Goal: Task Accomplishment & Management: Complete application form

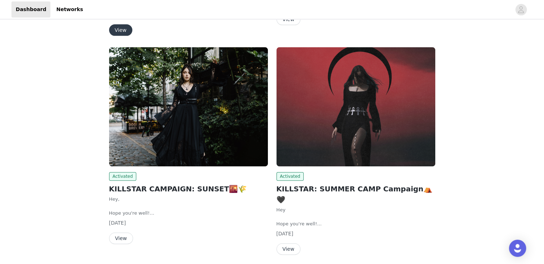
scroll to position [72, 0]
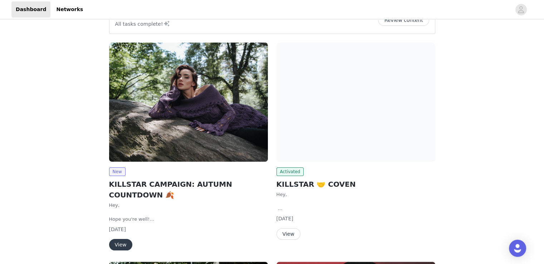
click at [120, 243] on button "View" at bounding box center [120, 244] width 23 height 11
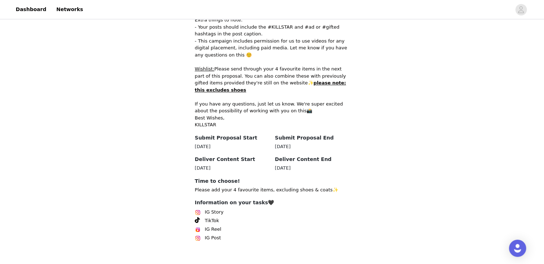
scroll to position [374, 0]
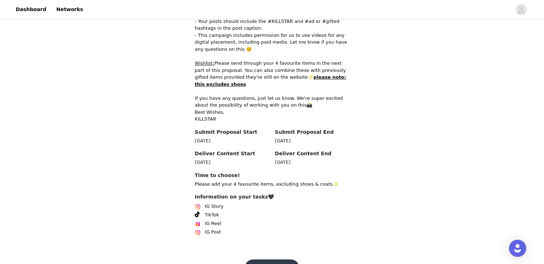
click at [266, 259] on button "Get Started🖤" at bounding box center [272, 267] width 55 height 17
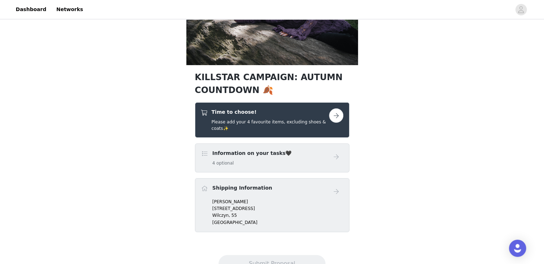
scroll to position [72, 0]
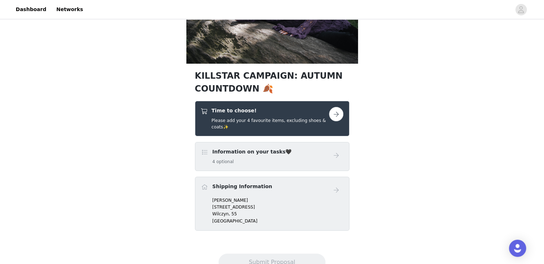
click at [339, 114] on button "button" at bounding box center [336, 114] width 14 height 14
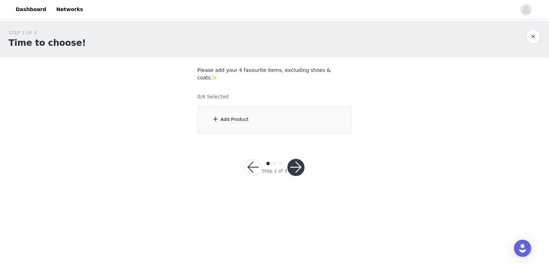
click at [226, 116] on div "Add Product" at bounding box center [235, 119] width 28 height 7
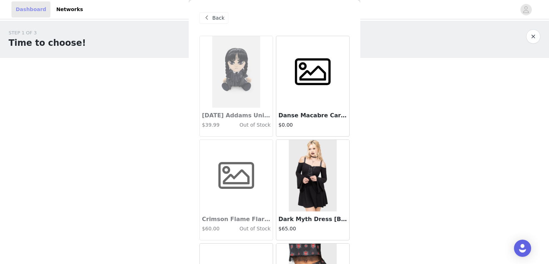
click at [30, 9] on link "Dashboard" at bounding box center [30, 9] width 39 height 16
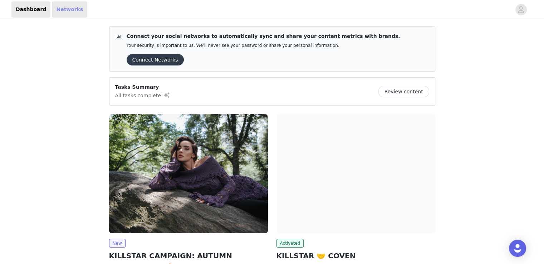
click at [58, 11] on link "Networks" at bounding box center [69, 9] width 35 height 16
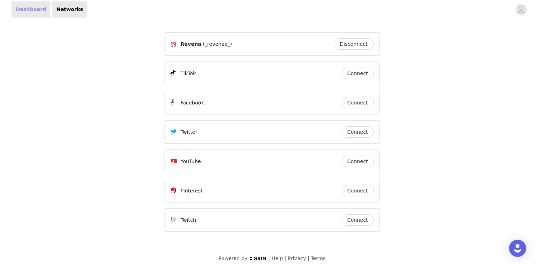
click at [25, 10] on link "Dashboard" at bounding box center [30, 9] width 39 height 16
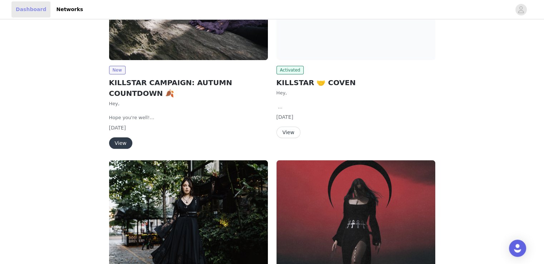
scroll to position [179, 0]
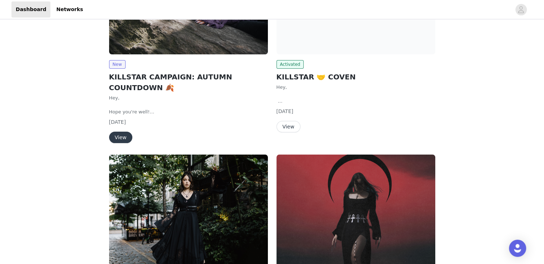
click at [121, 134] on button "View" at bounding box center [120, 137] width 23 height 11
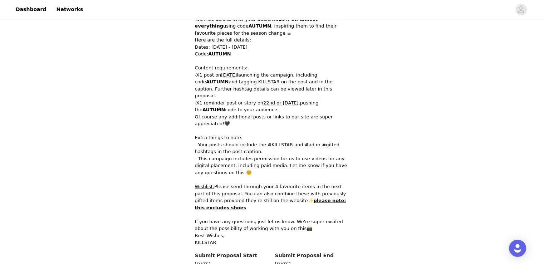
scroll to position [374, 0]
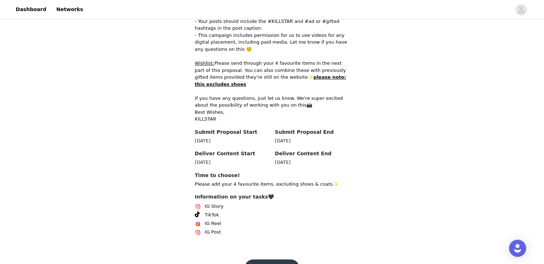
click at [269, 259] on button "Get Started🖤" at bounding box center [272, 267] width 55 height 17
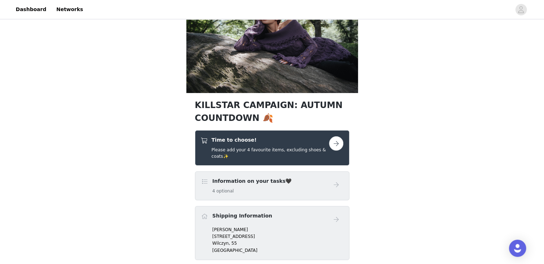
scroll to position [72, 0]
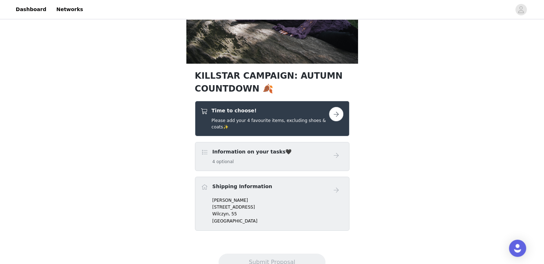
click at [335, 117] on button "button" at bounding box center [336, 114] width 14 height 14
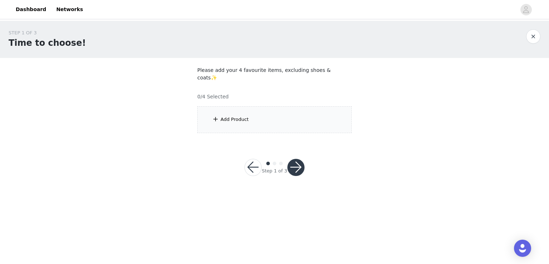
click at [237, 116] on div "Add Product" at bounding box center [235, 119] width 28 height 7
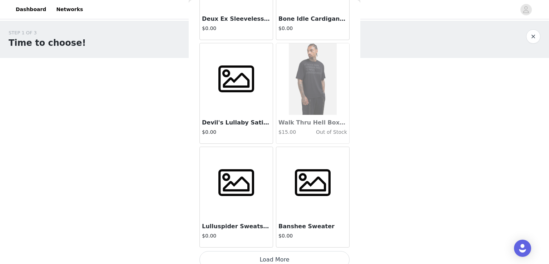
scroll to position [829, 0]
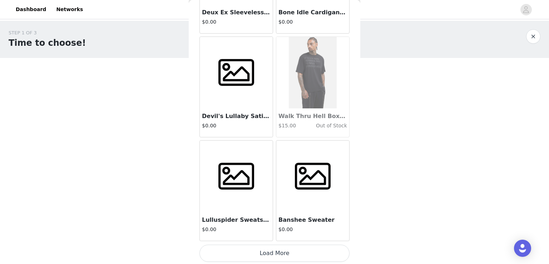
click at [277, 251] on button "Load More" at bounding box center [275, 253] width 150 height 17
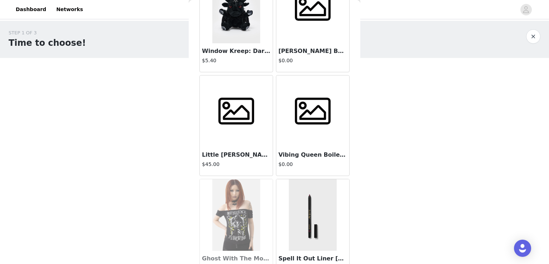
scroll to position [1864, 0]
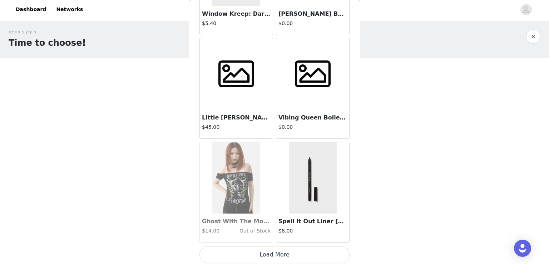
click at [273, 252] on button "Load More" at bounding box center [275, 254] width 150 height 17
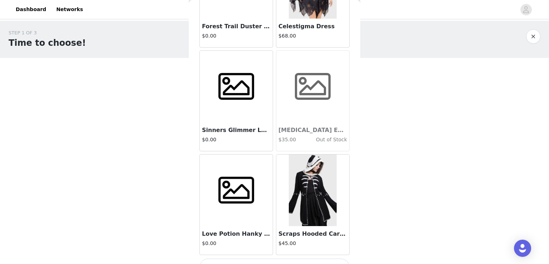
scroll to position [2900, 0]
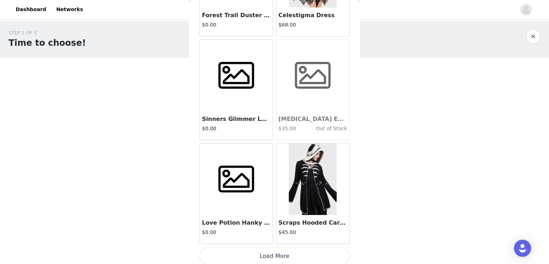
click at [275, 256] on button "Load More" at bounding box center [275, 255] width 150 height 17
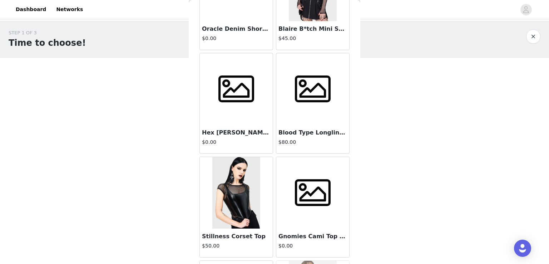
scroll to position [2054, 0]
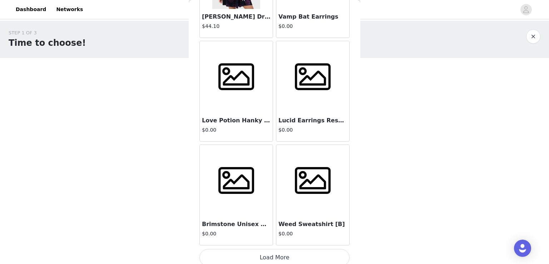
click at [292, 253] on button "Load More" at bounding box center [275, 257] width 150 height 17
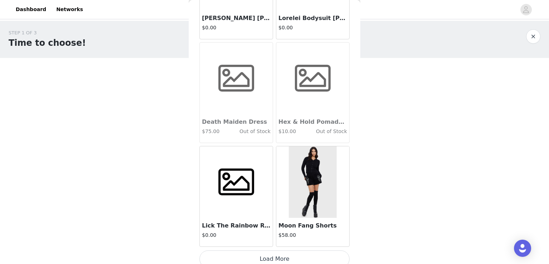
click at [296, 252] on button "Load More" at bounding box center [275, 258] width 150 height 17
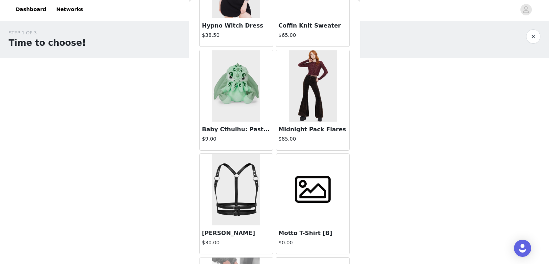
scroll to position [6006, 0]
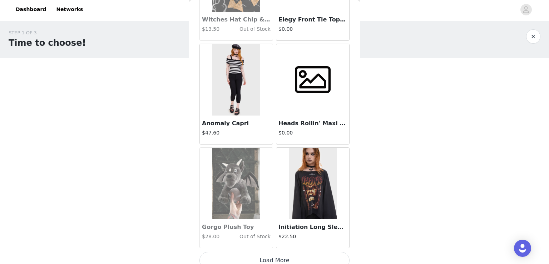
click at [279, 256] on button "Load More" at bounding box center [275, 260] width 150 height 17
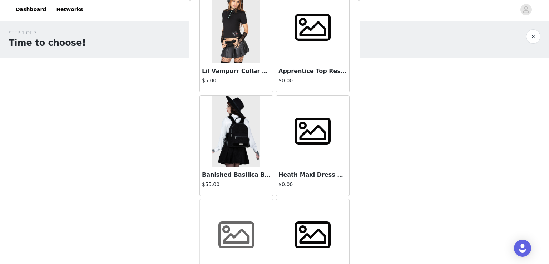
scroll to position [7041, 0]
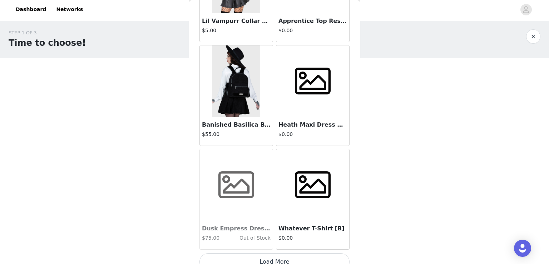
click at [279, 253] on button "Load More" at bounding box center [275, 261] width 150 height 17
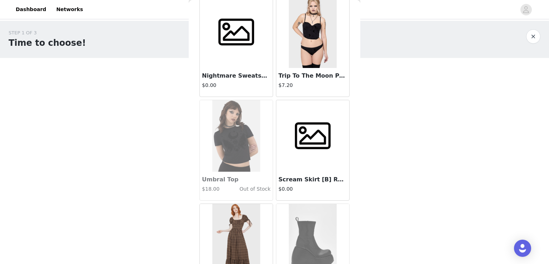
scroll to position [8077, 0]
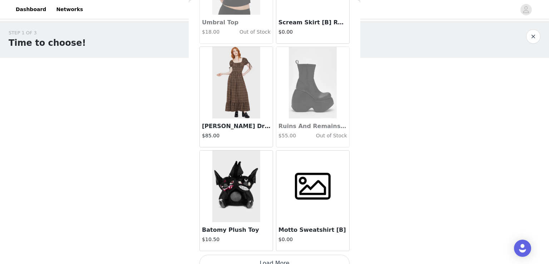
click at [274, 255] on button "Load More" at bounding box center [275, 263] width 150 height 17
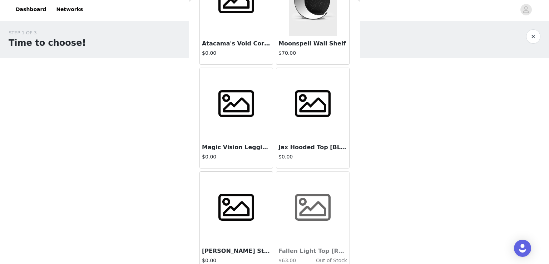
scroll to position [9112, 0]
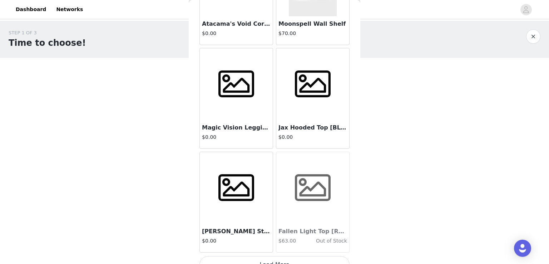
click at [277, 256] on button "Load More" at bounding box center [275, 264] width 150 height 17
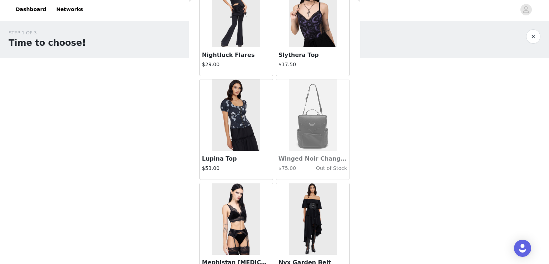
scroll to position [10147, 0]
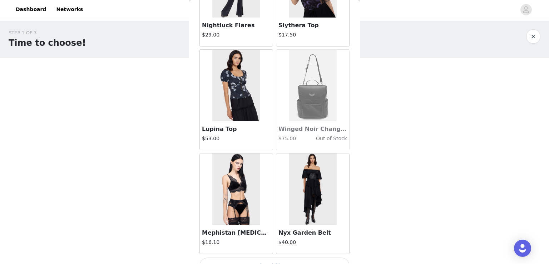
click at [287, 259] on button "Load More" at bounding box center [275, 265] width 150 height 17
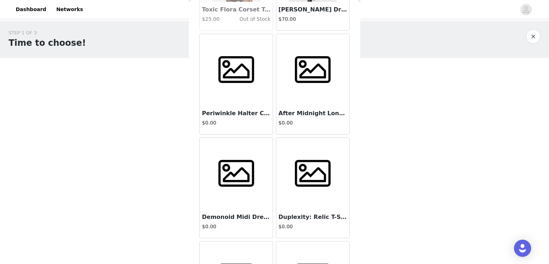
scroll to position [11183, 0]
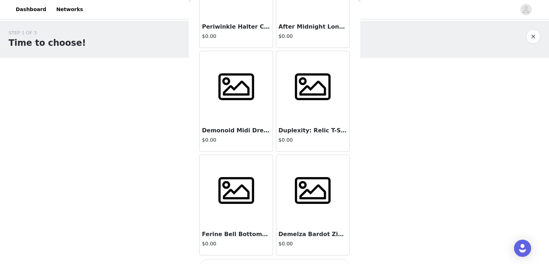
click at [292, 259] on button "Load More" at bounding box center [275, 267] width 150 height 17
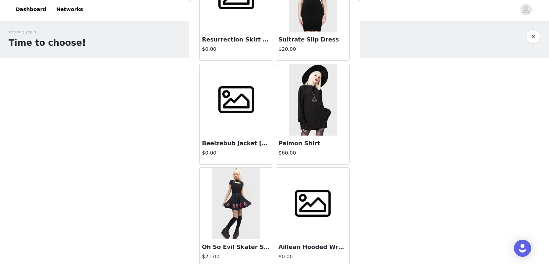
scroll to position [12218, 0]
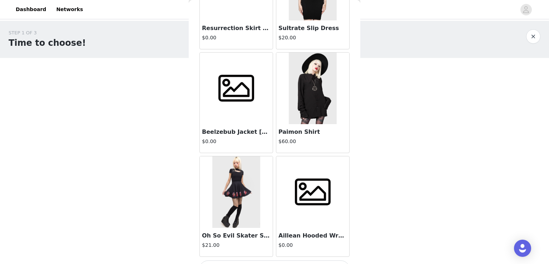
click at [291, 260] on button "Load More" at bounding box center [275, 268] width 150 height 17
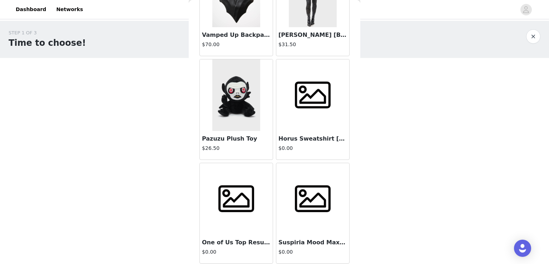
scroll to position [13254, 0]
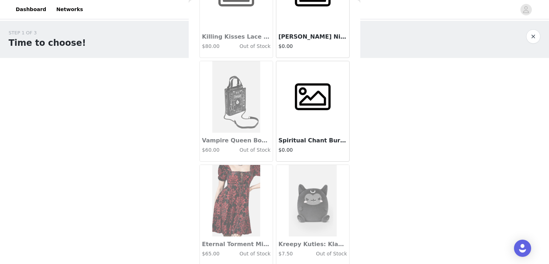
scroll to position [14289, 0]
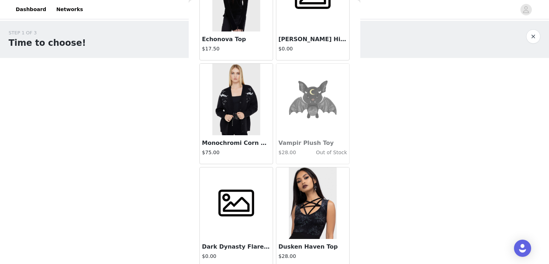
scroll to position [15324, 0]
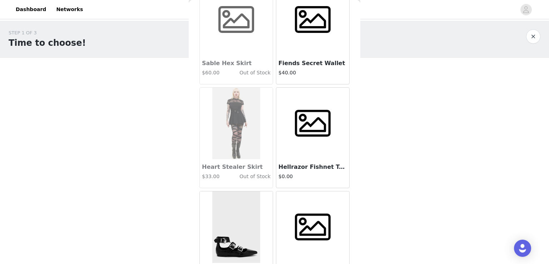
scroll to position [16360, 0]
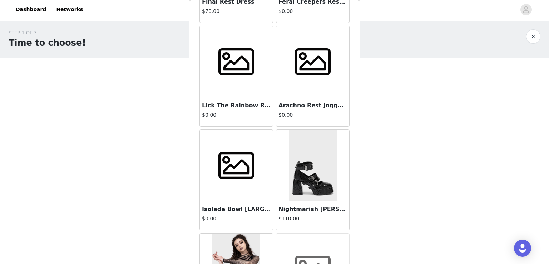
scroll to position [17395, 0]
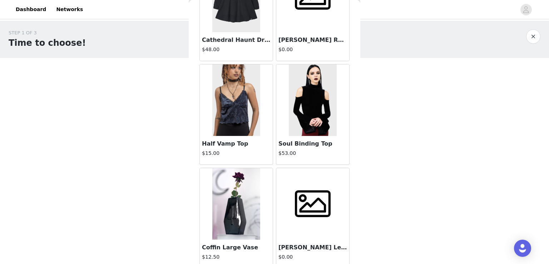
scroll to position [18431, 0]
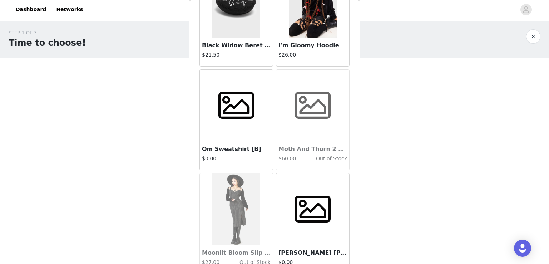
scroll to position [19466, 0]
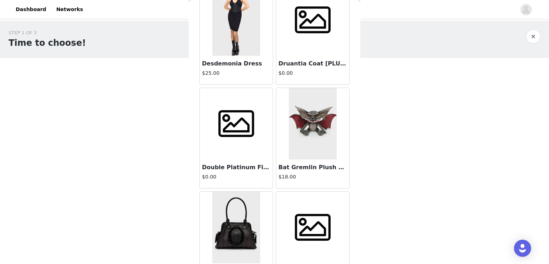
scroll to position [20501, 0]
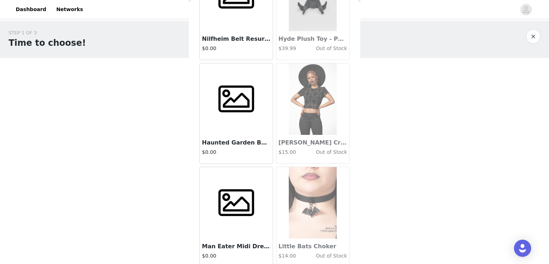
scroll to position [21537, 0]
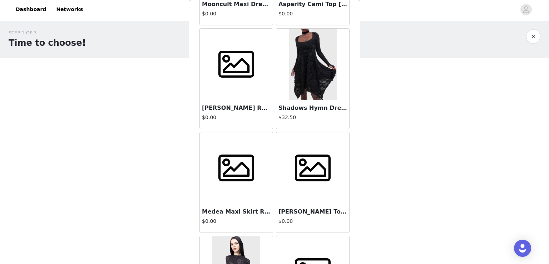
scroll to position [22572, 0]
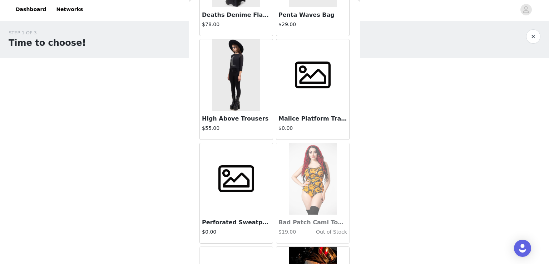
scroll to position [23608, 0]
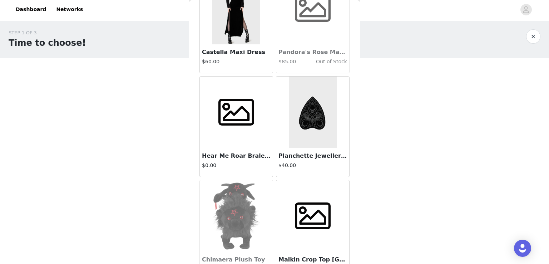
scroll to position [24643, 0]
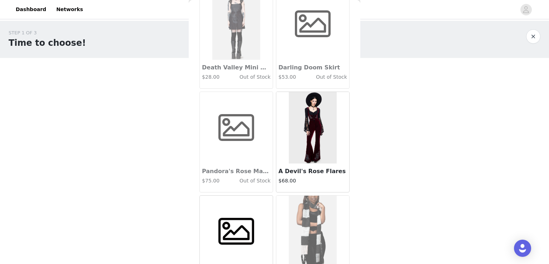
scroll to position [25678, 0]
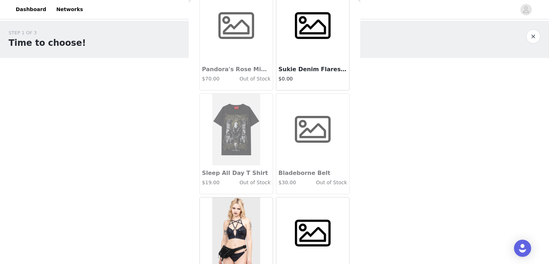
scroll to position [26714, 0]
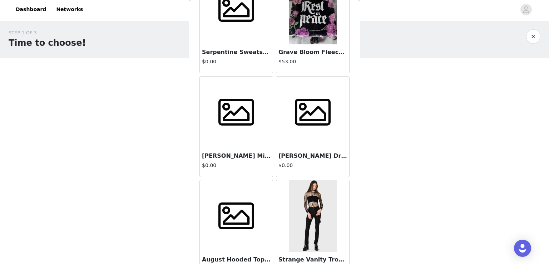
scroll to position [27749, 0]
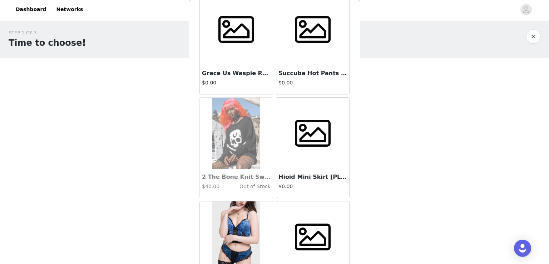
scroll to position [28785, 0]
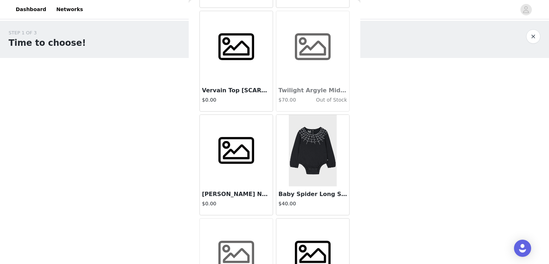
scroll to position [29820, 0]
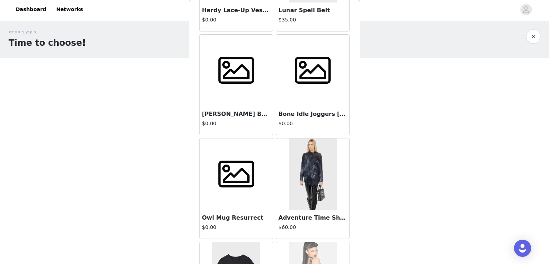
scroll to position [30855, 0]
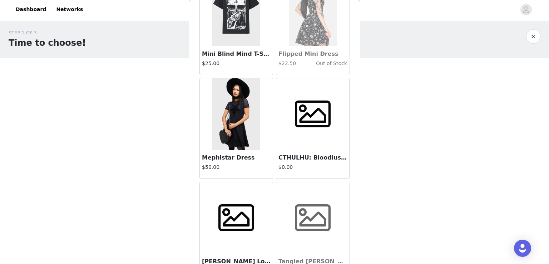
drag, startPoint x: 294, startPoint y: 247, endPoint x: 296, endPoint y: 235, distance: 12.3
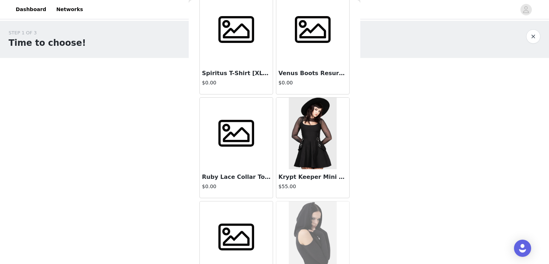
scroll to position [31891, 0]
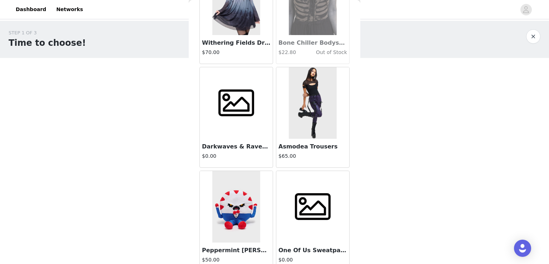
scroll to position [12926, 0]
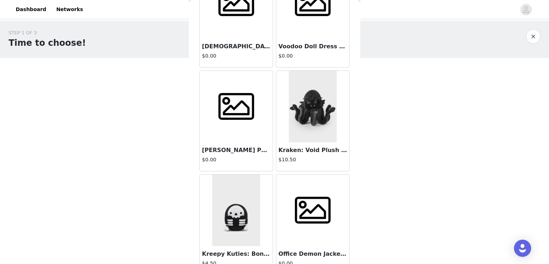
click at [235, 90] on span at bounding box center [236, 107] width 45 height 36
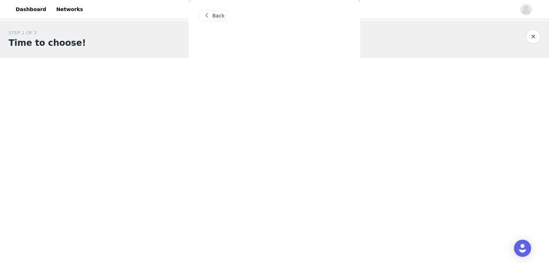
scroll to position [0, 0]
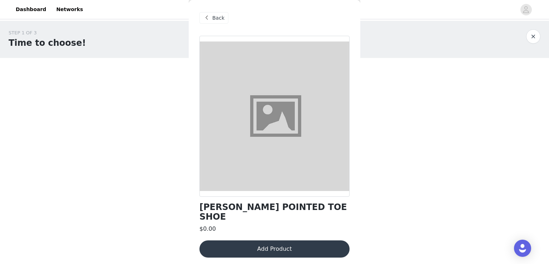
click at [284, 242] on button "Add Product" at bounding box center [275, 248] width 150 height 17
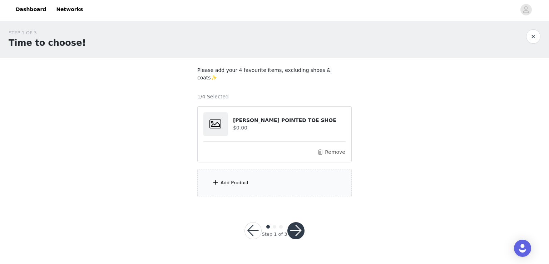
click at [228, 179] on div "Add Product" at bounding box center [235, 182] width 28 height 7
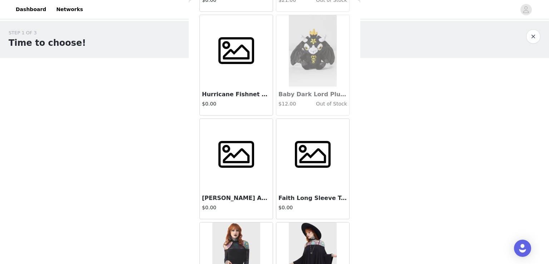
scroll to position [33961, 0]
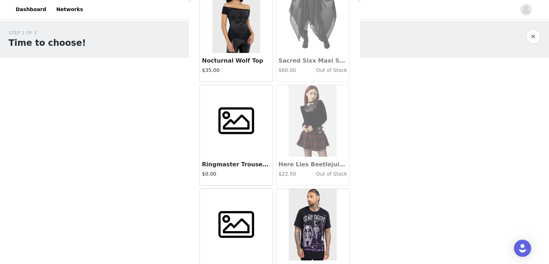
scroll to position [34997, 0]
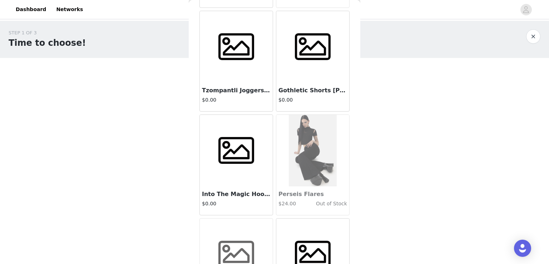
scroll to position [36032, 0]
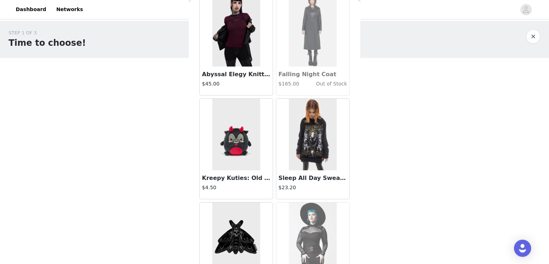
scroll to position [37068, 0]
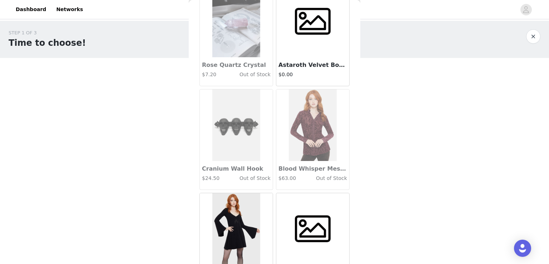
scroll to position [38103, 0]
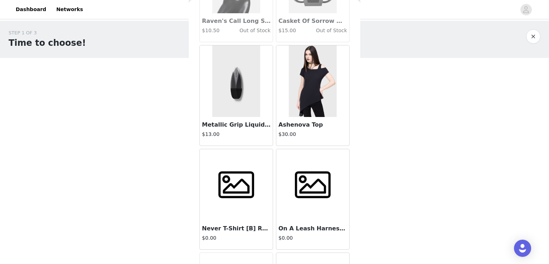
scroll to position [39138, 0]
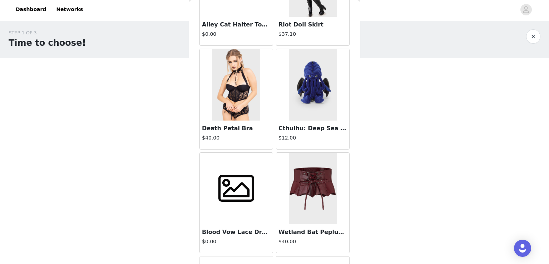
scroll to position [41209, 0]
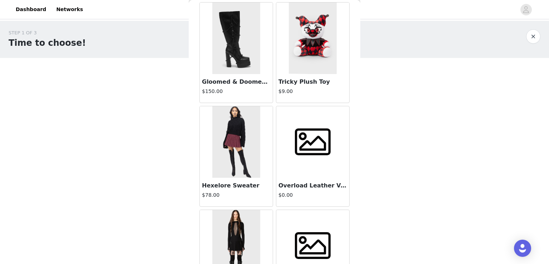
scroll to position [42245, 0]
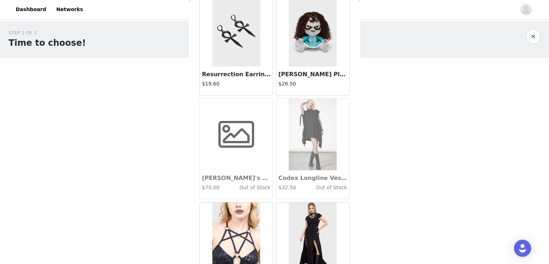
scroll to position [43280, 0]
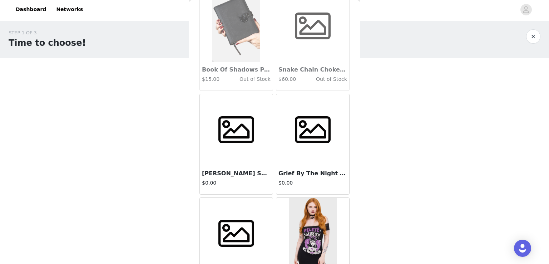
scroll to position [44315, 0]
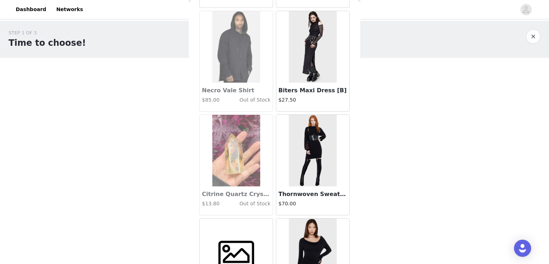
scroll to position [45351, 0]
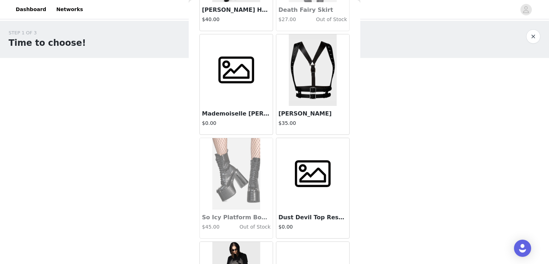
scroll to position [46386, 0]
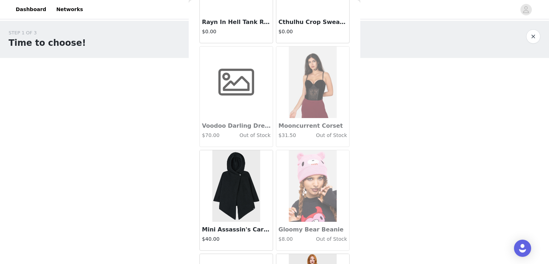
scroll to position [47422, 0]
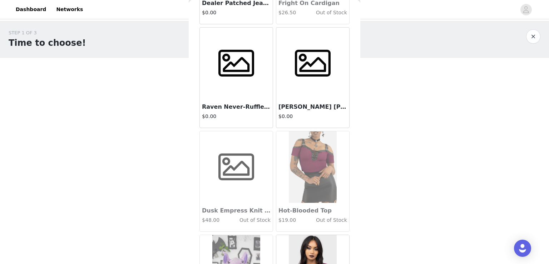
scroll to position [48457, 0]
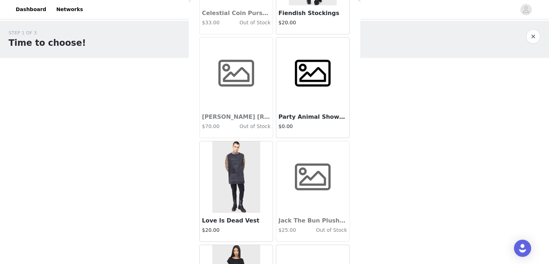
scroll to position [49492, 0]
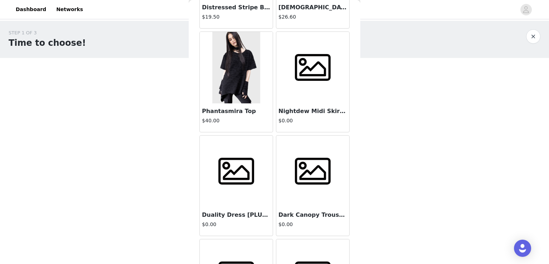
scroll to position [50528, 0]
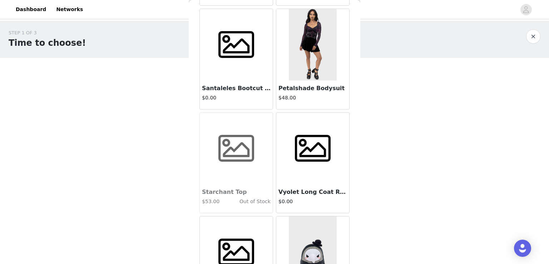
scroll to position [51563, 0]
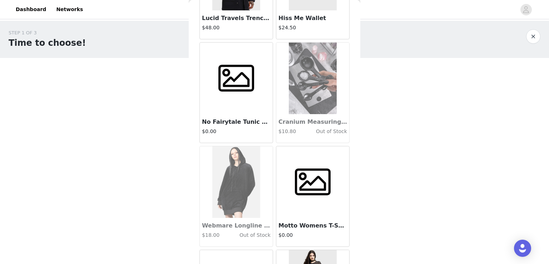
scroll to position [52599, 0]
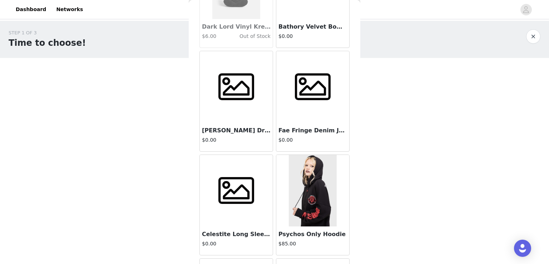
scroll to position [53634, 0]
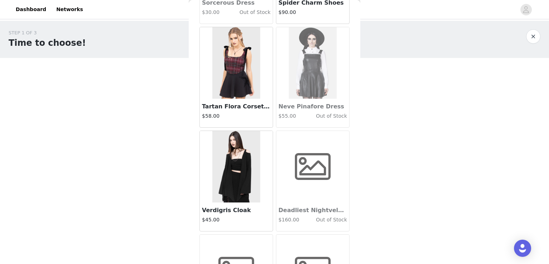
scroll to position [54669, 0]
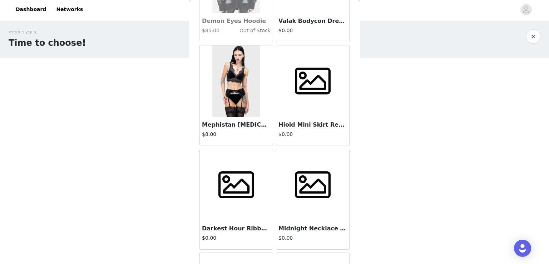
scroll to position [55705, 0]
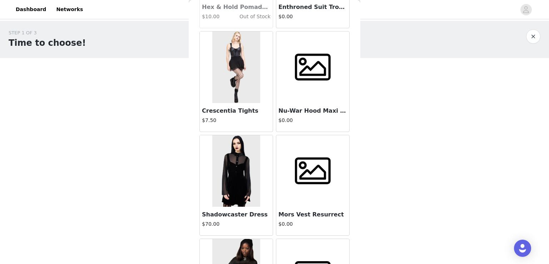
scroll to position [56740, 0]
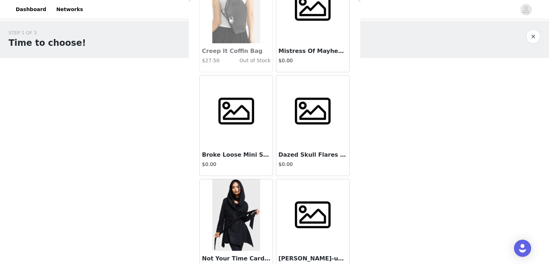
scroll to position [57776, 0]
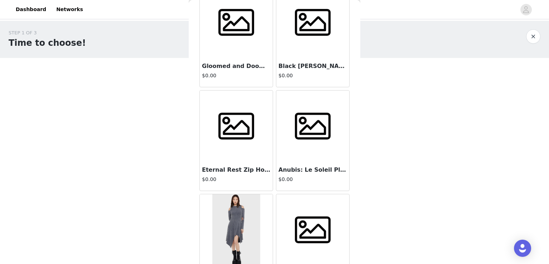
scroll to position [58811, 0]
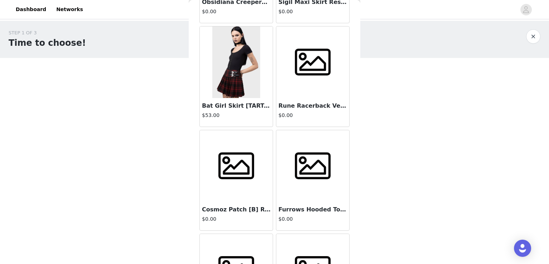
scroll to position [59846, 0]
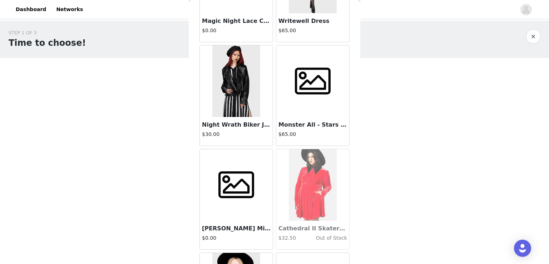
scroll to position [60882, 0]
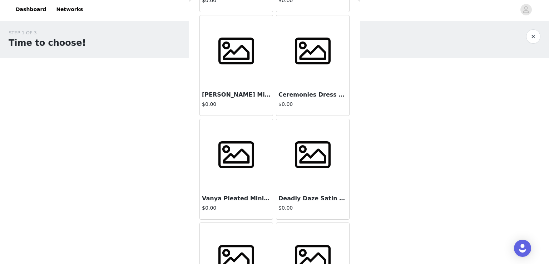
scroll to position [61917, 0]
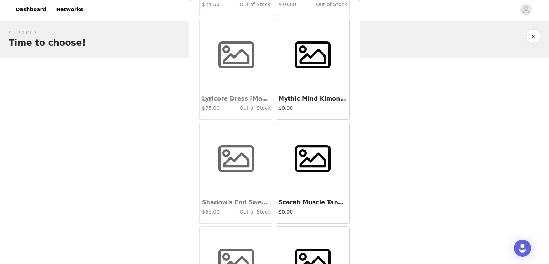
scroll to position [62953, 0]
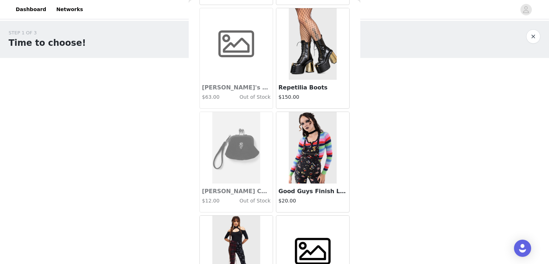
scroll to position [63988, 0]
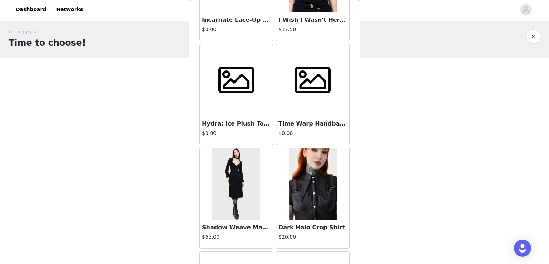
scroll to position [65023, 0]
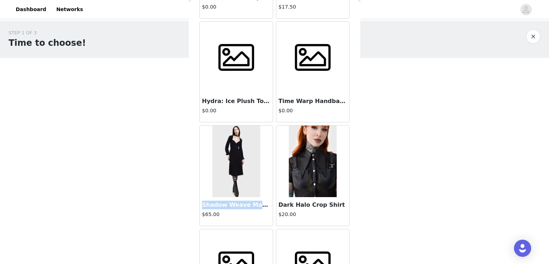
drag, startPoint x: 256, startPoint y: 114, endPoint x: 239, endPoint y: 122, distance: 18.7
click at [200, 125] on article "Shadow Weave Maxi Dress $65.00" at bounding box center [237, 175] width 74 height 101
copy h3 "Shadow Weave Maxi"
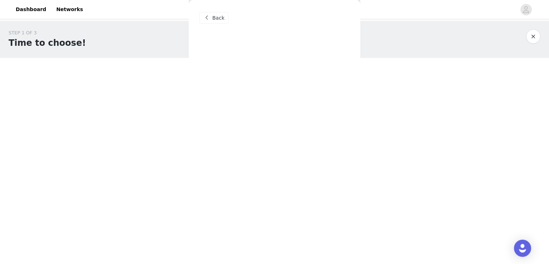
scroll to position [0, 0]
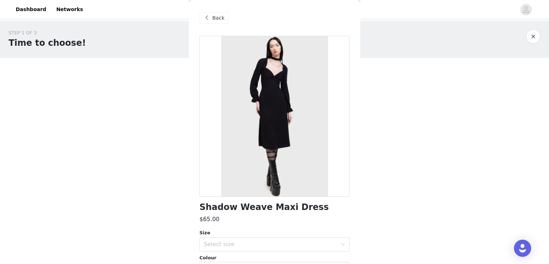
click at [207, 18] on span at bounding box center [206, 18] width 9 height 9
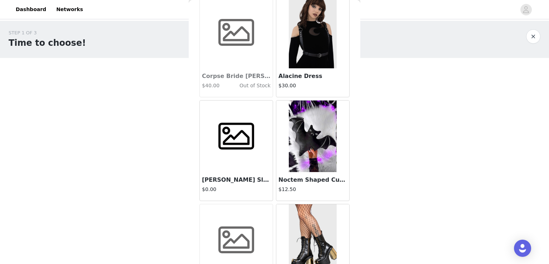
scroll to position [65023, 0]
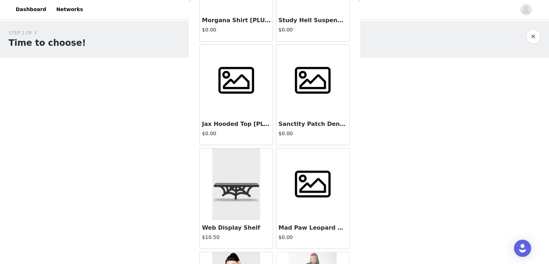
scroll to position [66059, 0]
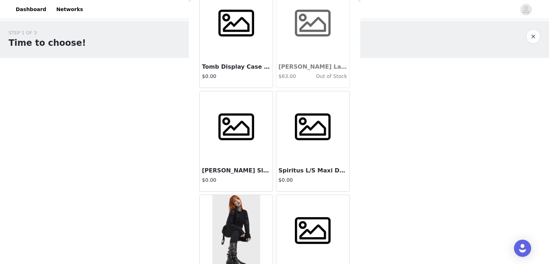
scroll to position [67094, 0]
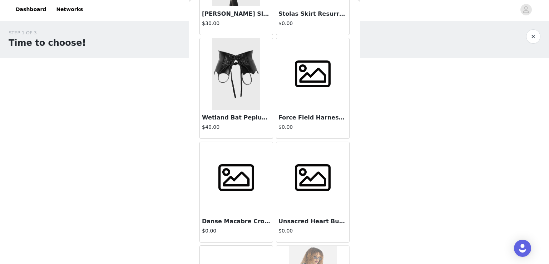
scroll to position [68130, 0]
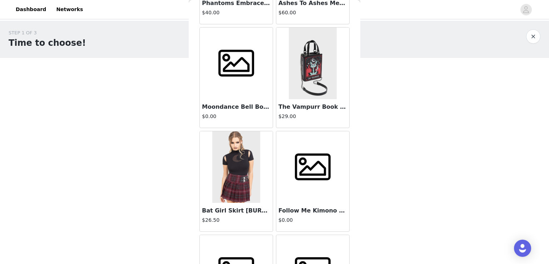
scroll to position [68951, 0]
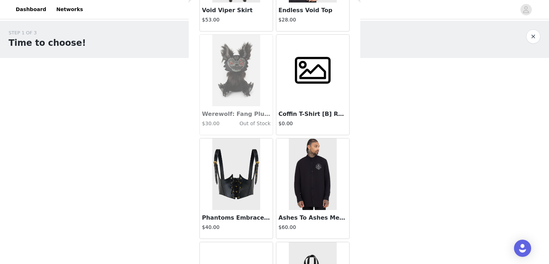
click at [233, 213] on h3 "Phantoms Embrace Harness" at bounding box center [236, 217] width 69 height 9
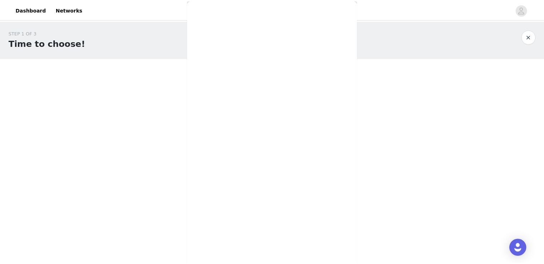
scroll to position [124, 0]
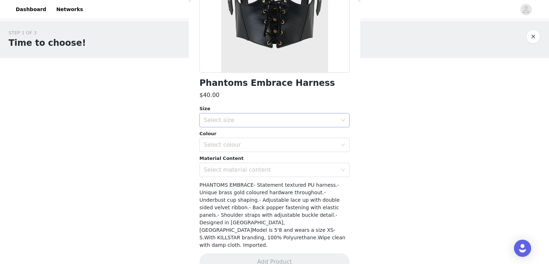
click at [262, 119] on div "Select size" at bounding box center [271, 120] width 134 height 7
click at [211, 136] on li "XS-S" at bounding box center [272, 135] width 145 height 11
click at [253, 143] on div "Select colour" at bounding box center [271, 144] width 134 height 7
click at [228, 160] on li "Black" at bounding box center [272, 160] width 145 height 11
click at [252, 170] on div "Select material content" at bounding box center [271, 169] width 134 height 7
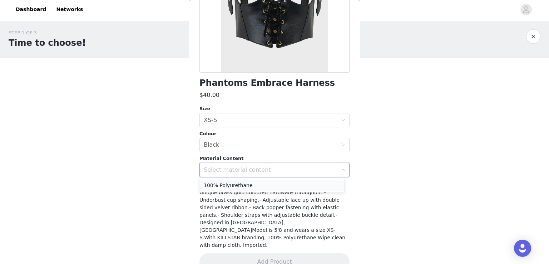
click at [250, 184] on li "100% Polyurethane" at bounding box center [272, 184] width 145 height 11
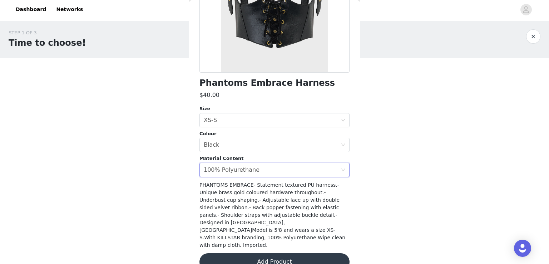
click at [275, 253] on button "Add Product" at bounding box center [275, 261] width 150 height 17
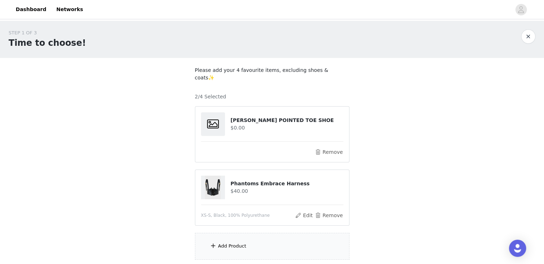
scroll to position [48, 0]
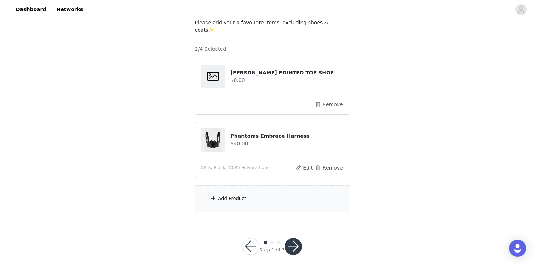
click at [238, 195] on div "Add Product" at bounding box center [232, 198] width 28 height 7
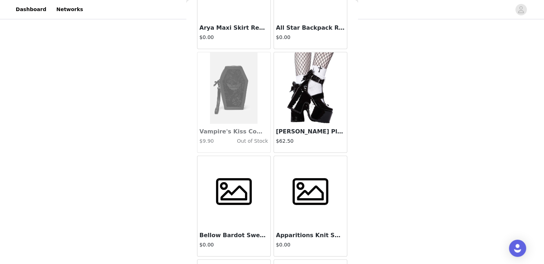
scroll to position [70200, 0]
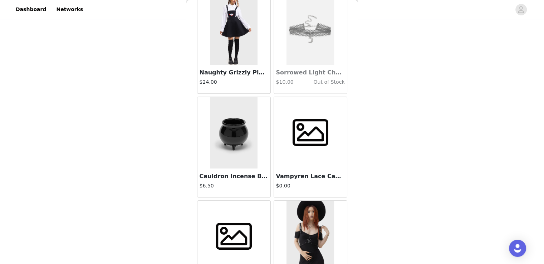
scroll to position [71236, 0]
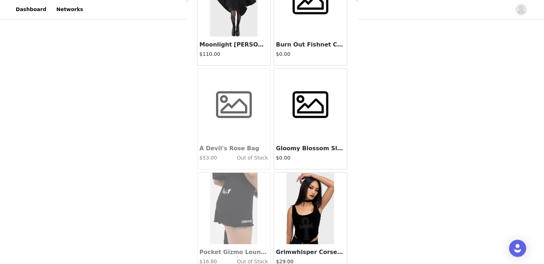
scroll to position [72271, 0]
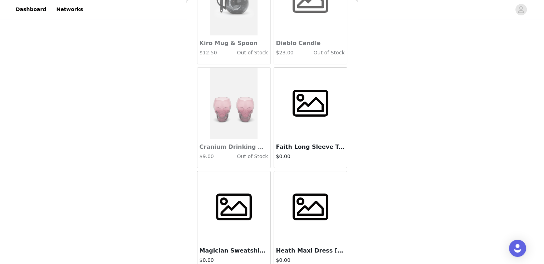
scroll to position [73307, 0]
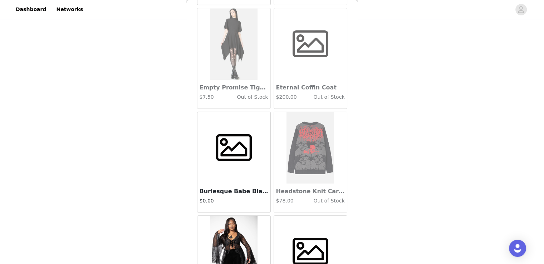
scroll to position [74342, 0]
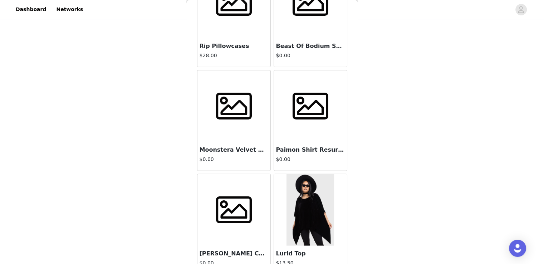
scroll to position [75377, 0]
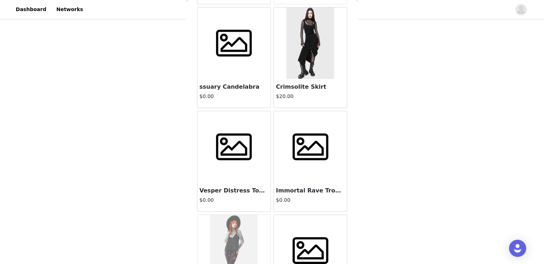
scroll to position [76413, 0]
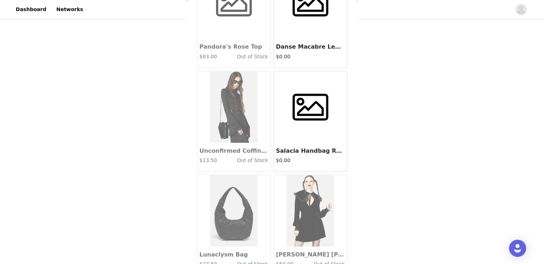
scroll to position [77448, 0]
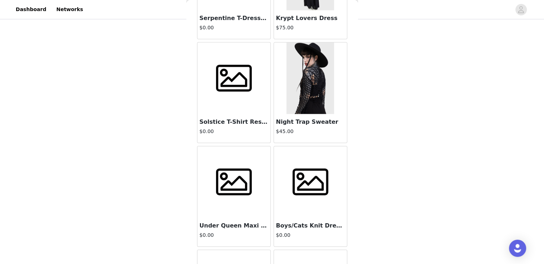
scroll to position [78484, 0]
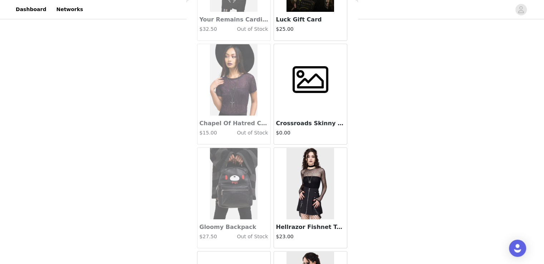
scroll to position [79519, 0]
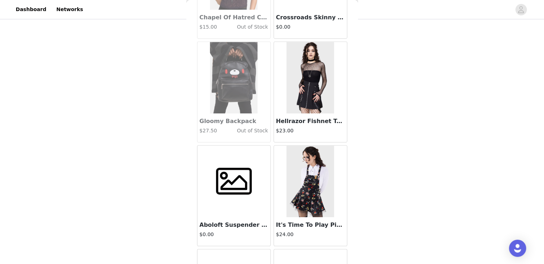
drag, startPoint x: 266, startPoint y: 254, endPoint x: 333, endPoint y: 132, distance: 139.4
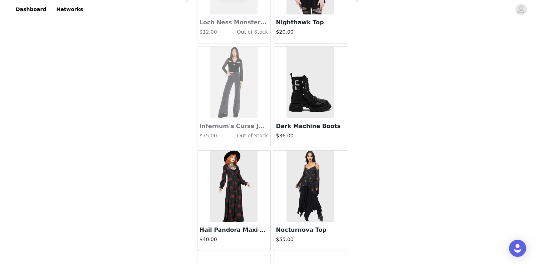
scroll to position [80554, 0]
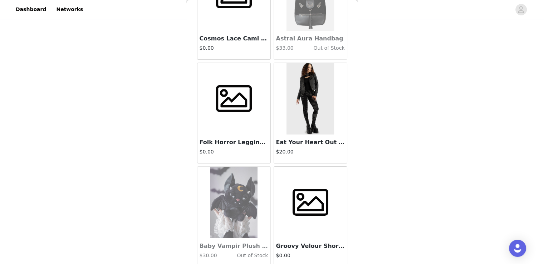
scroll to position [81590, 0]
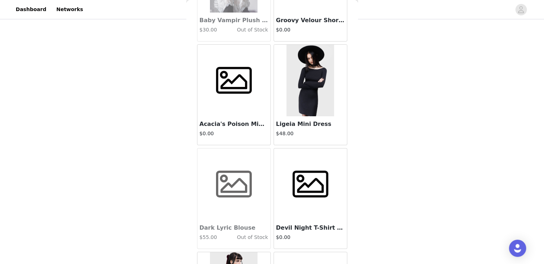
drag, startPoint x: 260, startPoint y: 250, endPoint x: 272, endPoint y: 192, distance: 59.5
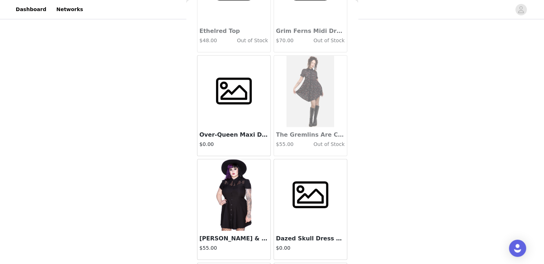
scroll to position [82625, 0]
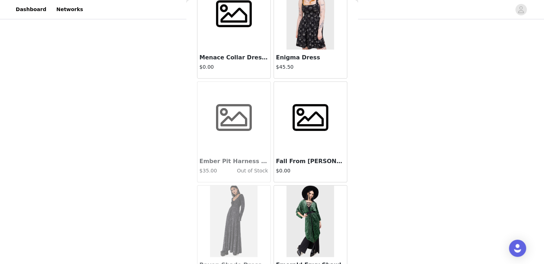
scroll to position [83661, 0]
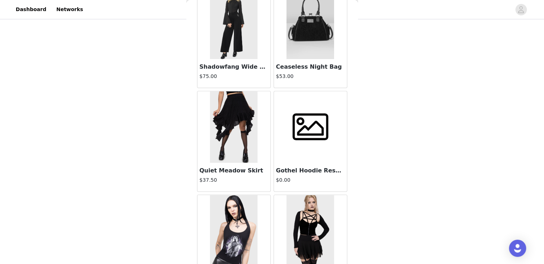
scroll to position [84696, 0]
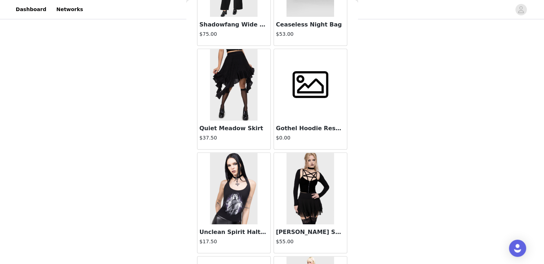
drag, startPoint x: 277, startPoint y: 252, endPoint x: 314, endPoint y: 164, distance: 95.7
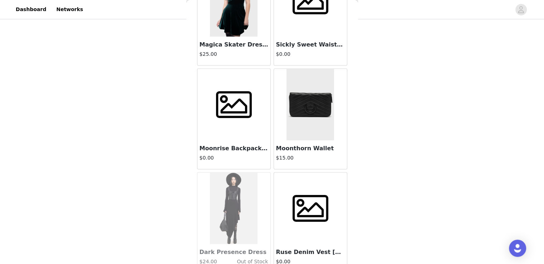
scroll to position [85731, 0]
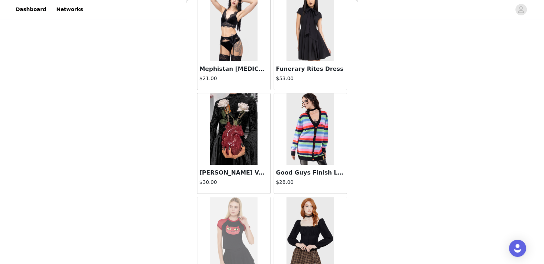
scroll to position [86767, 0]
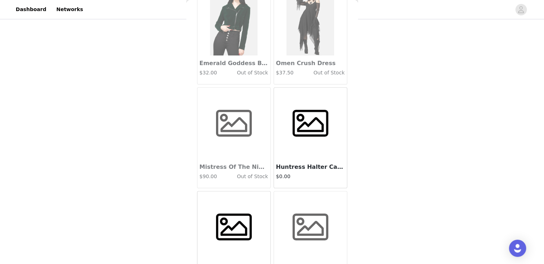
scroll to position [87802, 0]
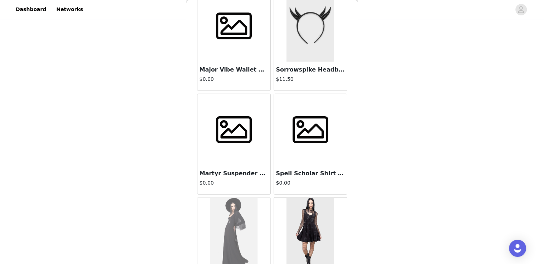
scroll to position [88838, 0]
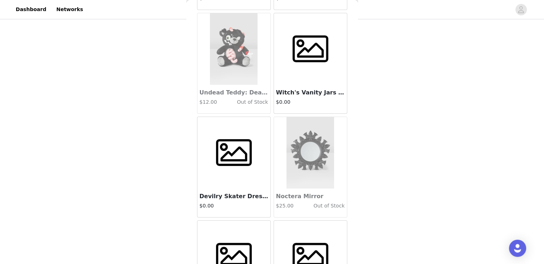
scroll to position [89873, 0]
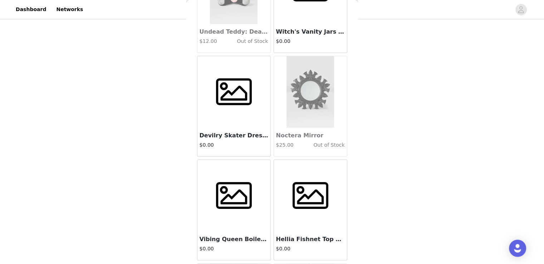
drag, startPoint x: 255, startPoint y: 250, endPoint x: 269, endPoint y: 242, distance: 16.5
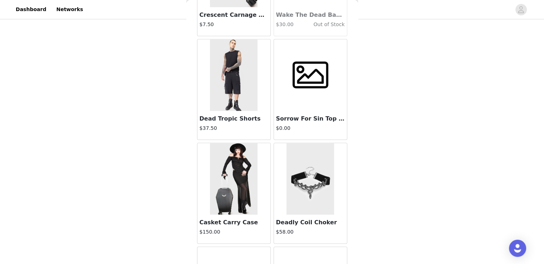
scroll to position [90517, 0]
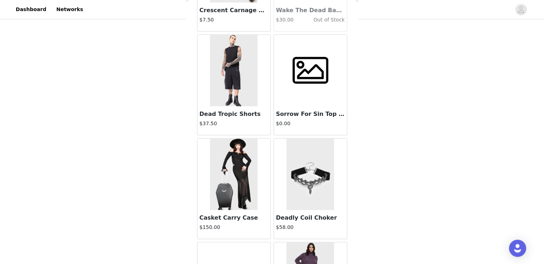
click at [306, 138] on img at bounding box center [310, 174] width 48 height 72
click at [290, 213] on h3 "Deadly Coil Choker" at bounding box center [310, 217] width 69 height 9
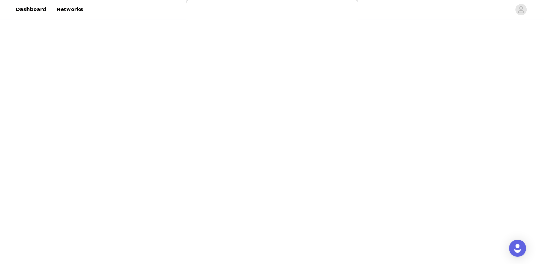
scroll to position [116, 0]
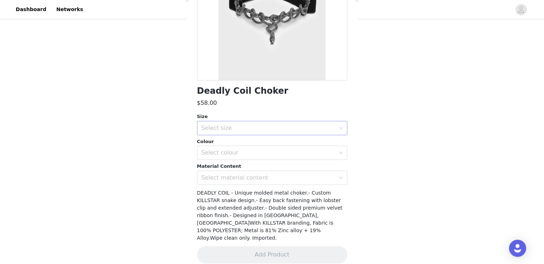
click at [246, 125] on div "Select size" at bounding box center [268, 127] width 134 height 7
click at [226, 143] on li "One Size" at bounding box center [269, 143] width 145 height 11
click at [223, 152] on div "Select colour" at bounding box center [268, 152] width 134 height 7
click at [220, 166] on li "Gunmetal" at bounding box center [269, 168] width 145 height 11
click at [223, 176] on div "Select material content" at bounding box center [268, 177] width 134 height 7
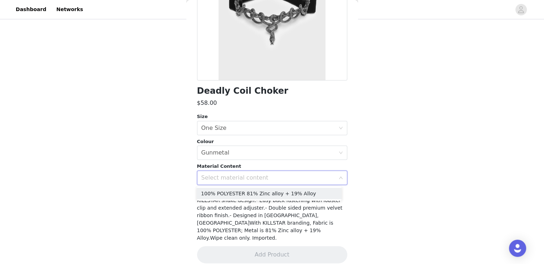
click at [236, 192] on li "100% POLYESTER 81% Zinc alloy + 19% Alloy" at bounding box center [269, 193] width 145 height 11
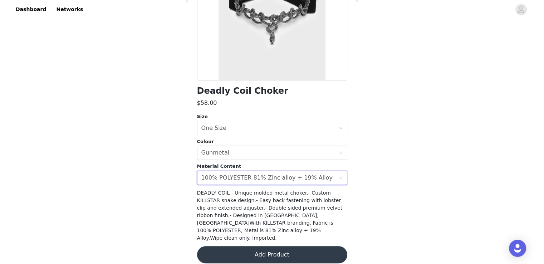
click at [275, 253] on button "Add Product" at bounding box center [272, 254] width 150 height 17
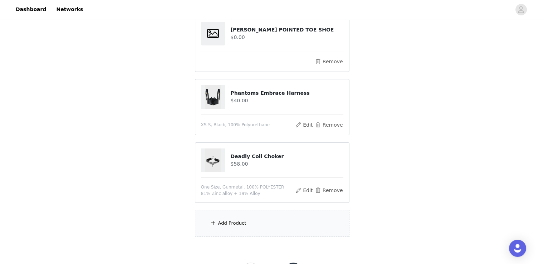
scroll to position [115, 0]
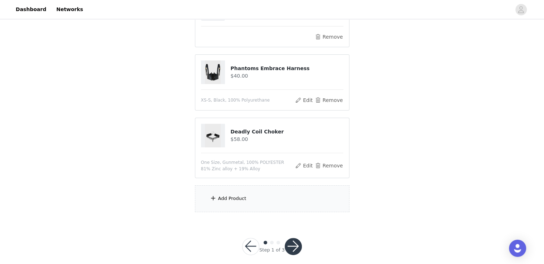
click at [240, 193] on div "Add Product" at bounding box center [272, 198] width 154 height 27
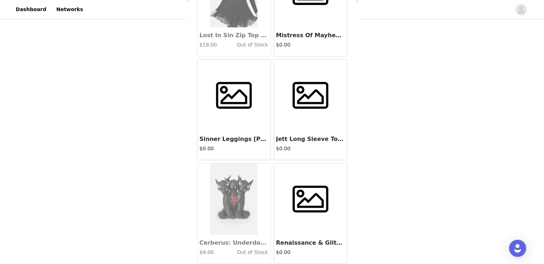
scroll to position [91944, 0]
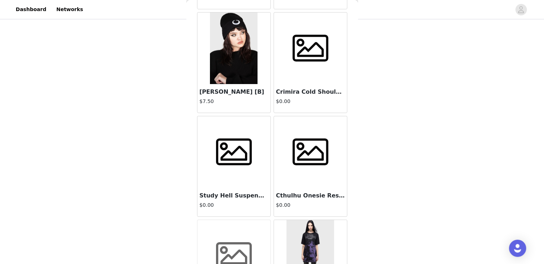
scroll to position [92979, 0]
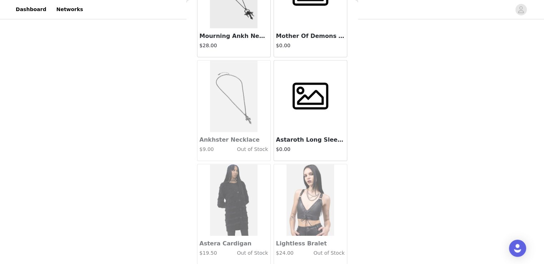
drag, startPoint x: 285, startPoint y: 257, endPoint x: 314, endPoint y: 181, distance: 81.2
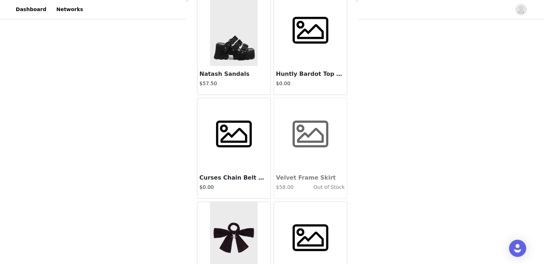
scroll to position [94015, 0]
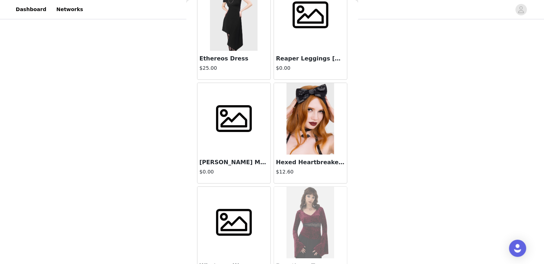
scroll to position [95050, 0]
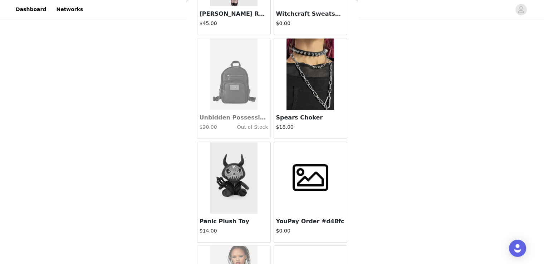
scroll to position [96085, 0]
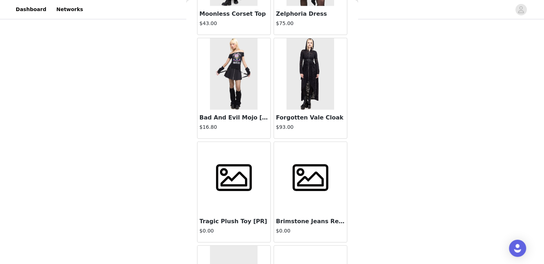
scroll to position [97121, 0]
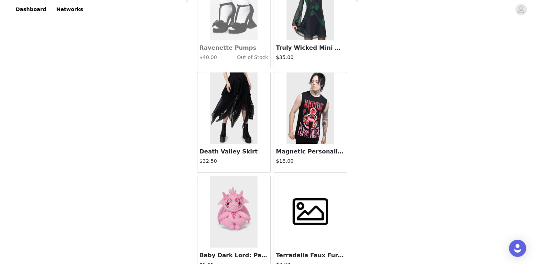
scroll to position [98156, 0]
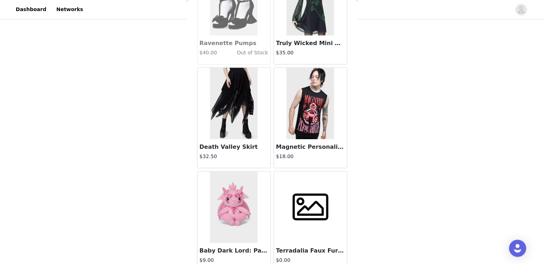
click at [277, 255] on div "Back [DATE] Addams Uniform Plush Toy $39.99 Out of Stock Danse Macabre Carry Ca…" at bounding box center [272, 132] width 172 height 264
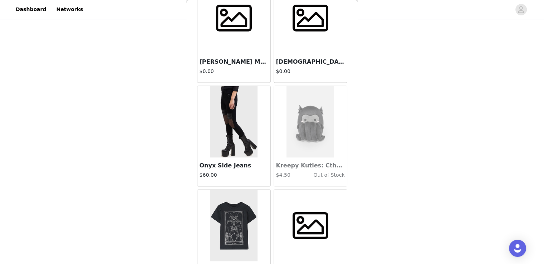
scroll to position [99192, 0]
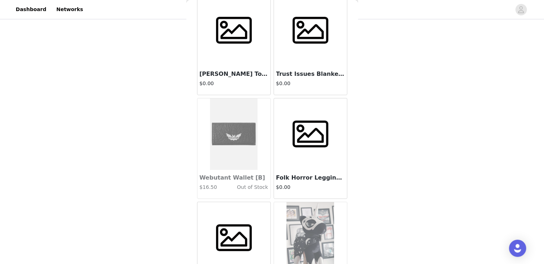
scroll to position [100227, 0]
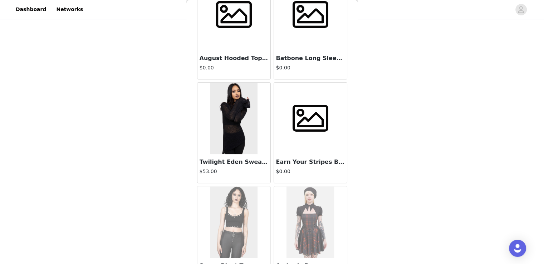
scroll to position [101262, 0]
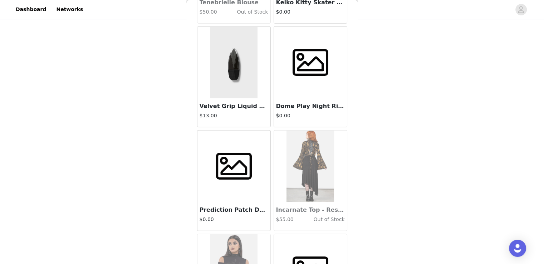
scroll to position [102298, 0]
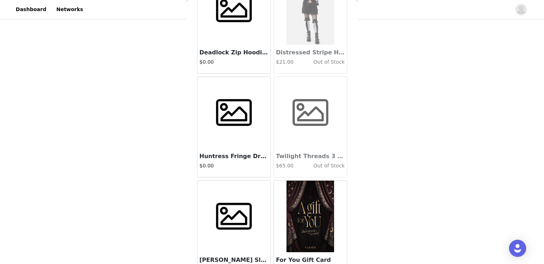
scroll to position [103333, 0]
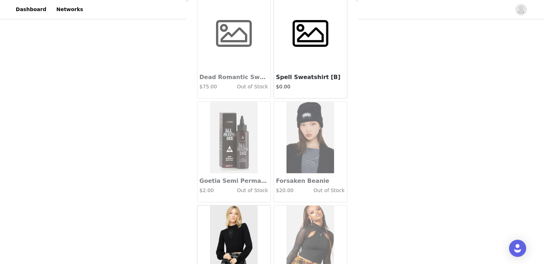
scroll to position [104369, 0]
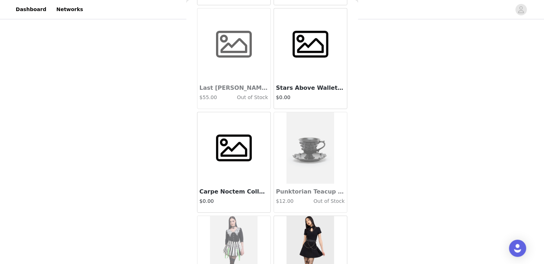
scroll to position [105404, 0]
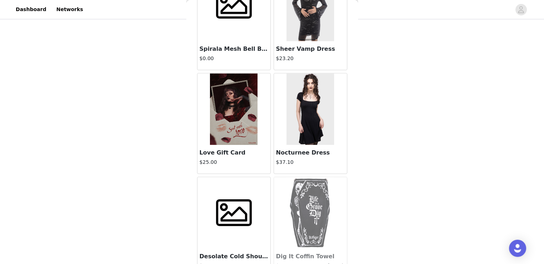
scroll to position [106439, 0]
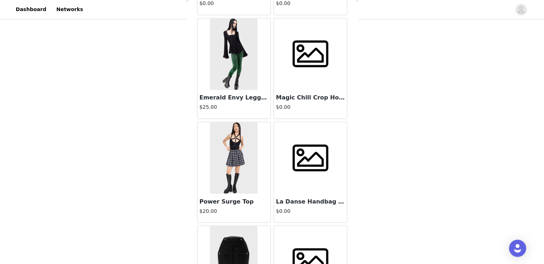
scroll to position [107475, 0]
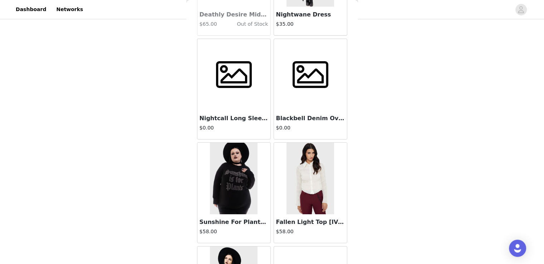
scroll to position [108510, 0]
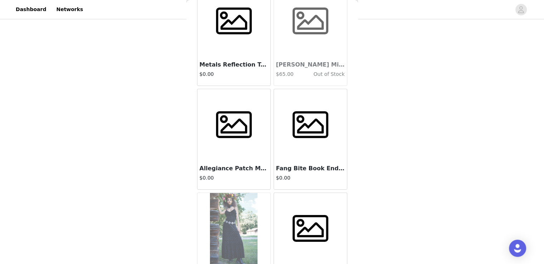
scroll to position [109546, 0]
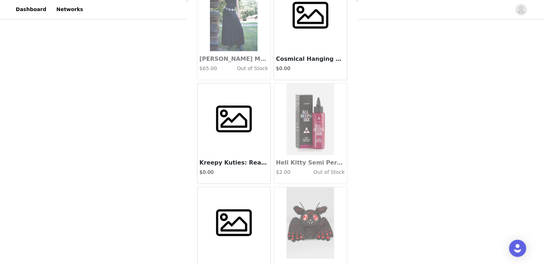
drag, startPoint x: 272, startPoint y: 252, endPoint x: 331, endPoint y: 149, distance: 119.3
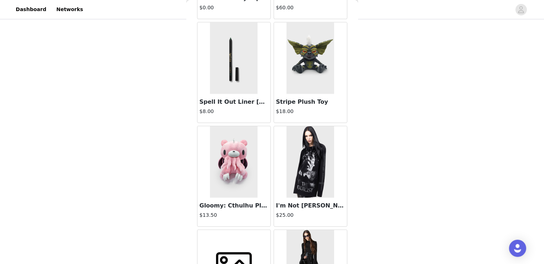
scroll to position [110581, 0]
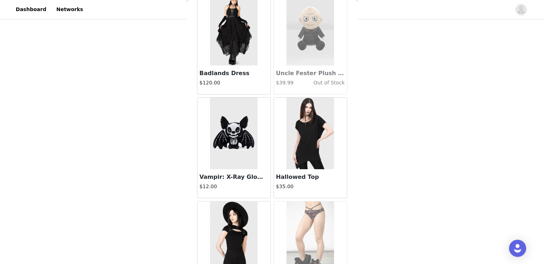
scroll to position [111616, 0]
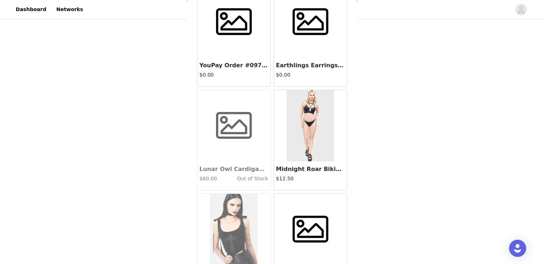
scroll to position [112652, 0]
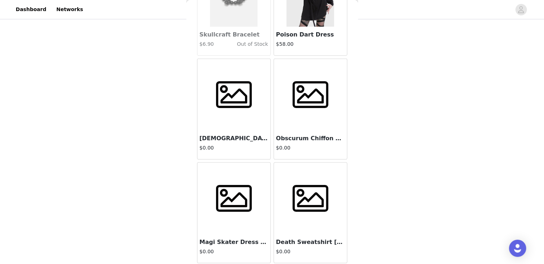
scroll to position [113687, 0]
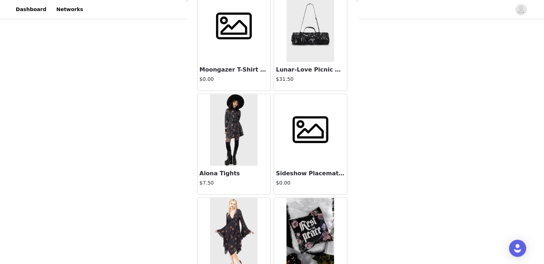
scroll to position [114723, 0]
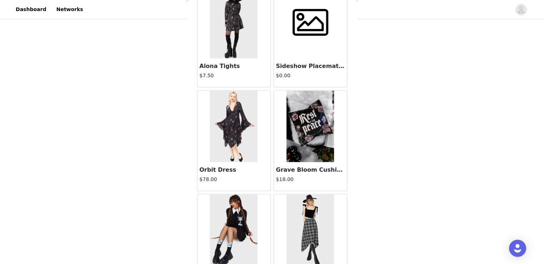
drag, startPoint x: 266, startPoint y: 253, endPoint x: 366, endPoint y: 171, distance: 129.7
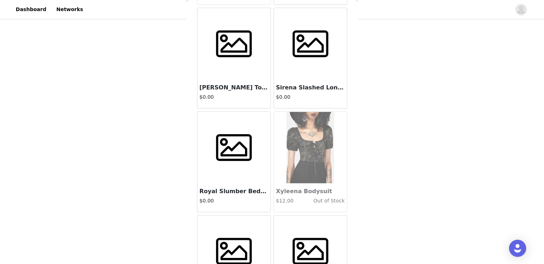
scroll to position [115758, 0]
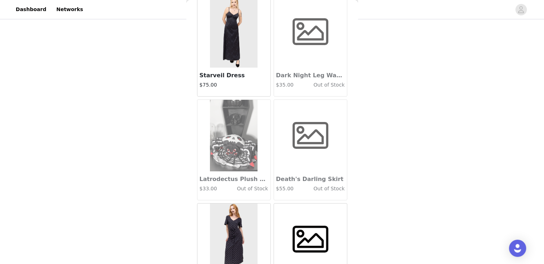
scroll to position [116793, 0]
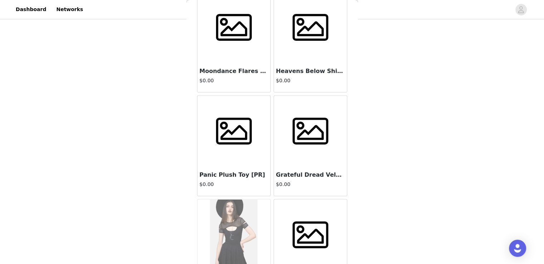
scroll to position [117829, 0]
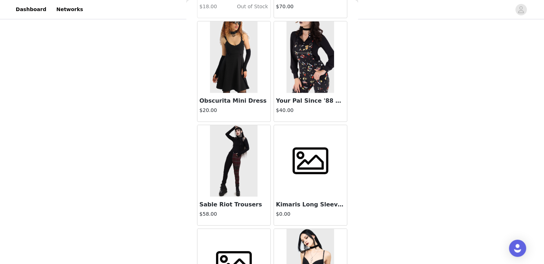
scroll to position [118864, 0]
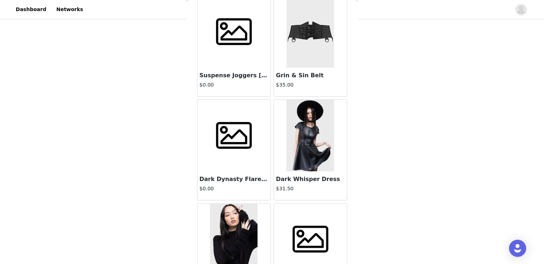
scroll to position [119900, 0]
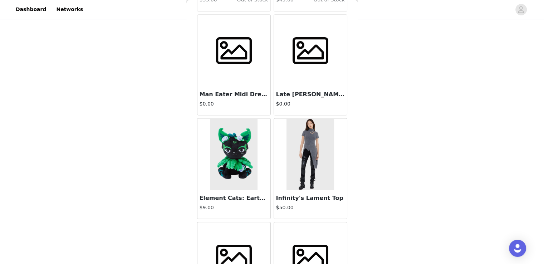
scroll to position [120935, 0]
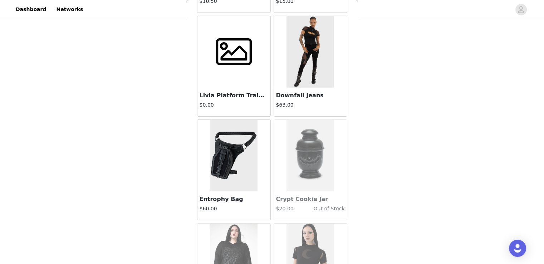
scroll to position [121970, 0]
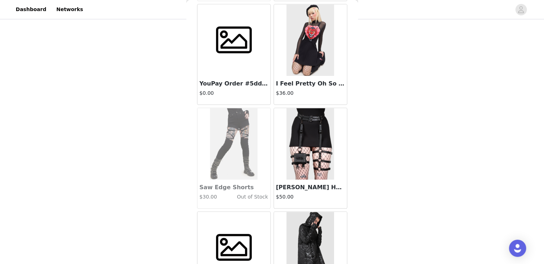
scroll to position [123006, 0]
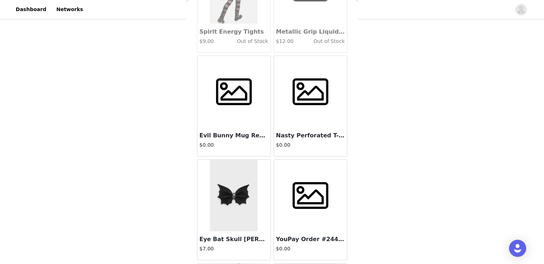
scroll to position [124041, 0]
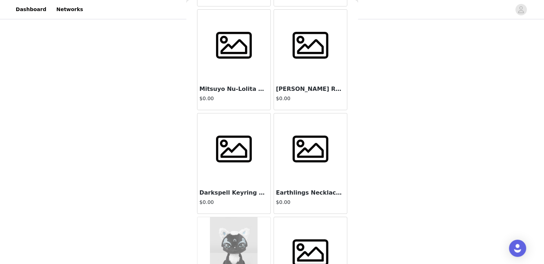
scroll to position [125077, 0]
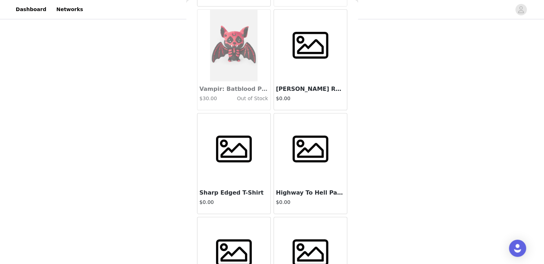
scroll to position [126112, 0]
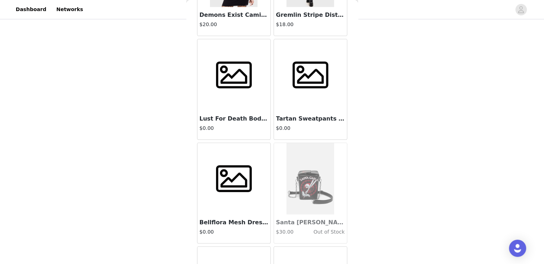
scroll to position [127147, 0]
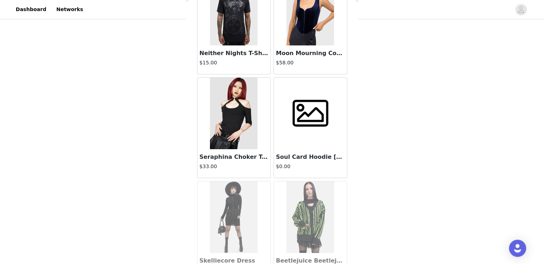
scroll to position [127934, 0]
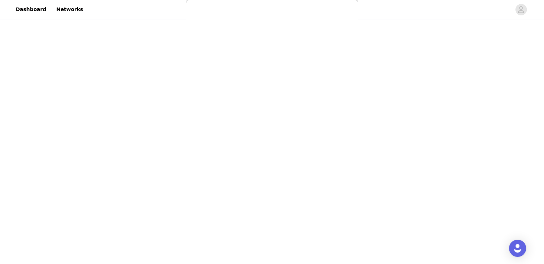
scroll to position [132, 0]
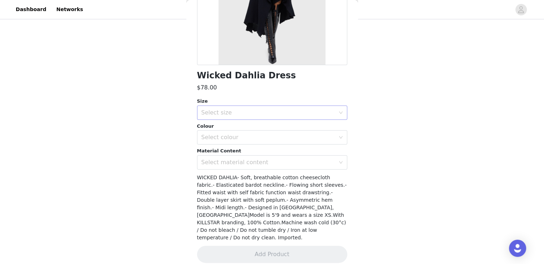
click at [232, 110] on div "Select size" at bounding box center [268, 112] width 134 height 7
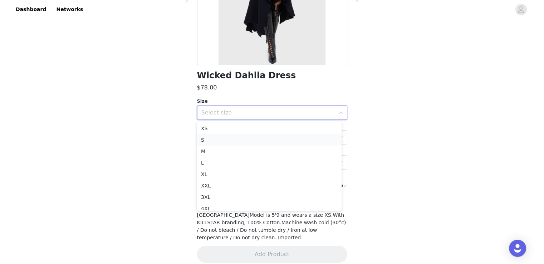
click at [221, 137] on li "S" at bounding box center [269, 139] width 145 height 11
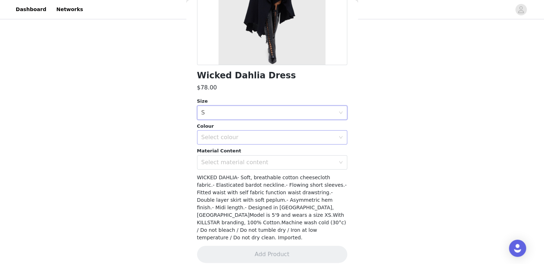
click at [215, 139] on div "Select colour" at bounding box center [268, 137] width 134 height 7
click at [222, 153] on li "Black" at bounding box center [269, 152] width 145 height 11
click at [234, 163] on div "Select material content" at bounding box center [268, 162] width 134 height 7
click at [238, 176] on li "100% Cotton" at bounding box center [269, 177] width 145 height 11
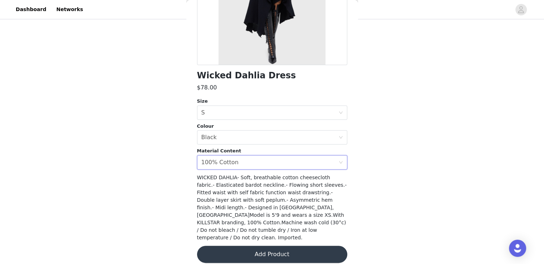
click at [283, 246] on button "Add Product" at bounding box center [272, 254] width 150 height 17
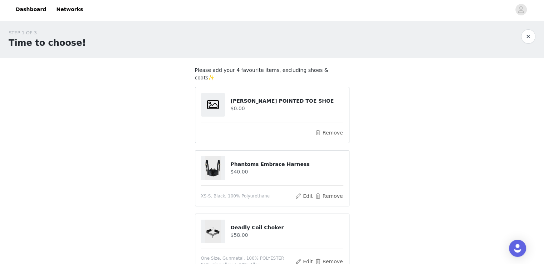
scroll to position [132, 0]
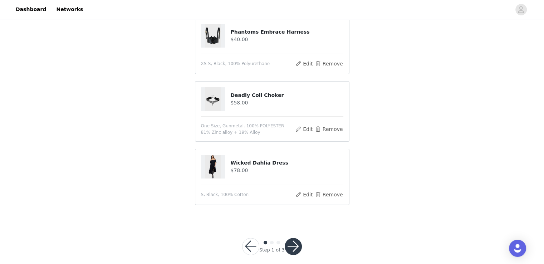
click at [291, 238] on button "button" at bounding box center [293, 246] width 17 height 17
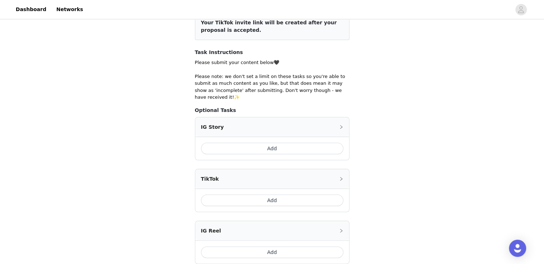
scroll to position [143, 0]
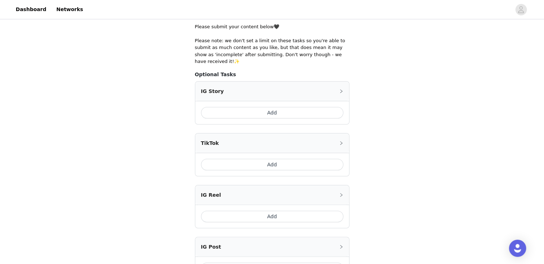
click at [282, 107] on button "Add" at bounding box center [272, 112] width 142 height 11
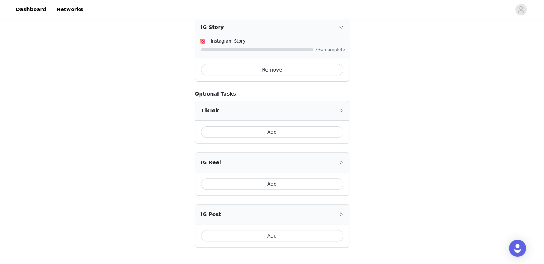
scroll to position [215, 0]
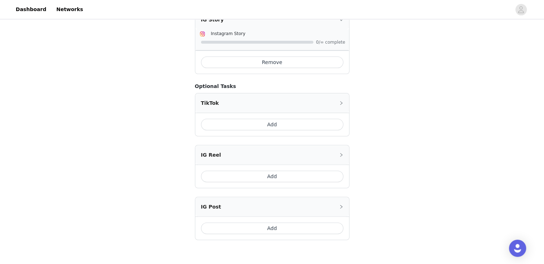
click at [270, 171] on button "Add" at bounding box center [272, 176] width 142 height 11
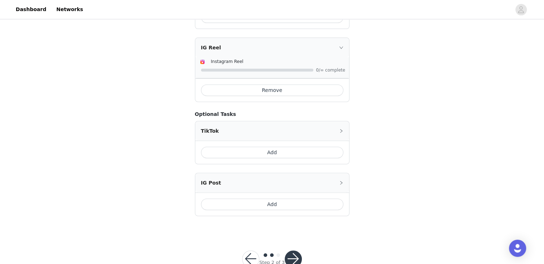
scroll to position [264, 0]
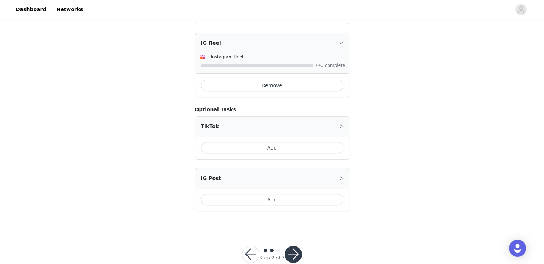
click at [284, 194] on button "Add" at bounding box center [272, 199] width 142 height 11
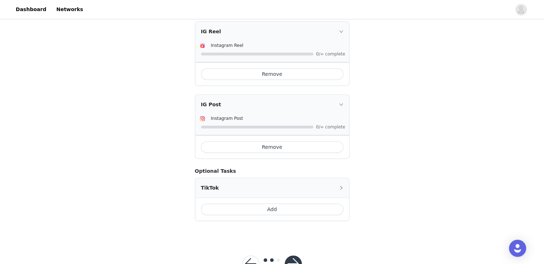
scroll to position [285, 0]
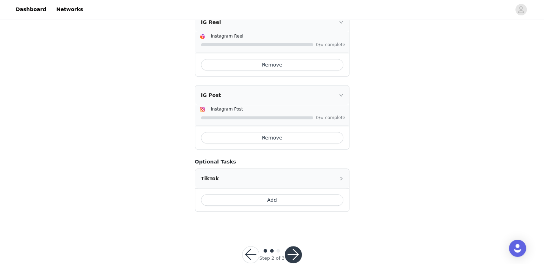
click at [288, 246] on button "button" at bounding box center [293, 254] width 17 height 17
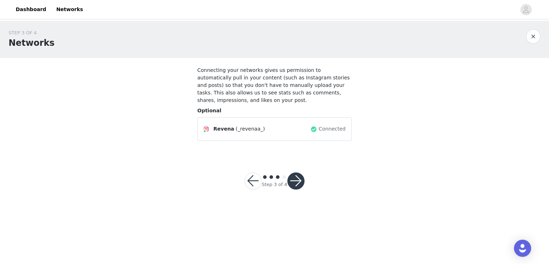
click at [302, 173] on button "button" at bounding box center [295, 180] width 17 height 17
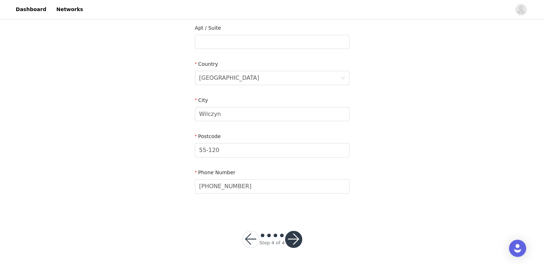
scroll to position [187, 0]
click at [295, 235] on button "button" at bounding box center [293, 238] width 17 height 17
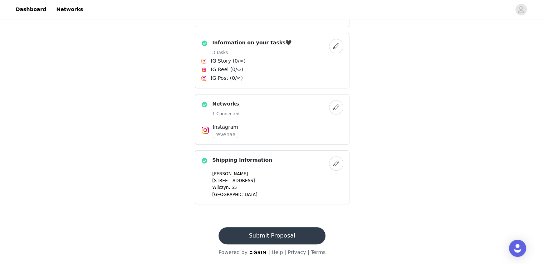
scroll to position [110, 0]
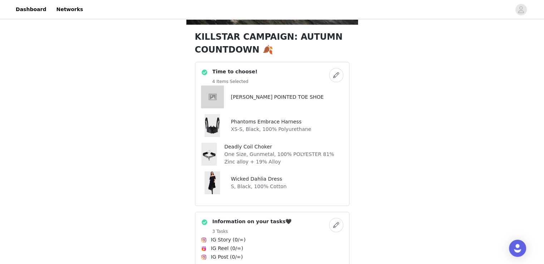
click at [337, 77] on button "button" at bounding box center [336, 75] width 14 height 14
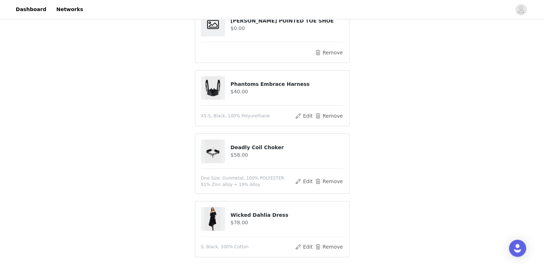
scroll to position [179, 0]
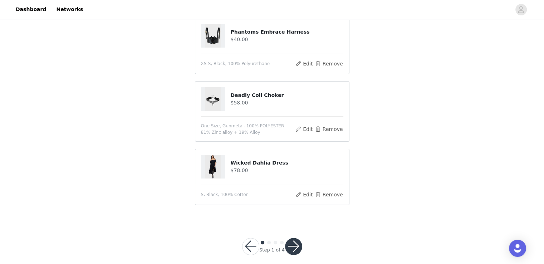
click at [292, 238] on button "button" at bounding box center [293, 246] width 17 height 17
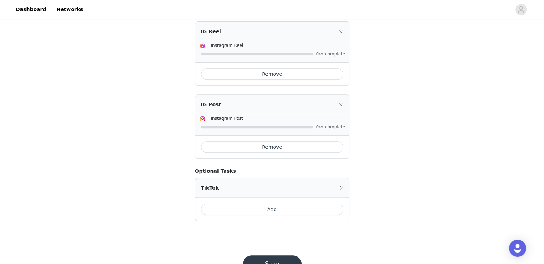
scroll to position [285, 0]
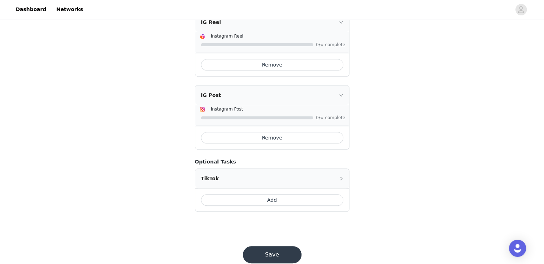
click at [280, 246] on button "Save" at bounding box center [272, 254] width 59 height 17
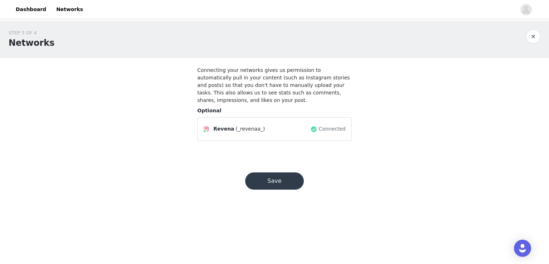
click at [290, 177] on button "Save" at bounding box center [274, 180] width 59 height 17
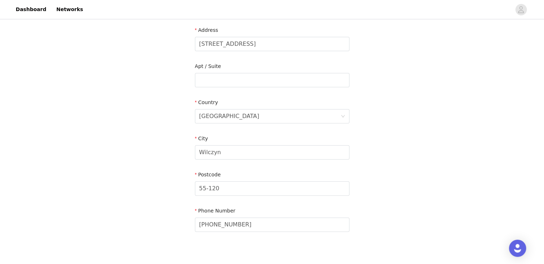
scroll to position [187, 0]
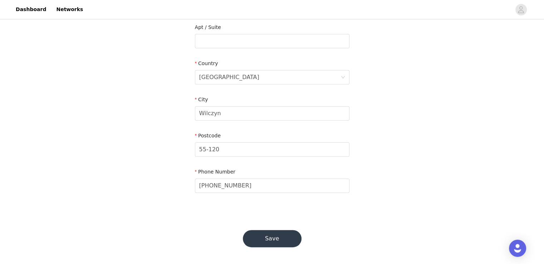
click at [274, 241] on button "Save" at bounding box center [272, 238] width 59 height 17
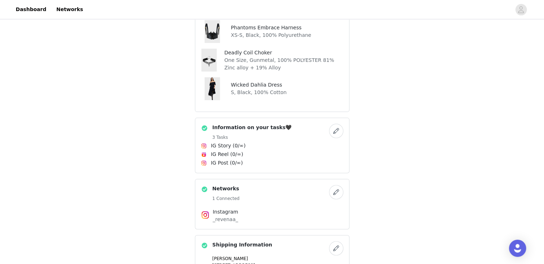
scroll to position [110, 0]
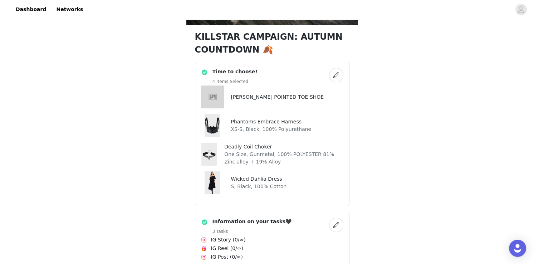
click at [333, 72] on button "button" at bounding box center [336, 75] width 14 height 14
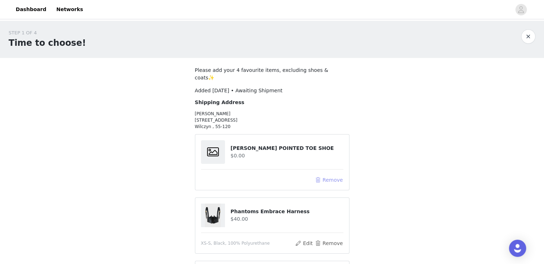
click at [330, 176] on button "Remove" at bounding box center [328, 180] width 29 height 9
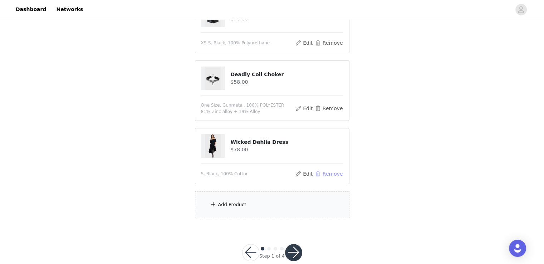
scroll to position [115, 0]
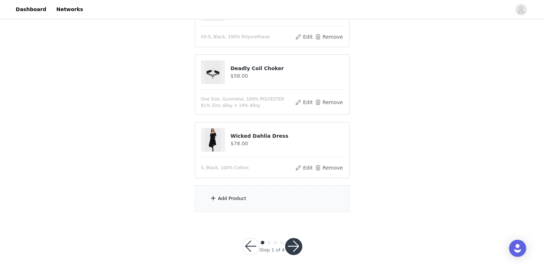
click at [230, 195] on div "Add Product" at bounding box center [232, 198] width 28 height 7
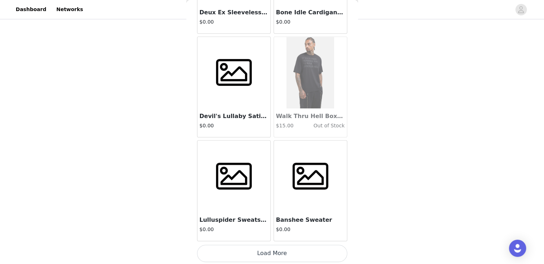
click at [272, 257] on button "Load More" at bounding box center [272, 253] width 150 height 17
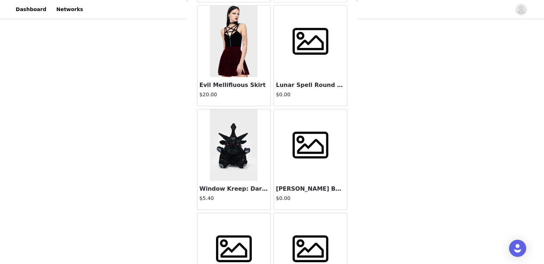
scroll to position [1864, 0]
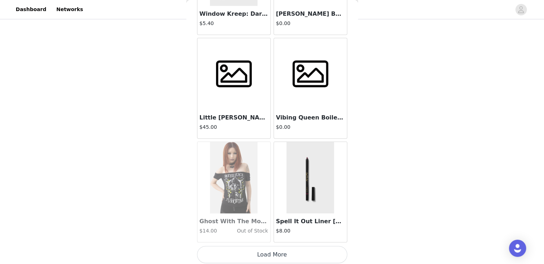
click at [282, 258] on button "Load More" at bounding box center [272, 254] width 150 height 17
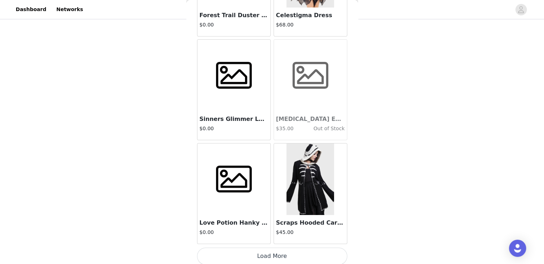
click at [277, 253] on button "Load More" at bounding box center [272, 255] width 150 height 17
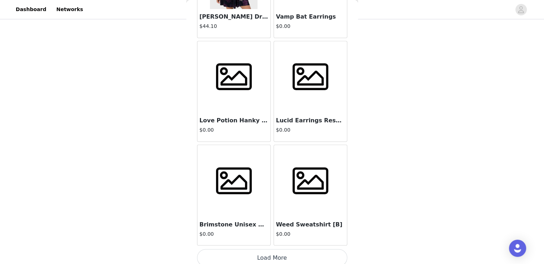
click at [282, 256] on button "Load More" at bounding box center [272, 257] width 150 height 17
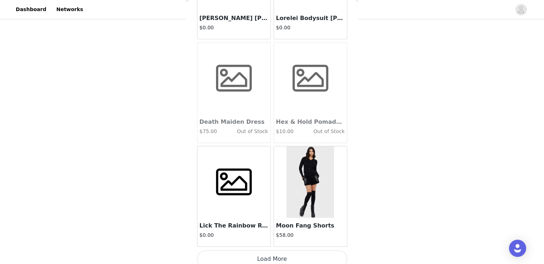
click at [286, 252] on button "Load More" at bounding box center [272, 258] width 150 height 17
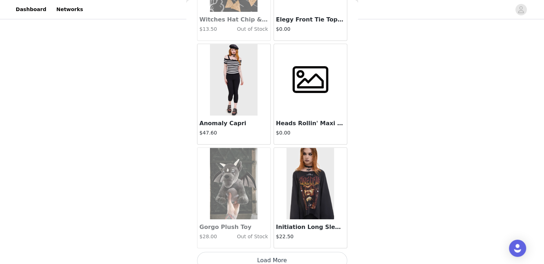
click at [294, 252] on button "Load More" at bounding box center [272, 260] width 150 height 17
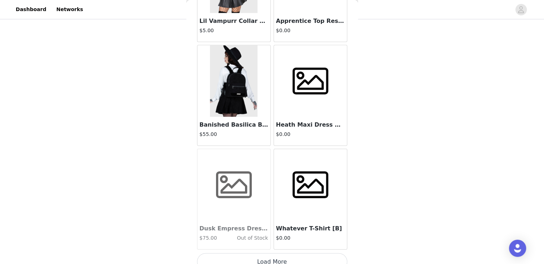
click at [289, 253] on button "Load More" at bounding box center [272, 261] width 150 height 17
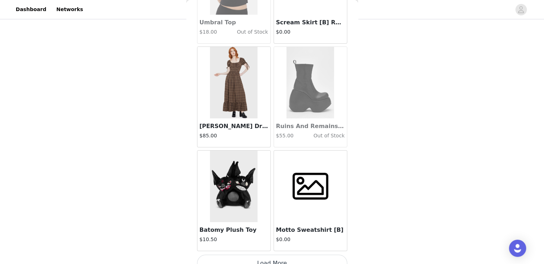
click at [294, 255] on button "Load More" at bounding box center [272, 263] width 150 height 17
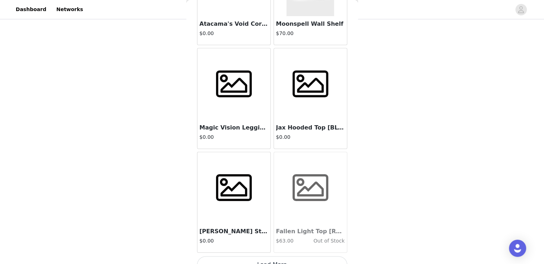
click at [287, 256] on button "Load More" at bounding box center [272, 264] width 150 height 17
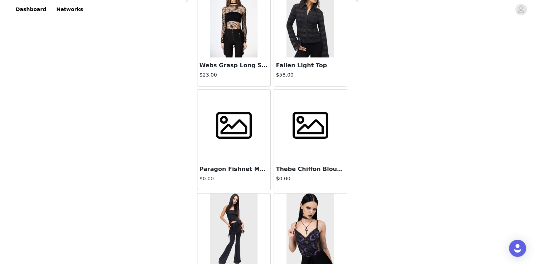
scroll to position [10147, 0]
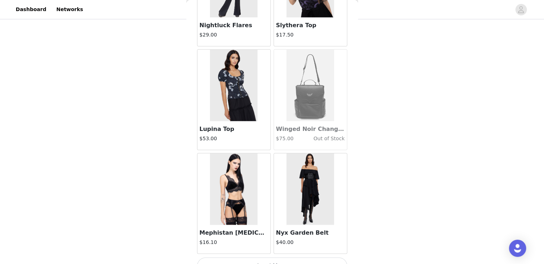
click at [282, 257] on button "Load More" at bounding box center [272, 265] width 150 height 17
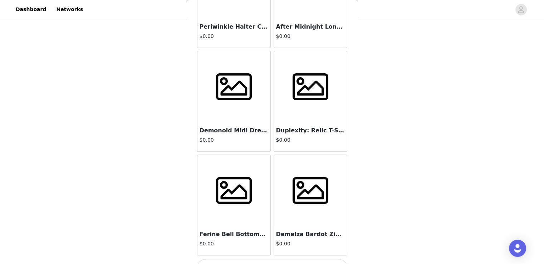
click at [276, 259] on button "Load More" at bounding box center [272, 267] width 150 height 17
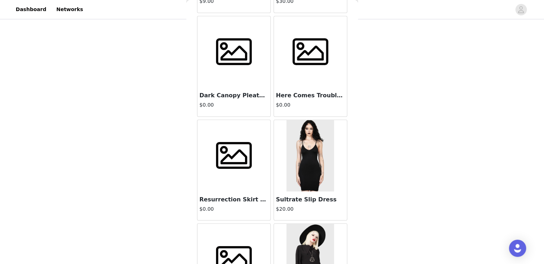
scroll to position [12218, 0]
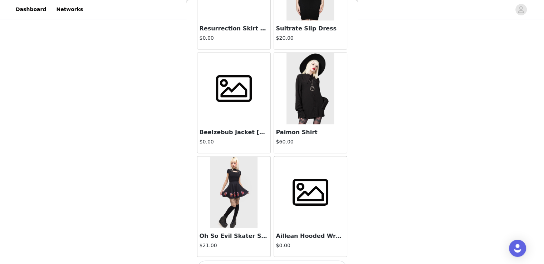
click at [271, 260] on button "Load More" at bounding box center [272, 268] width 150 height 17
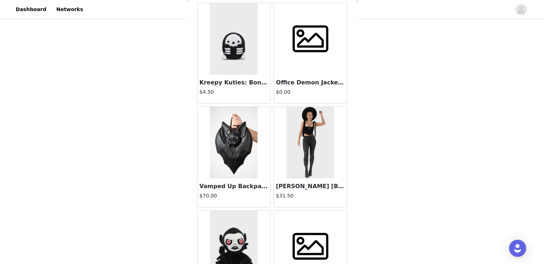
scroll to position [13254, 0]
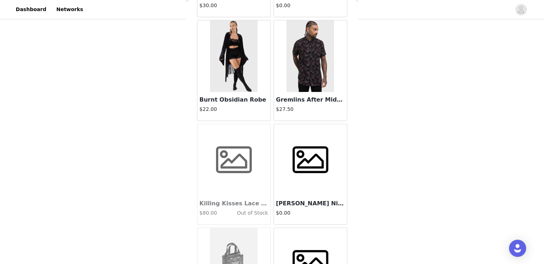
scroll to position [14289, 0]
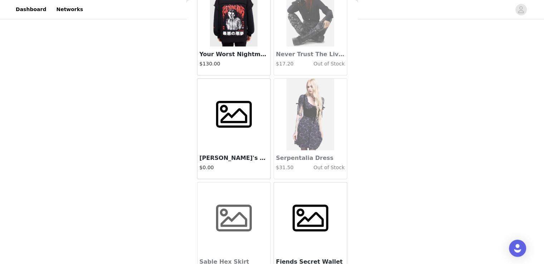
scroll to position [16360, 0]
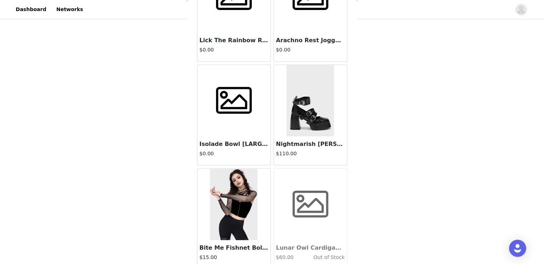
scroll to position [17395, 0]
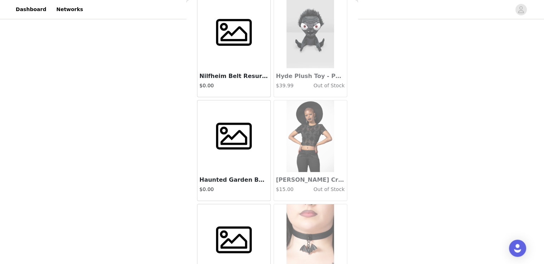
scroll to position [21537, 0]
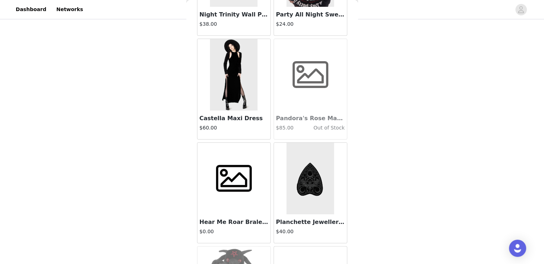
scroll to position [24643, 0]
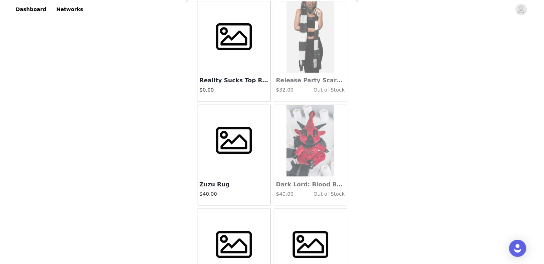
scroll to position [25678, 0]
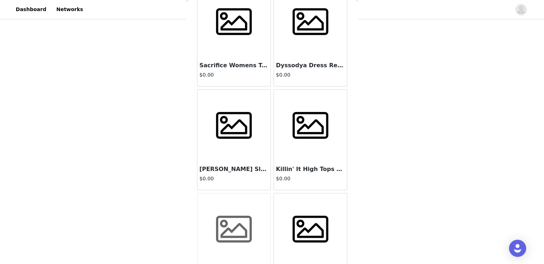
scroll to position [26714, 0]
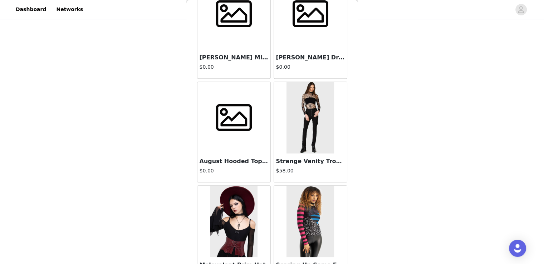
scroll to position [27749, 0]
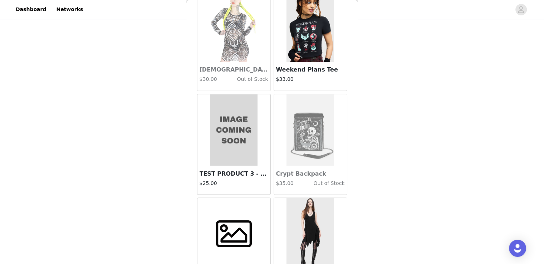
scroll to position [28785, 0]
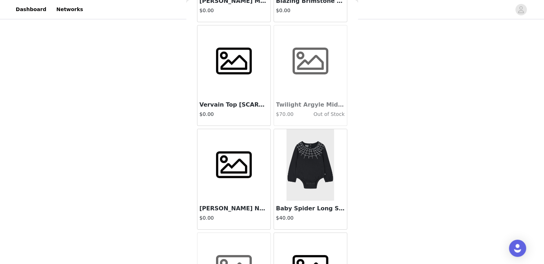
scroll to position [29820, 0]
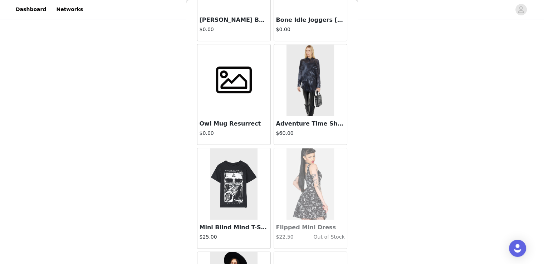
scroll to position [30855, 0]
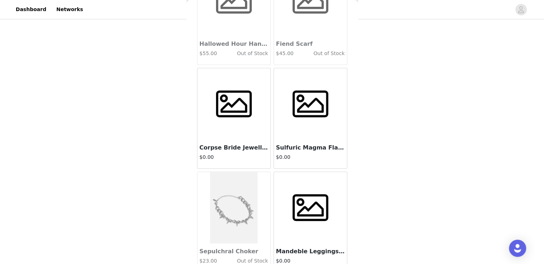
scroll to position [31891, 0]
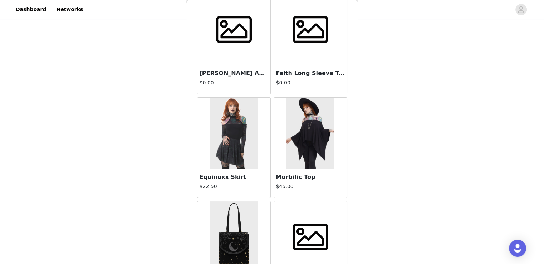
scroll to position [32926, 0]
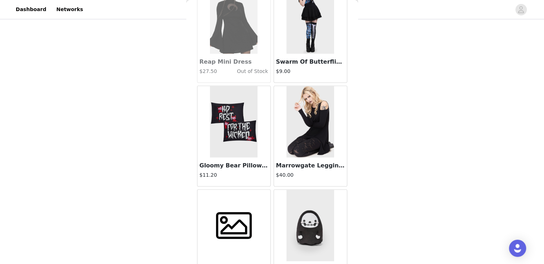
scroll to position [33961, 0]
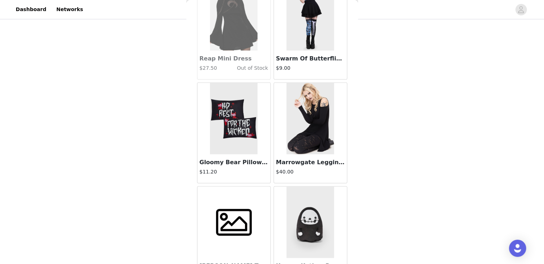
drag, startPoint x: 276, startPoint y: 255, endPoint x: 284, endPoint y: 240, distance: 17.0
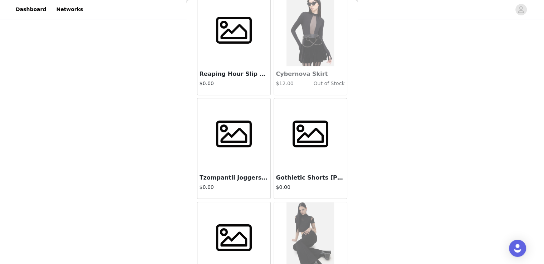
scroll to position [36032, 0]
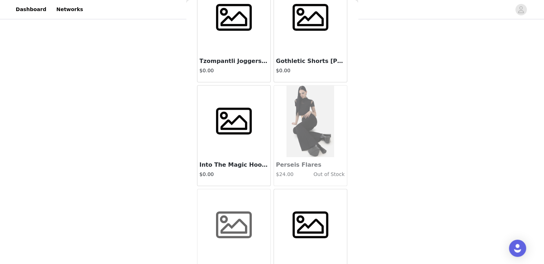
drag, startPoint x: 275, startPoint y: 257, endPoint x: 281, endPoint y: 234, distance: 23.9
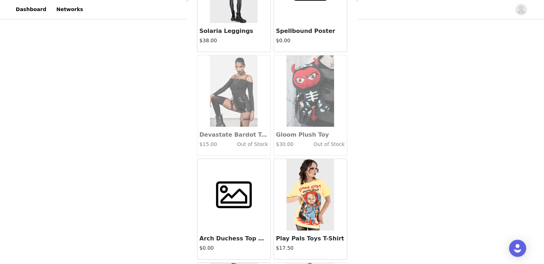
scroll to position [37068, 0]
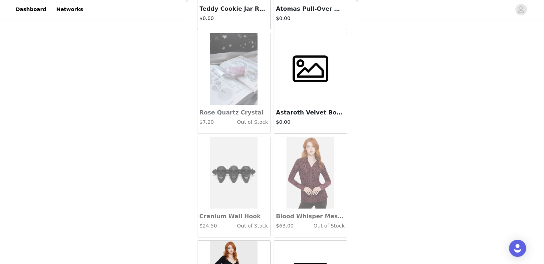
scroll to position [38103, 0]
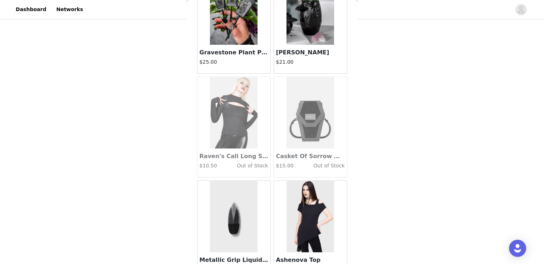
scroll to position [39138, 0]
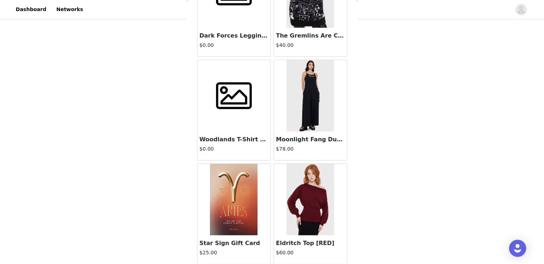
scroll to position [40174, 0]
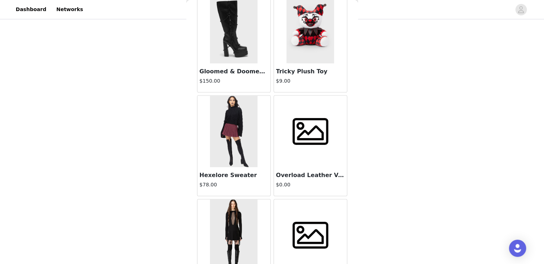
scroll to position [42245, 0]
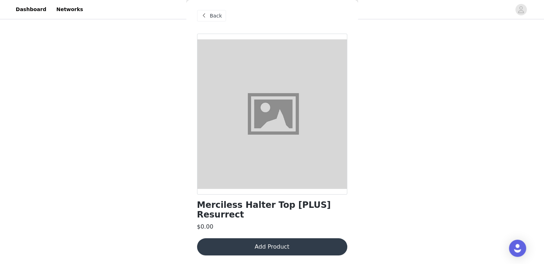
scroll to position [2, 0]
click at [207, 15] on span at bounding box center [204, 15] width 9 height 9
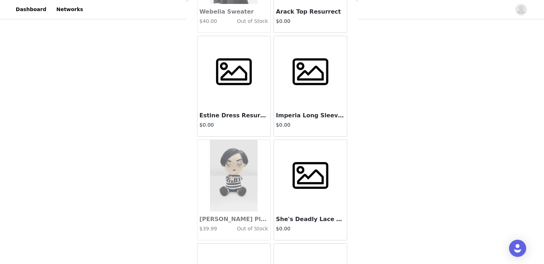
scroll to position [44315, 0]
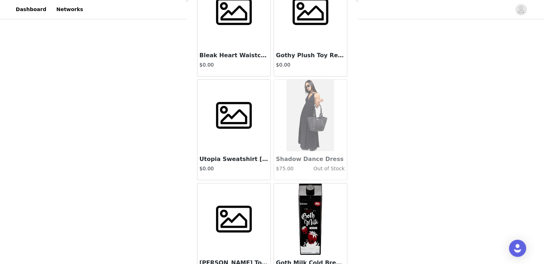
scroll to position [45351, 0]
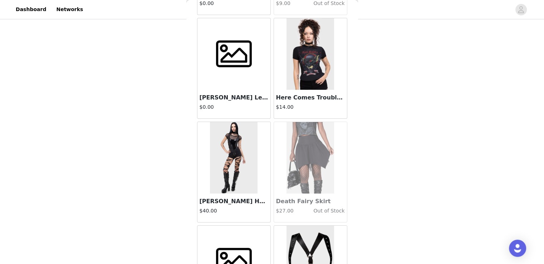
scroll to position [46386, 0]
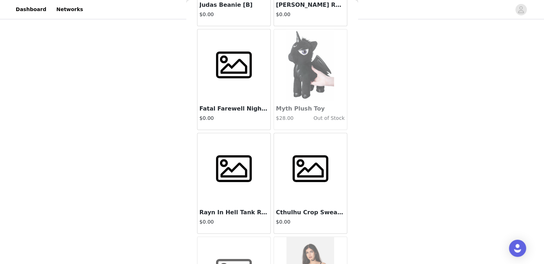
scroll to position [47422, 0]
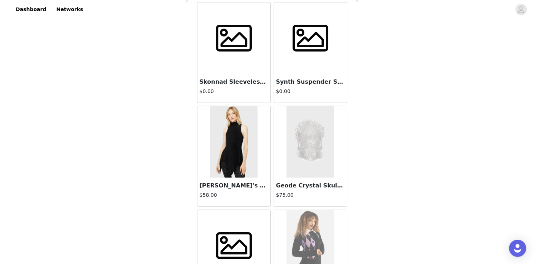
scroll to position [48457, 0]
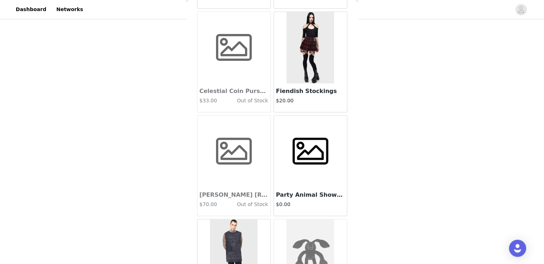
scroll to position [49492, 0]
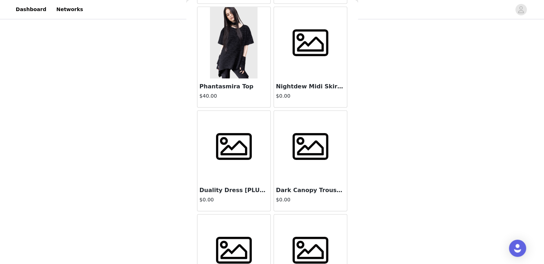
scroll to position [50528, 0]
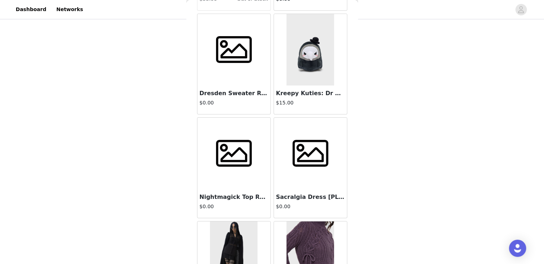
scroll to position [51563, 0]
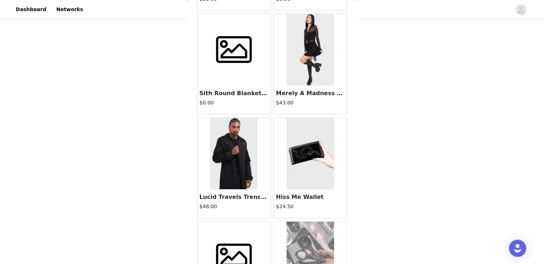
scroll to position [52599, 0]
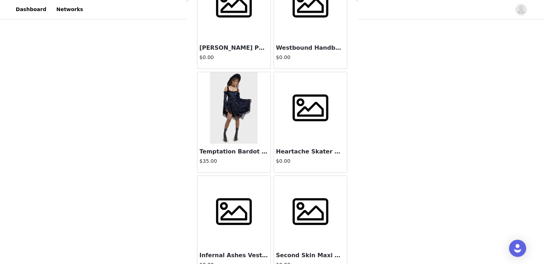
scroll to position [53634, 0]
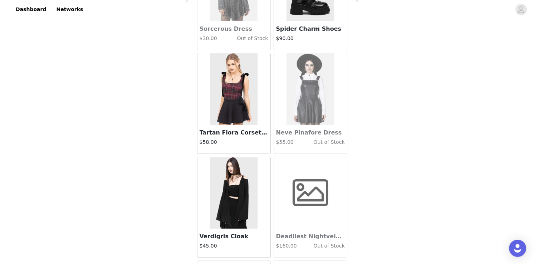
scroll to position [54669, 0]
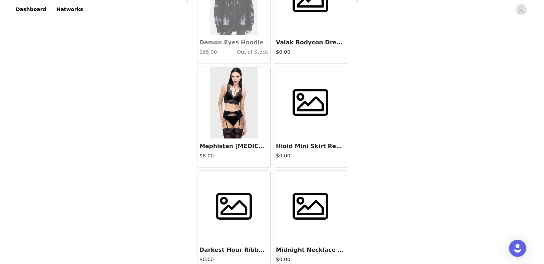
scroll to position [55705, 0]
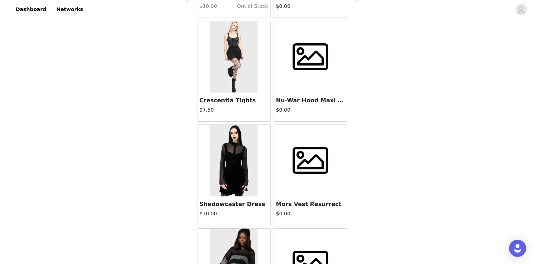
scroll to position [56740, 0]
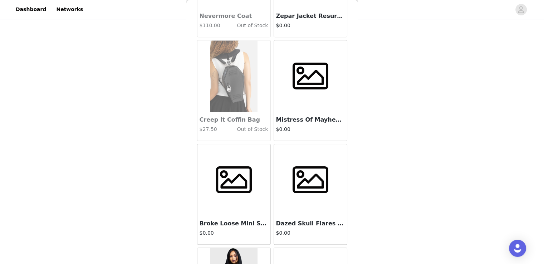
scroll to position [57776, 0]
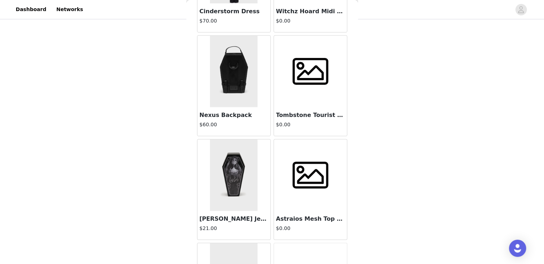
scroll to position [58811, 0]
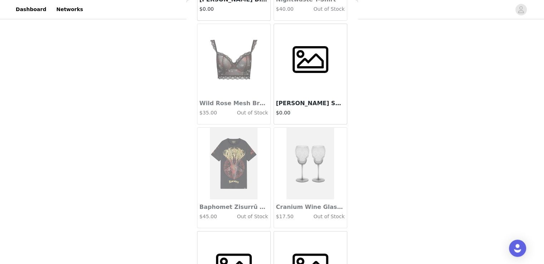
scroll to position [59846, 0]
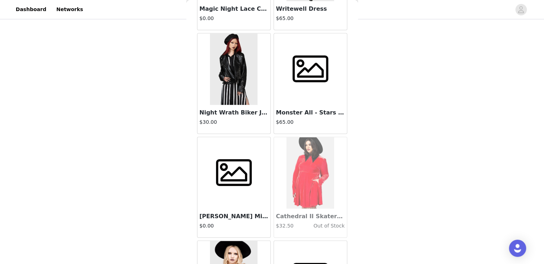
scroll to position [60882, 0]
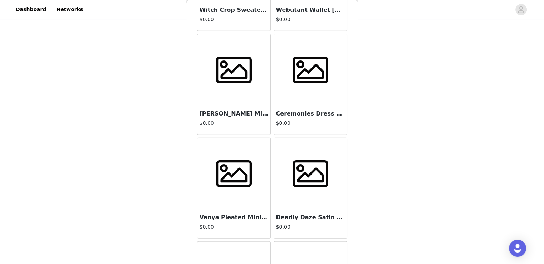
scroll to position [61917, 0]
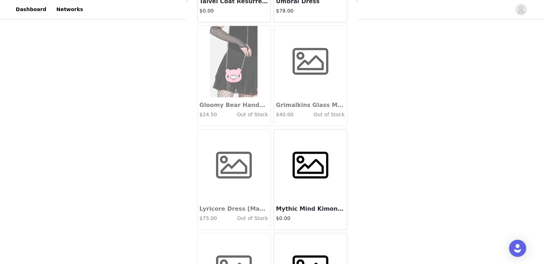
scroll to position [62953, 0]
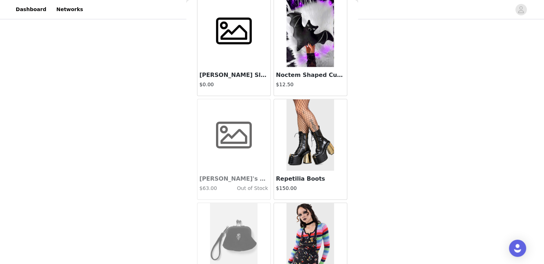
scroll to position [63988, 0]
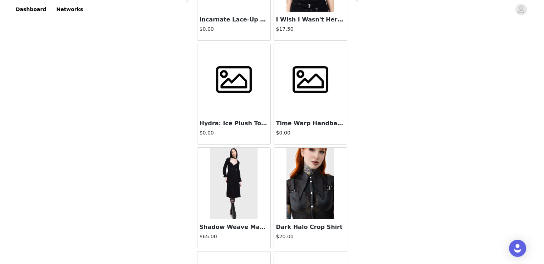
scroll to position [65023, 0]
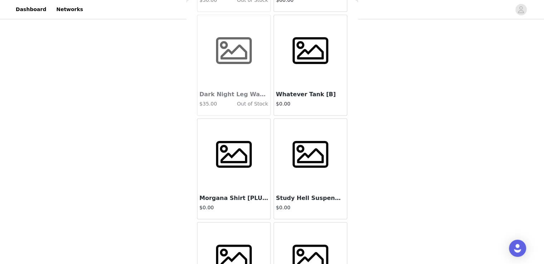
scroll to position [66059, 0]
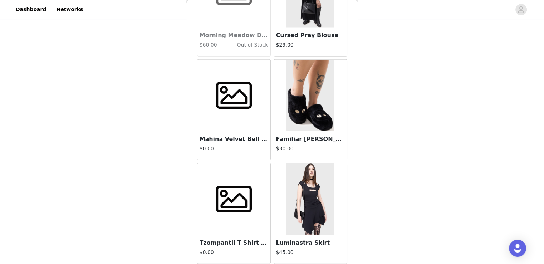
scroll to position [67094, 0]
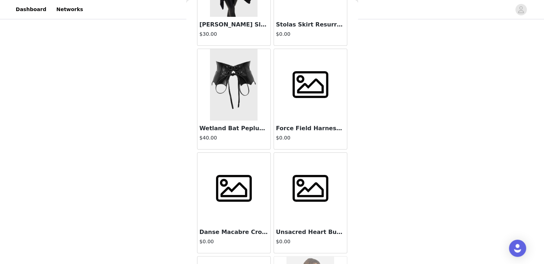
scroll to position [68130, 0]
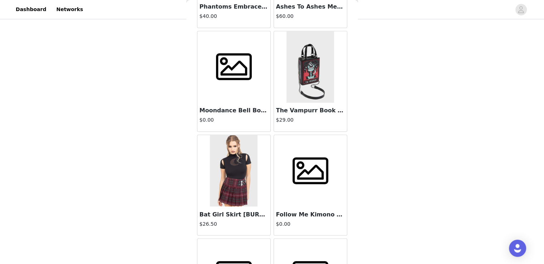
scroll to position [69165, 0]
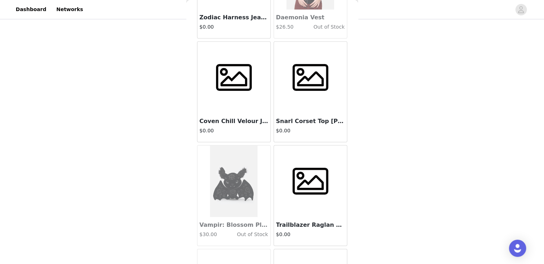
scroll to position [70200, 0]
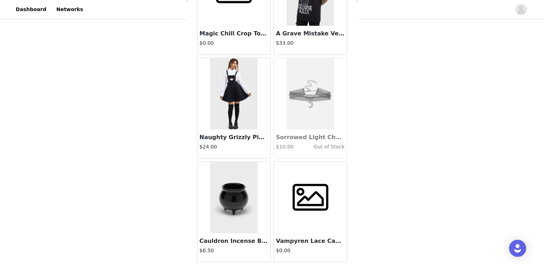
scroll to position [71236, 0]
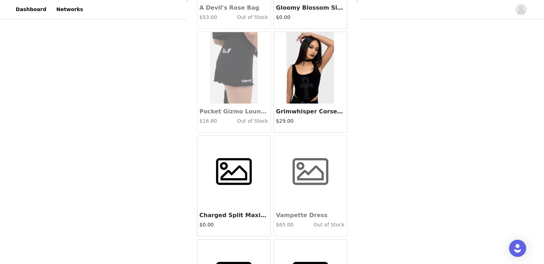
scroll to position [72271, 0]
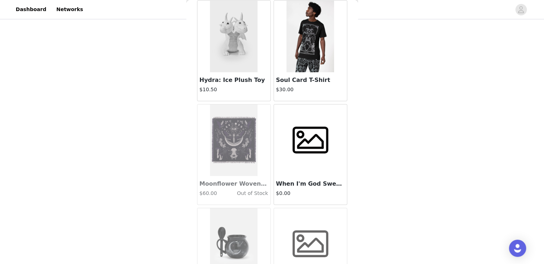
scroll to position [73307, 0]
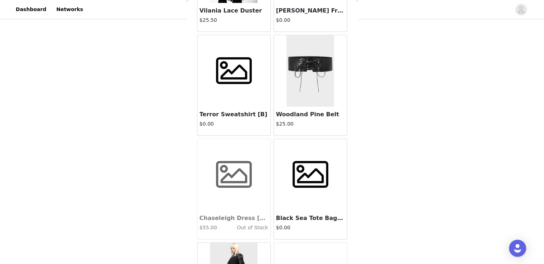
scroll to position [74342, 0]
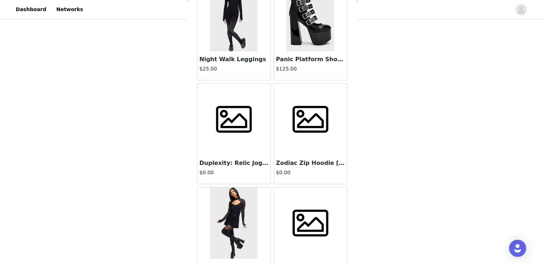
scroll to position [75377, 0]
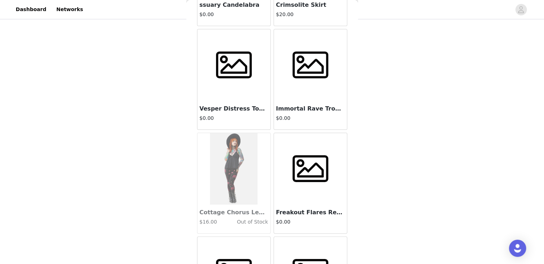
scroll to position [76413, 0]
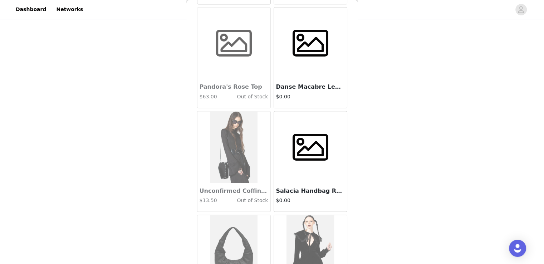
scroll to position [77448, 0]
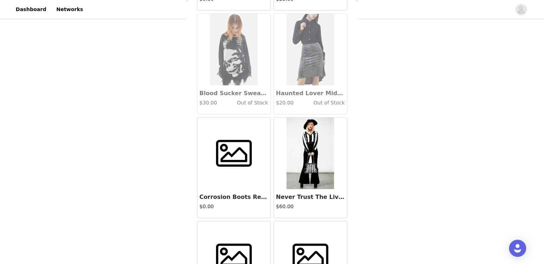
scroll to position [78484, 0]
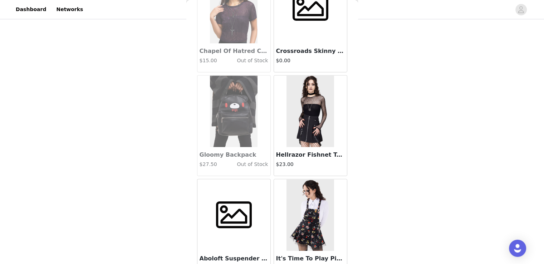
scroll to position [79519, 0]
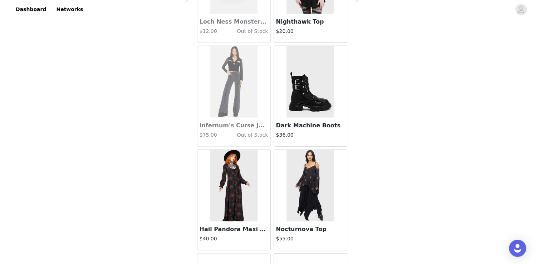
scroll to position [80554, 0]
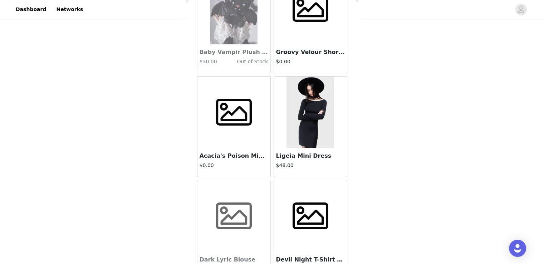
scroll to position [81590, 0]
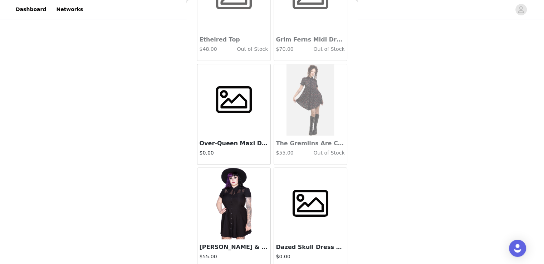
scroll to position [82625, 0]
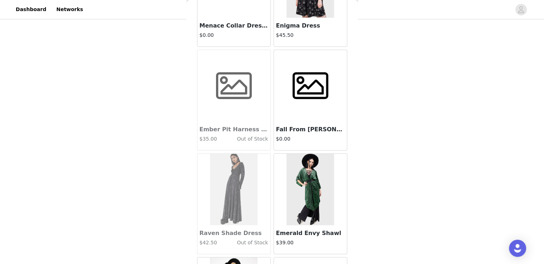
scroll to position [83661, 0]
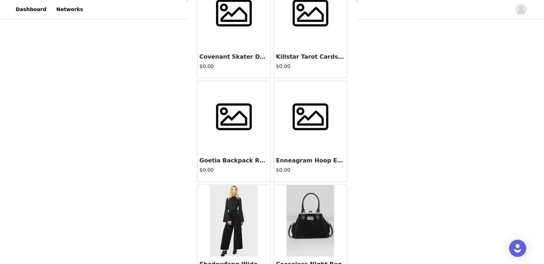
scroll to position [84696, 0]
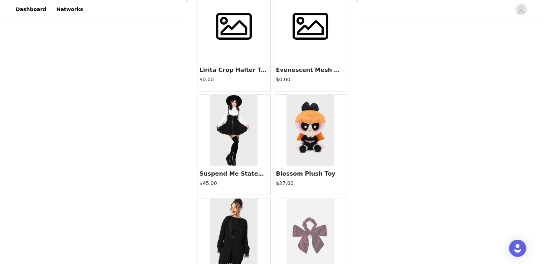
scroll to position [85731, 0]
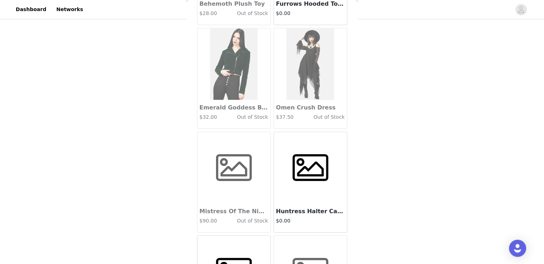
scroll to position [87802, 0]
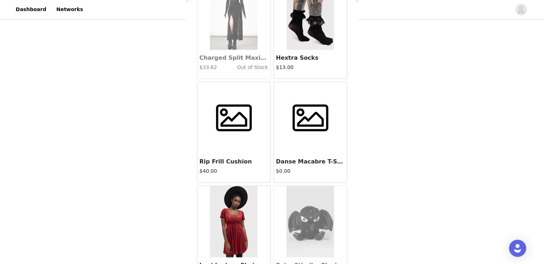
scroll to position [88838, 0]
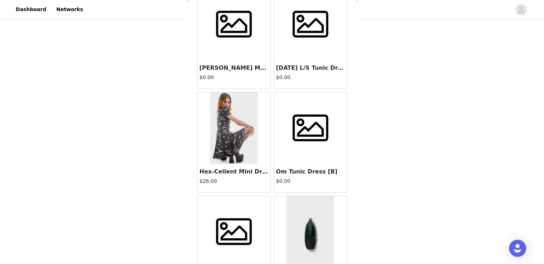
scroll to position [89873, 0]
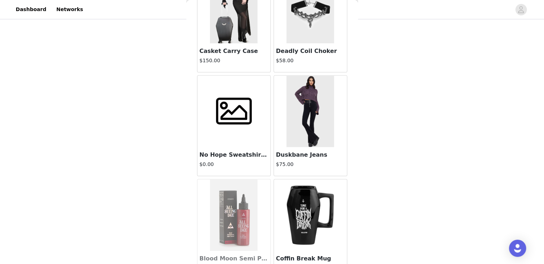
scroll to position [90908, 0]
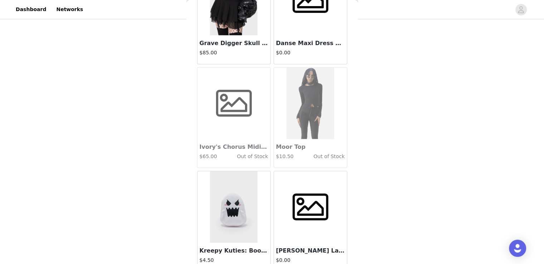
scroll to position [91944, 0]
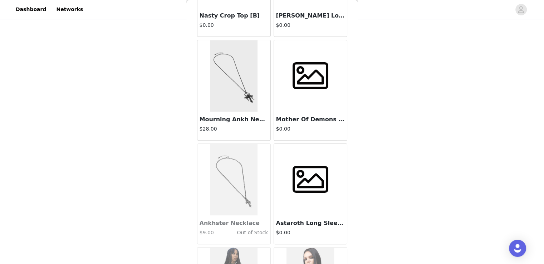
scroll to position [92979, 0]
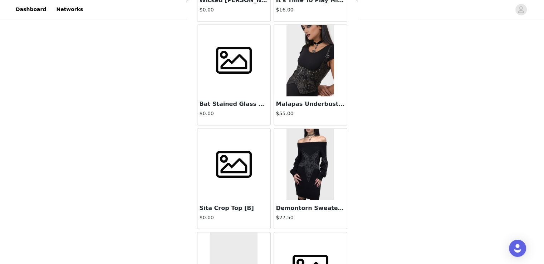
scroll to position [94015, 0]
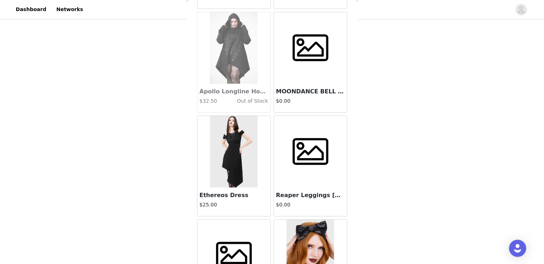
scroll to position [95050, 0]
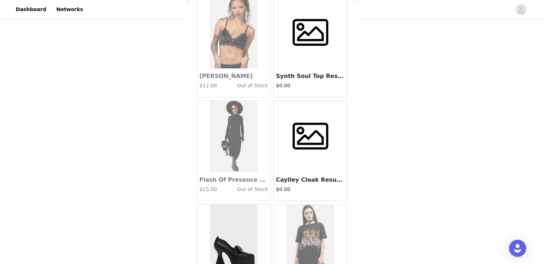
scroll to position [96085, 0]
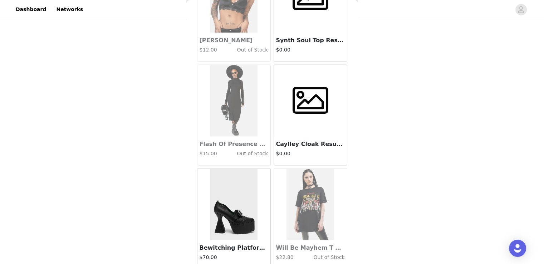
click at [235, 168] on img at bounding box center [234, 204] width 48 height 72
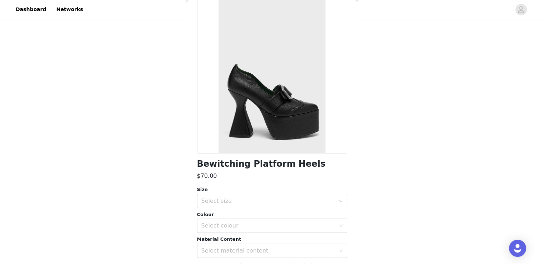
scroll to position [0, 0]
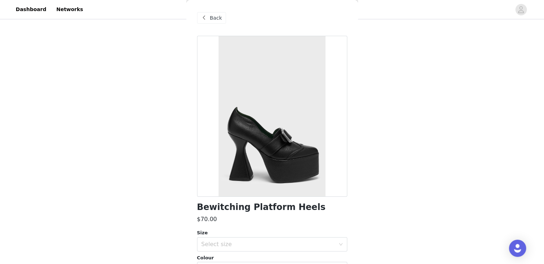
click at [211, 17] on span "Back" at bounding box center [216, 18] width 12 height 8
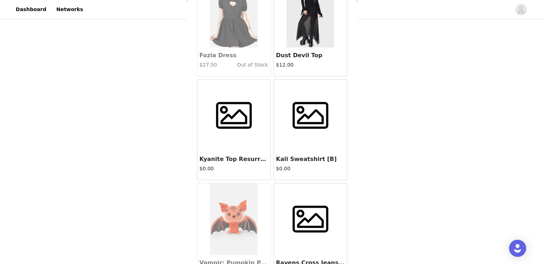
scroll to position [97121, 0]
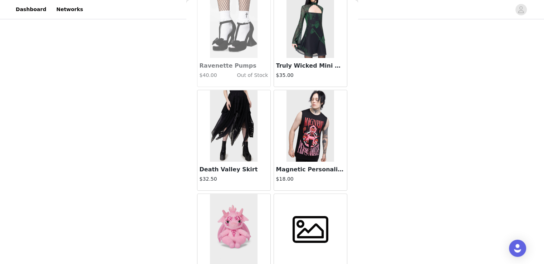
scroll to position [98156, 0]
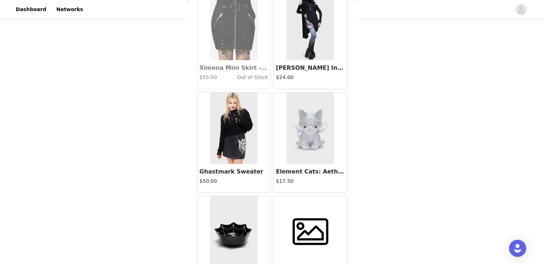
scroll to position [99192, 0]
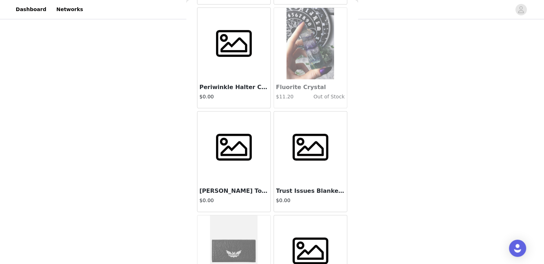
scroll to position [100227, 0]
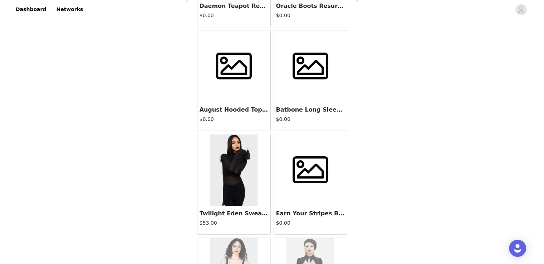
scroll to position [101262, 0]
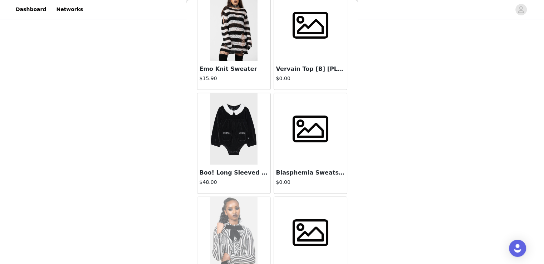
scroll to position [102298, 0]
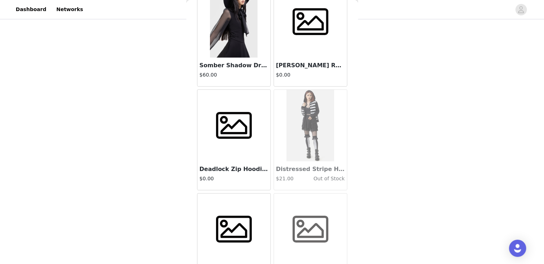
scroll to position [103333, 0]
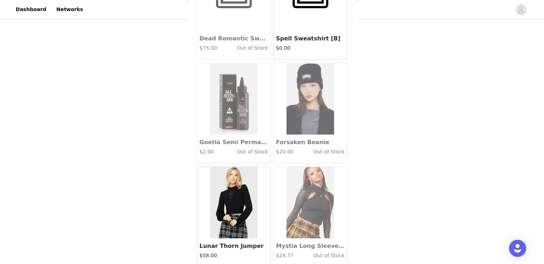
scroll to position [104369, 0]
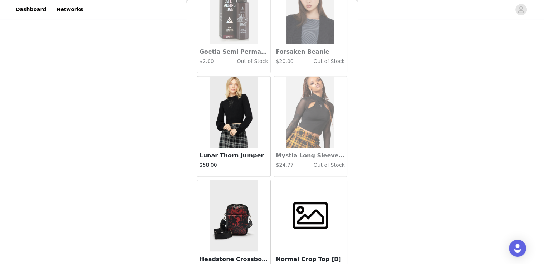
drag, startPoint x: 275, startPoint y: 256, endPoint x: 277, endPoint y: 162, distance: 94.4
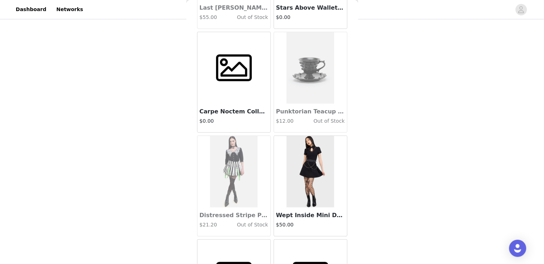
scroll to position [105404, 0]
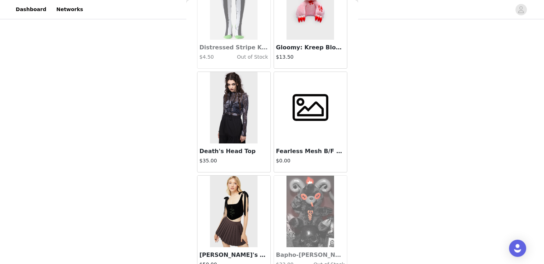
scroll to position [106439, 0]
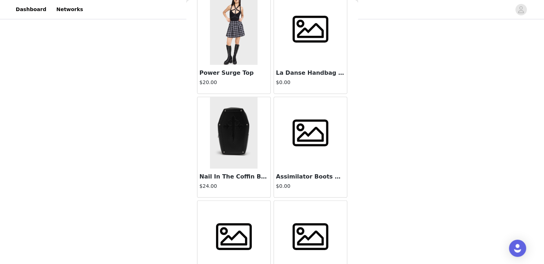
scroll to position [107475, 0]
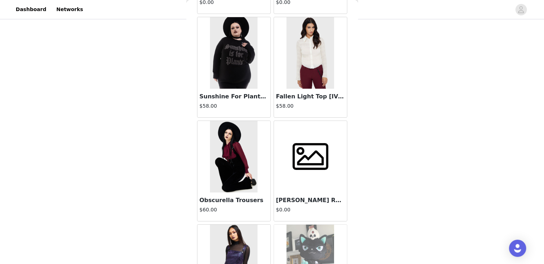
scroll to position [108510, 0]
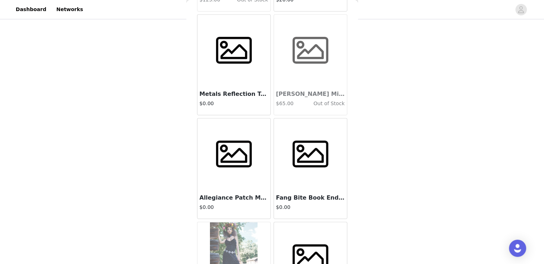
scroll to position [109546, 0]
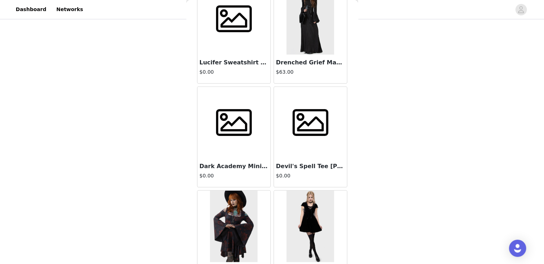
scroll to position [110581, 0]
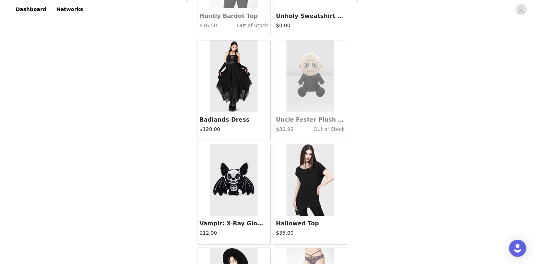
scroll to position [111616, 0]
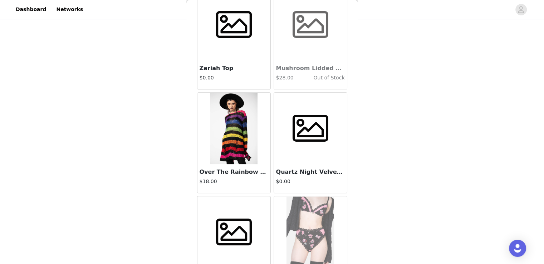
scroll to position [112652, 0]
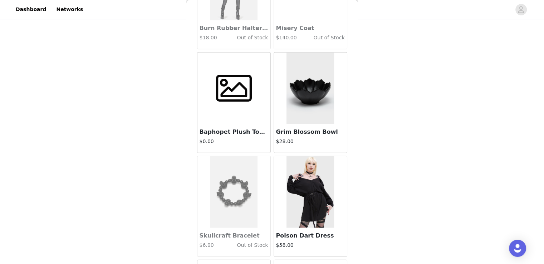
scroll to position [113687, 0]
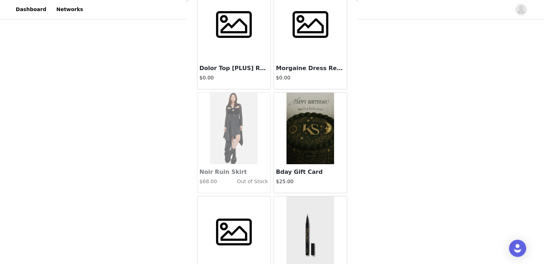
scroll to position [114723, 0]
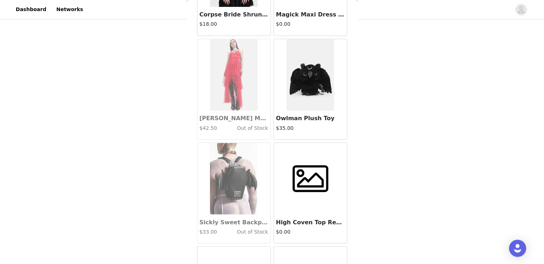
scroll to position [115758, 0]
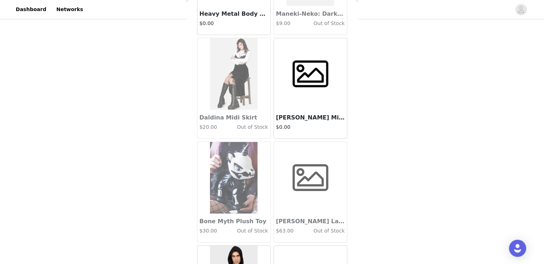
scroll to position [116793, 0]
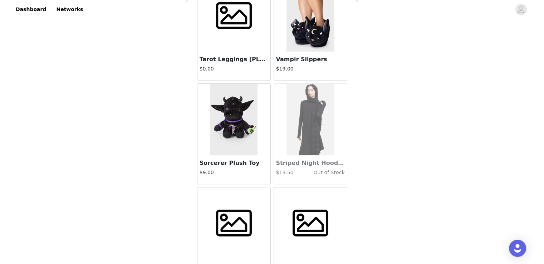
scroll to position [117829, 0]
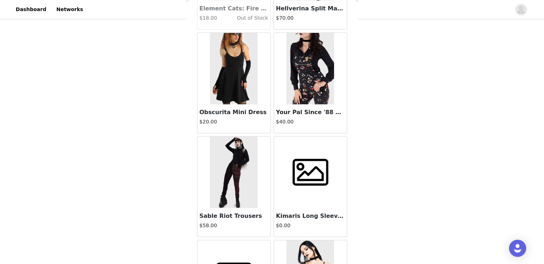
scroll to position [118864, 0]
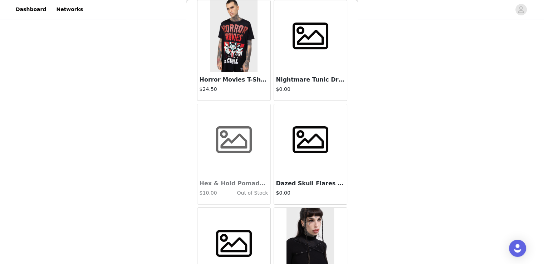
scroll to position [119900, 0]
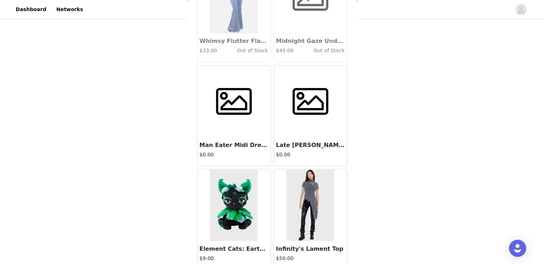
scroll to position [120935, 0]
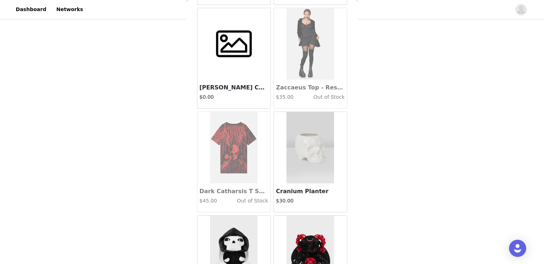
scroll to position [121970, 0]
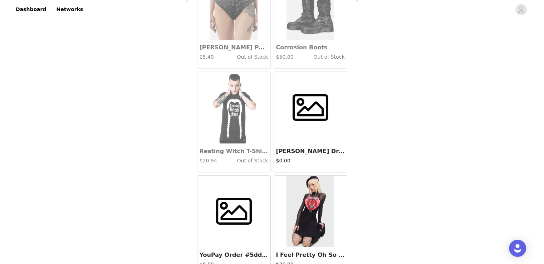
scroll to position [123006, 0]
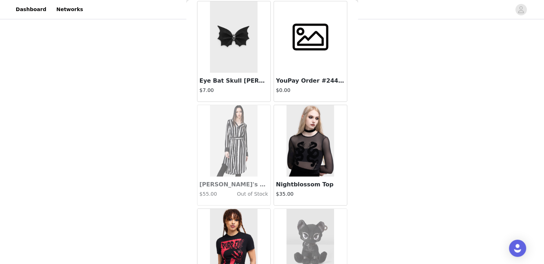
scroll to position [124041, 0]
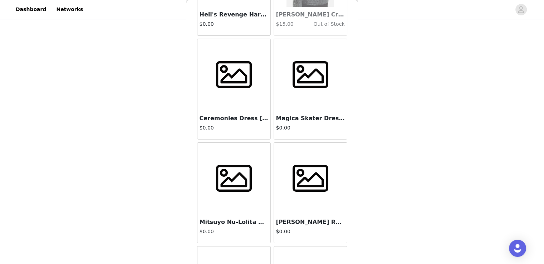
scroll to position [125077, 0]
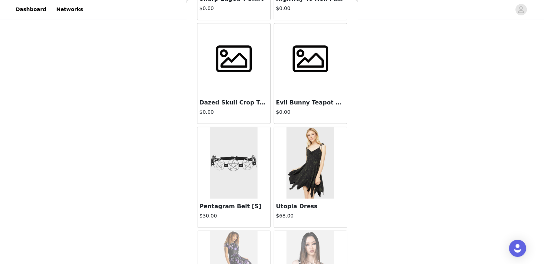
scroll to position [126112, 0]
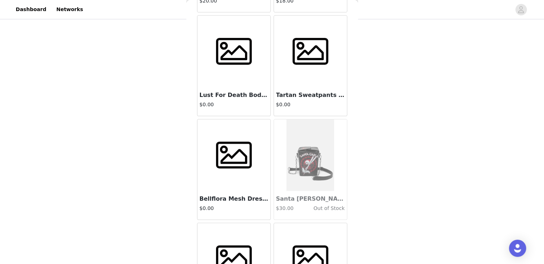
scroll to position [127147, 0]
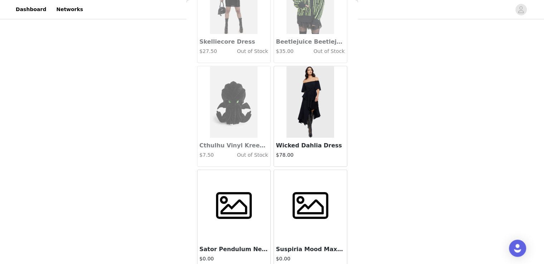
scroll to position [128183, 0]
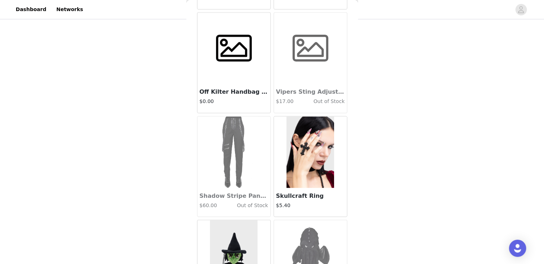
scroll to position [129218, 0]
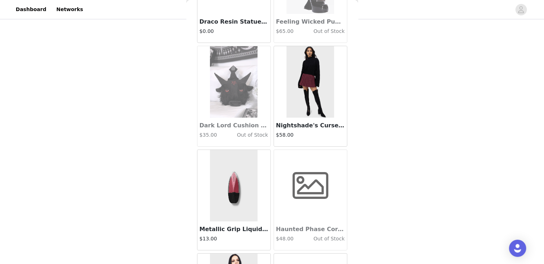
scroll to position [130254, 0]
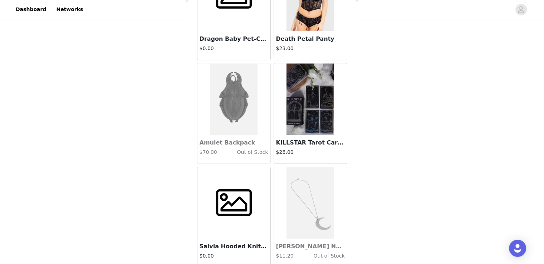
scroll to position [131289, 0]
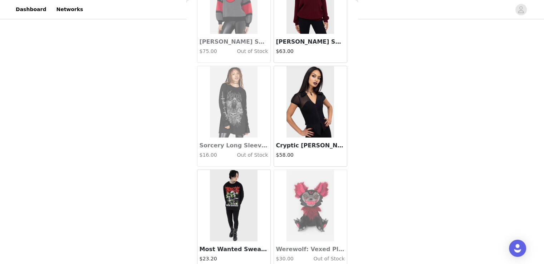
scroll to position [132324, 0]
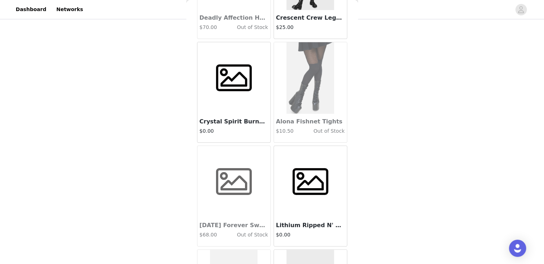
scroll to position [133360, 0]
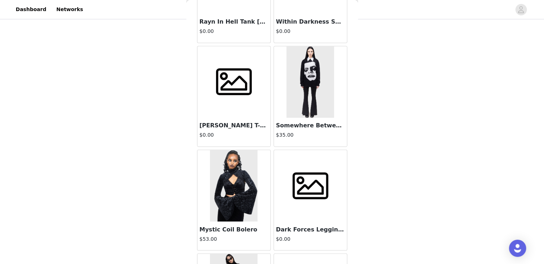
scroll to position [134395, 0]
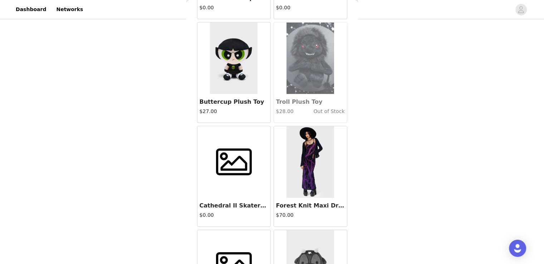
scroll to position [135431, 0]
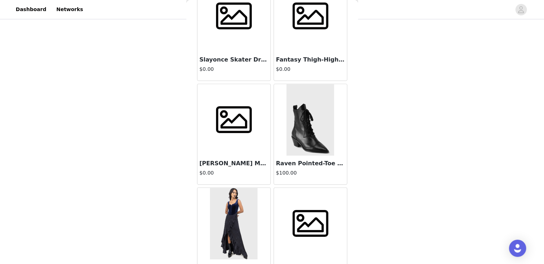
scroll to position [136180, 0]
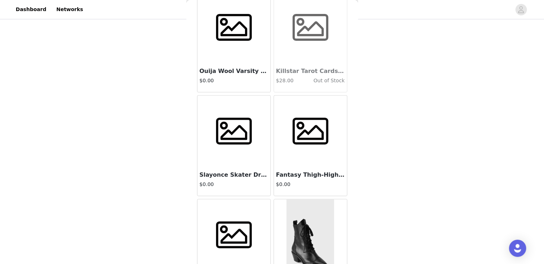
click at [300, 199] on img at bounding box center [310, 235] width 48 height 72
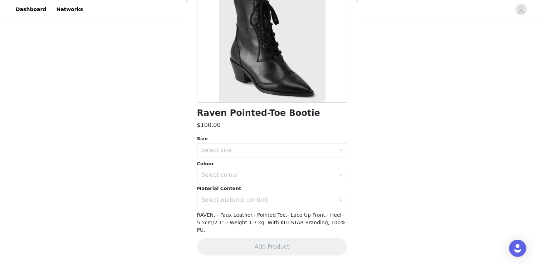
scroll to position [86, 0]
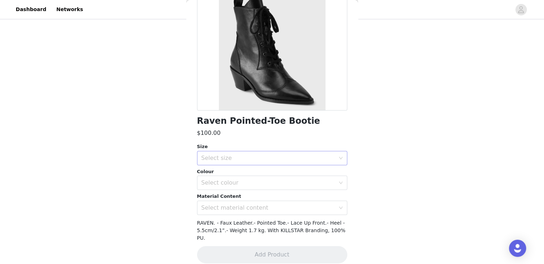
click at [250, 154] on div "Select size" at bounding box center [268, 157] width 134 height 7
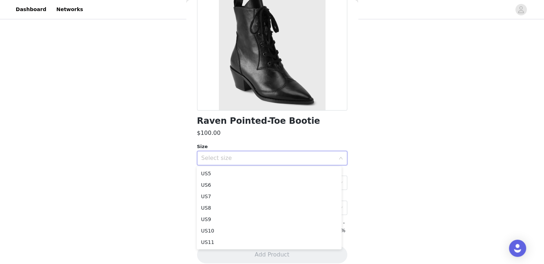
click at [408, 163] on div "STEP 1 OF 4 Time to choose! Please add your 4 favourite items, excluding shoes …" at bounding box center [272, 63] width 544 height 315
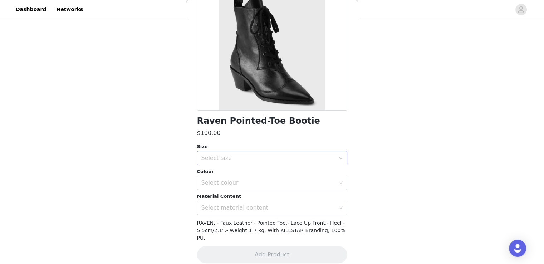
click at [241, 157] on div "Select size" at bounding box center [268, 157] width 134 height 7
click at [229, 157] on div "Select size" at bounding box center [268, 157] width 134 height 7
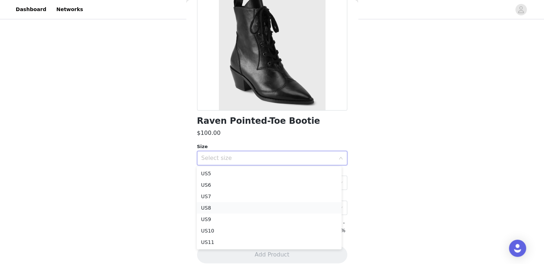
click at [205, 210] on li "US8" at bounding box center [269, 207] width 145 height 11
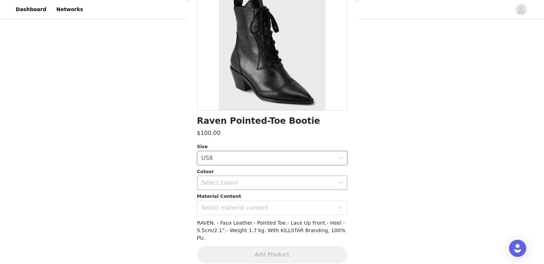
click at [241, 181] on div "Select colour" at bounding box center [268, 182] width 134 height 7
click at [229, 201] on li "Black" at bounding box center [269, 198] width 145 height 11
click at [229, 206] on div "Select material content" at bounding box center [268, 207] width 134 height 7
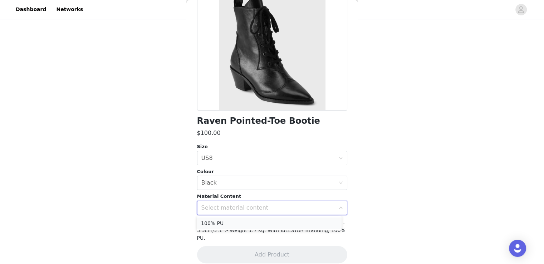
click at [226, 223] on li "100% PU" at bounding box center [269, 222] width 145 height 11
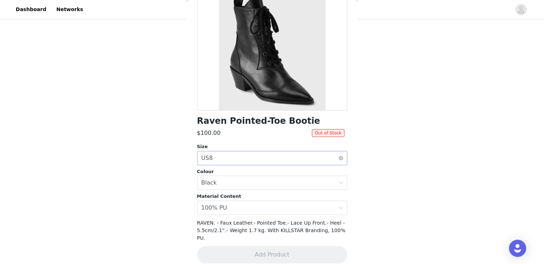
click at [213, 161] on div "Select size US8" at bounding box center [269, 158] width 137 height 14
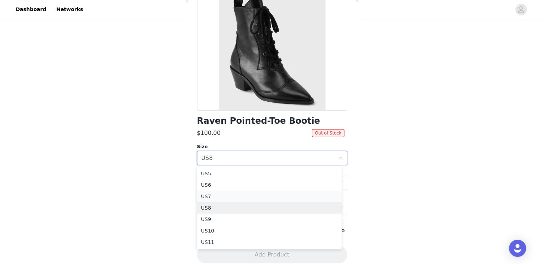
click at [209, 196] on li "US7" at bounding box center [269, 196] width 145 height 11
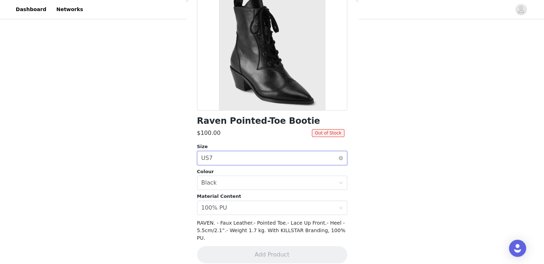
click at [213, 154] on div "Select size US7" at bounding box center [269, 158] width 137 height 14
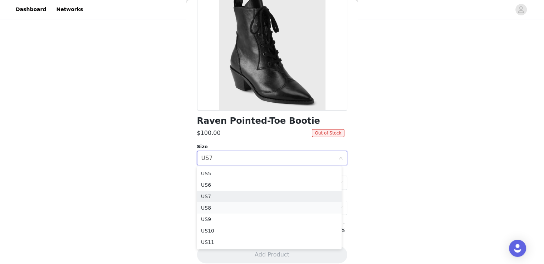
click at [207, 207] on li "US8" at bounding box center [269, 207] width 145 height 11
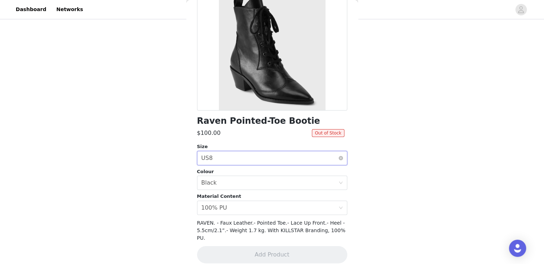
click at [218, 154] on div "Select size US8" at bounding box center [269, 158] width 137 height 14
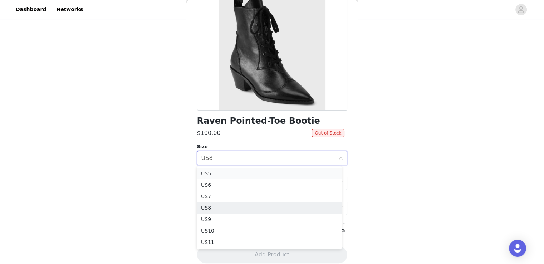
click at [219, 172] on li "US5" at bounding box center [269, 173] width 145 height 11
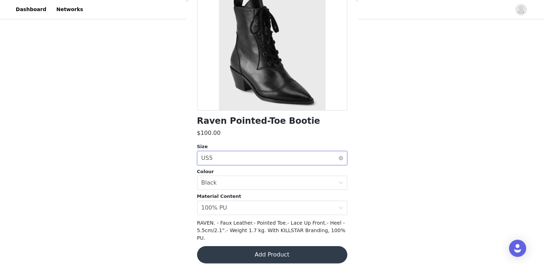
click at [245, 162] on div "Select size US5" at bounding box center [269, 158] width 137 height 14
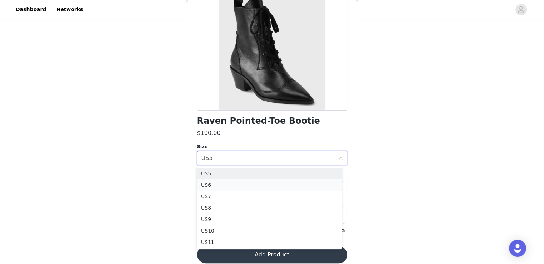
click at [208, 185] on li "US6" at bounding box center [269, 184] width 145 height 11
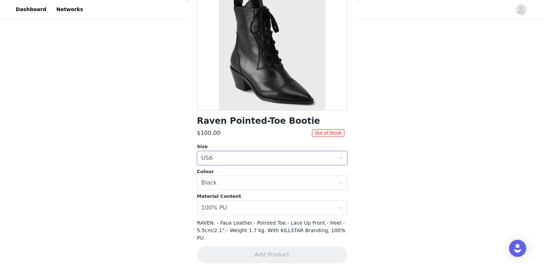
drag, startPoint x: 254, startPoint y: 164, endPoint x: 250, endPoint y: 166, distance: 4.3
click at [254, 164] on div "Select size US6" at bounding box center [269, 158] width 137 height 14
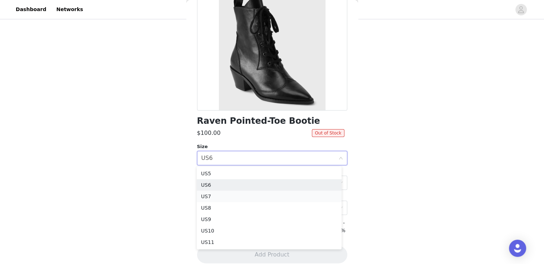
click at [213, 195] on li "US7" at bounding box center [269, 196] width 145 height 11
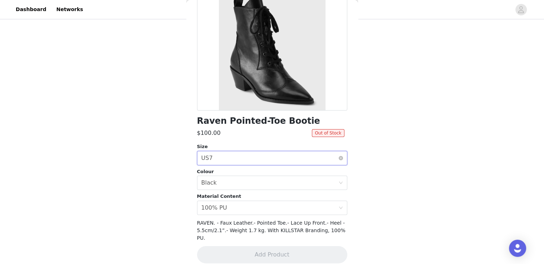
click at [240, 161] on div "Select size US7" at bounding box center [269, 158] width 137 height 14
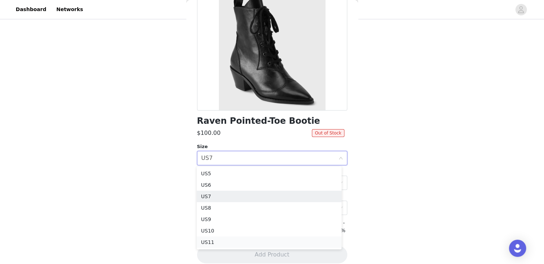
click at [214, 240] on li "US11" at bounding box center [269, 241] width 145 height 11
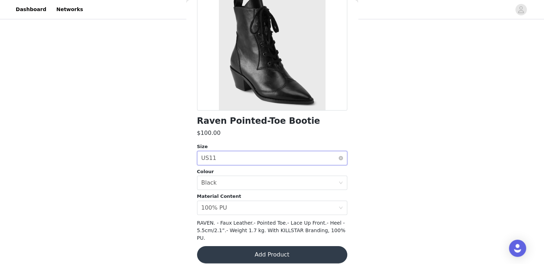
click at [231, 155] on div "Select size US11" at bounding box center [269, 158] width 137 height 14
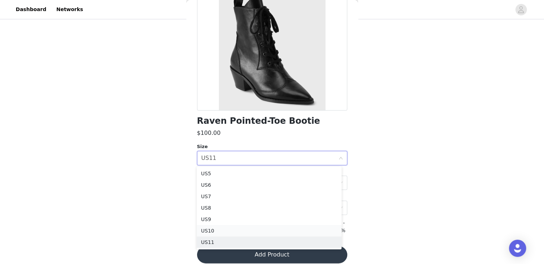
click at [214, 231] on li "US10" at bounding box center [269, 230] width 145 height 11
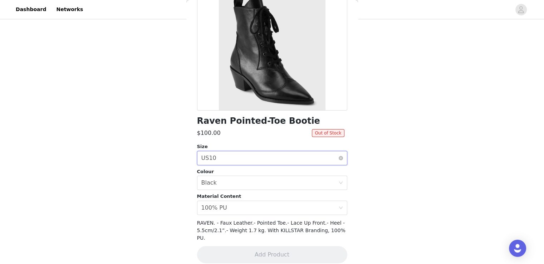
click at [236, 161] on div "Select size US10" at bounding box center [269, 158] width 137 height 14
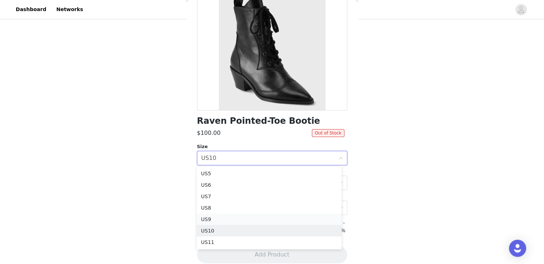
click at [212, 219] on li "US9" at bounding box center [269, 218] width 145 height 11
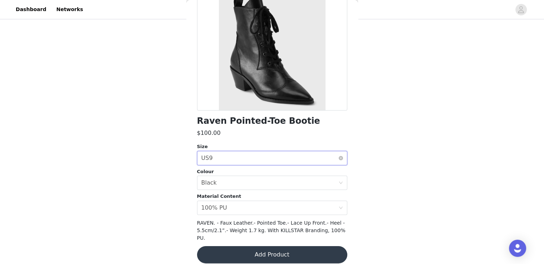
click at [288, 159] on div "Select size US9" at bounding box center [269, 158] width 137 height 14
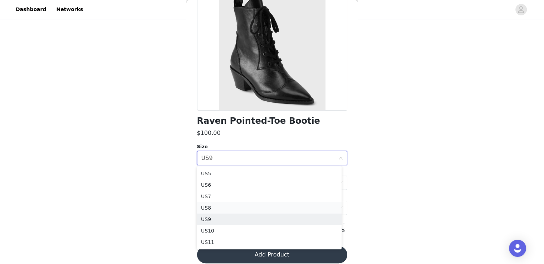
click at [205, 209] on li "US8" at bounding box center [269, 207] width 145 height 11
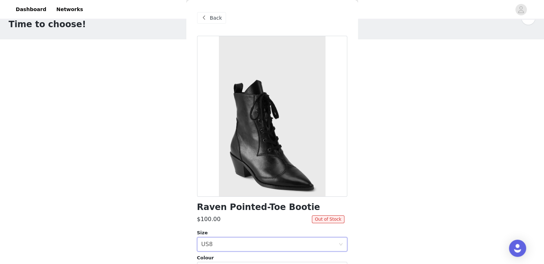
scroll to position [0, 0]
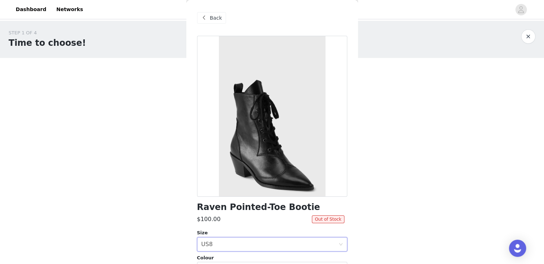
click at [206, 18] on span at bounding box center [204, 18] width 9 height 9
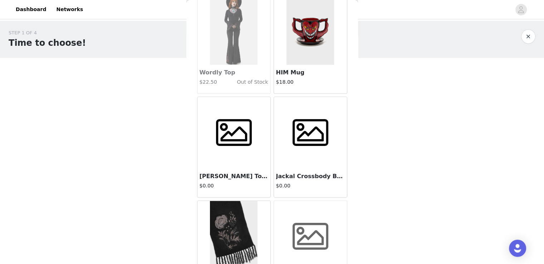
scroll to position [136138, 0]
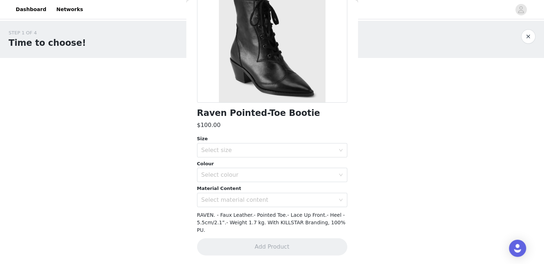
scroll to position [86, 0]
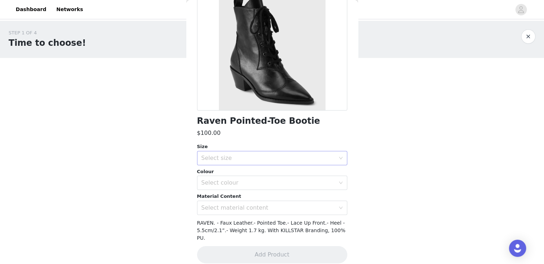
click at [213, 158] on div "Select size" at bounding box center [268, 157] width 134 height 7
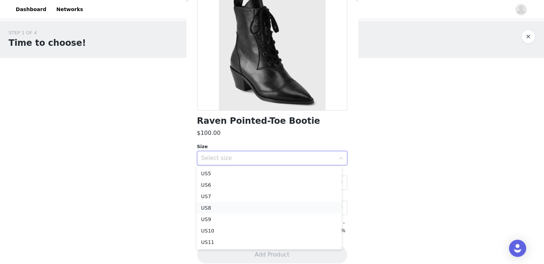
click at [207, 208] on li "US8" at bounding box center [269, 207] width 145 height 11
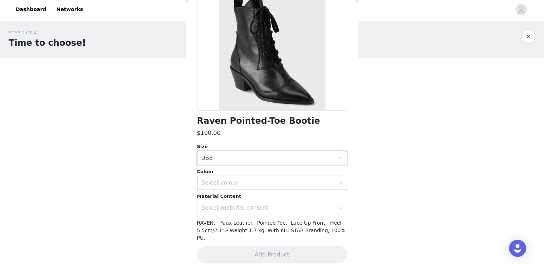
click at [218, 182] on div "Select colour" at bounding box center [268, 182] width 134 height 7
click at [215, 201] on li "Black" at bounding box center [269, 197] width 145 height 11
click at [213, 204] on div "Select material content" at bounding box center [268, 207] width 134 height 7
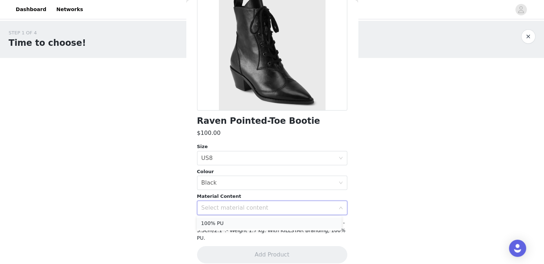
click at [221, 221] on li "100% PU" at bounding box center [269, 222] width 145 height 11
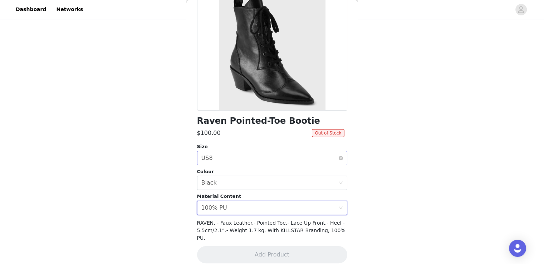
click at [223, 158] on div "Select size US8" at bounding box center [269, 158] width 137 height 14
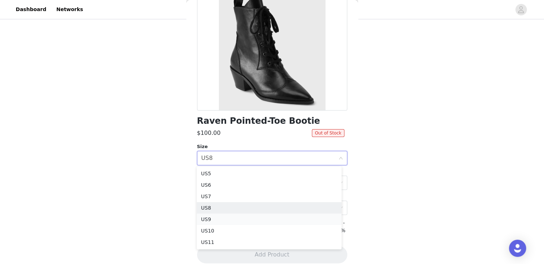
click at [211, 219] on li "US9" at bounding box center [269, 218] width 145 height 11
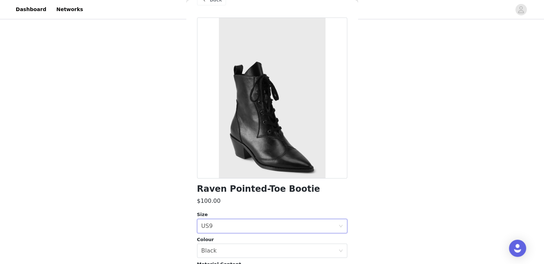
scroll to position [0, 0]
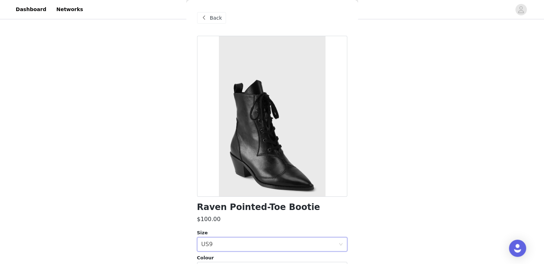
click at [209, 15] on div "Back" at bounding box center [211, 17] width 29 height 11
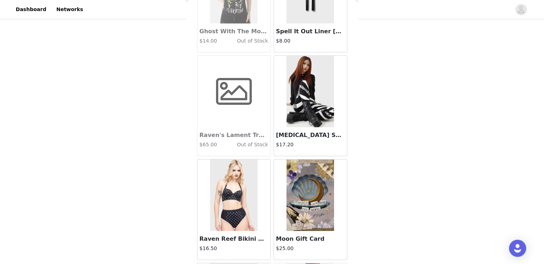
scroll to position [12926, 0]
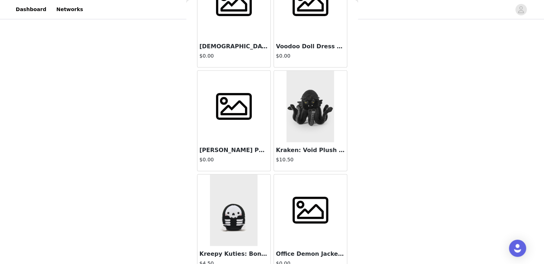
click at [234, 96] on span at bounding box center [233, 107] width 45 height 36
click at [230, 146] on h3 "[PERSON_NAME] POINTED TOE SHOE" at bounding box center [234, 150] width 69 height 9
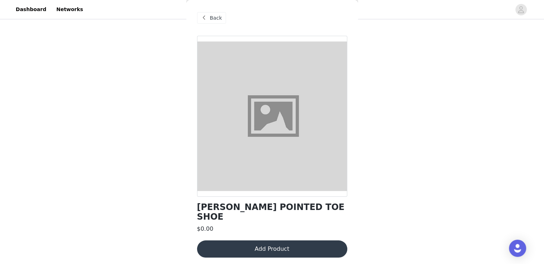
scroll to position [115, 0]
click at [260, 240] on button "Add Product" at bounding box center [272, 248] width 150 height 17
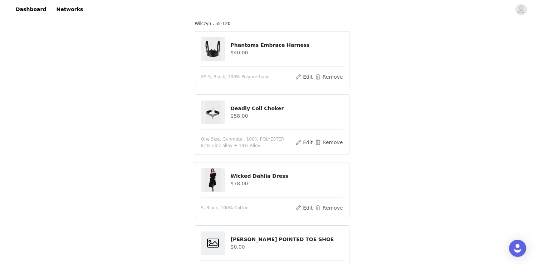
scroll to position [179, 0]
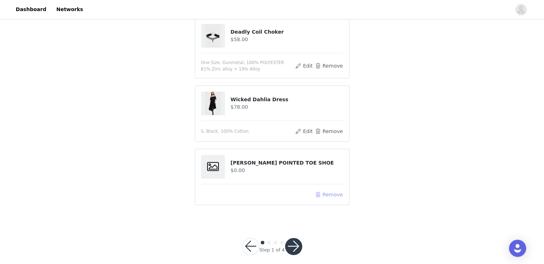
click at [335, 190] on button "Remove" at bounding box center [328, 194] width 29 height 9
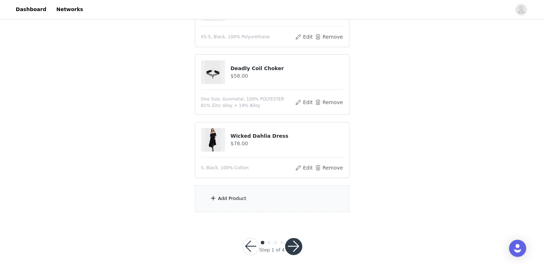
click at [231, 195] on div "Add Product" at bounding box center [232, 198] width 28 height 7
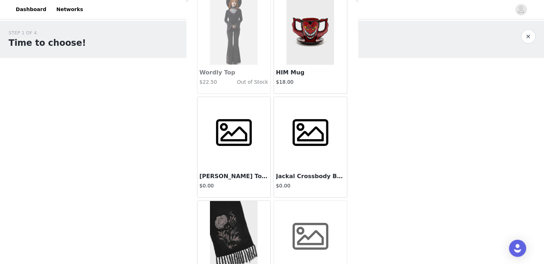
scroll to position [136138, 0]
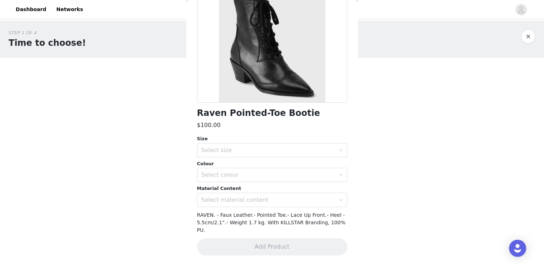
scroll to position [86, 0]
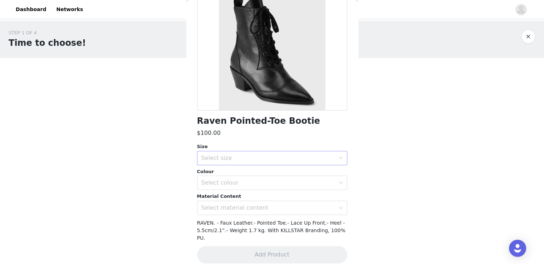
click at [227, 160] on div "Select size" at bounding box center [268, 157] width 134 height 7
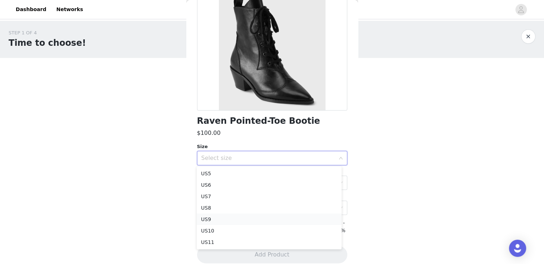
click at [208, 218] on li "US9" at bounding box center [269, 218] width 145 height 11
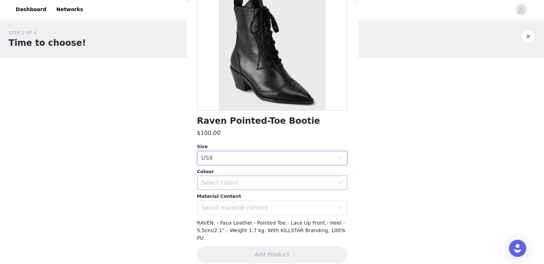
click at [250, 182] on div "Select colour" at bounding box center [268, 182] width 134 height 7
click at [228, 200] on li "Black" at bounding box center [269, 197] width 145 height 11
click at [227, 207] on div "Select material content" at bounding box center [268, 207] width 134 height 7
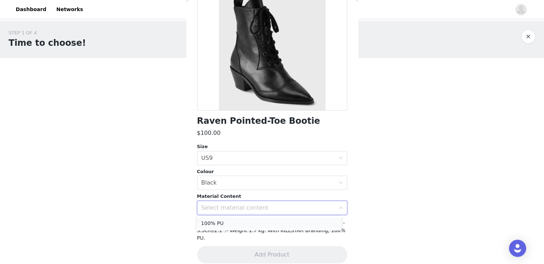
click at [230, 223] on li "100% PU" at bounding box center [269, 222] width 145 height 11
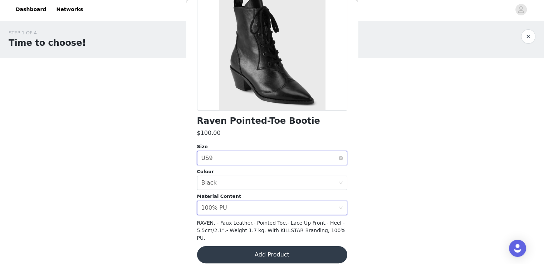
click at [265, 159] on div "Select size US9" at bounding box center [269, 158] width 137 height 14
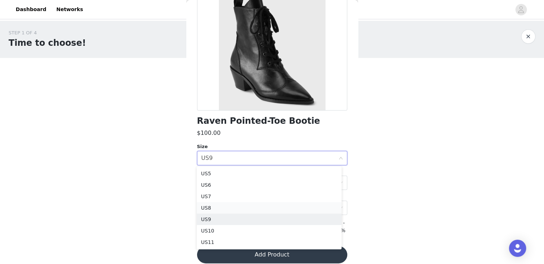
click at [212, 206] on li "US8" at bounding box center [269, 207] width 145 height 11
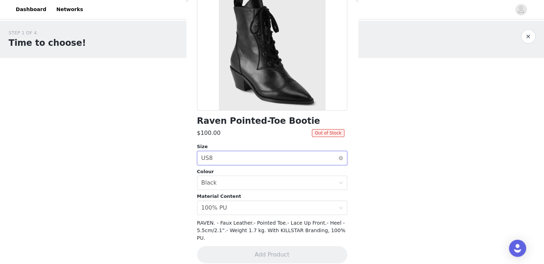
click at [306, 157] on div "Select size US8" at bounding box center [269, 158] width 137 height 14
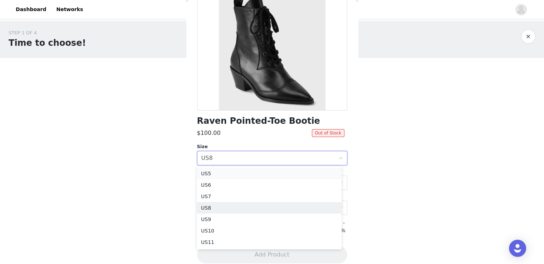
click at [257, 172] on li "US5" at bounding box center [269, 173] width 145 height 11
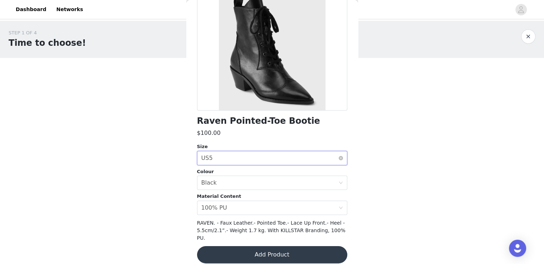
click at [247, 157] on div "Select size US5" at bounding box center [269, 158] width 137 height 14
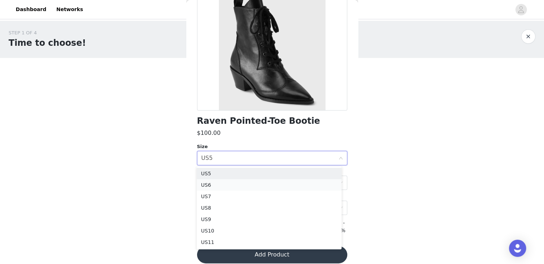
click at [231, 183] on li "US6" at bounding box center [269, 184] width 145 height 11
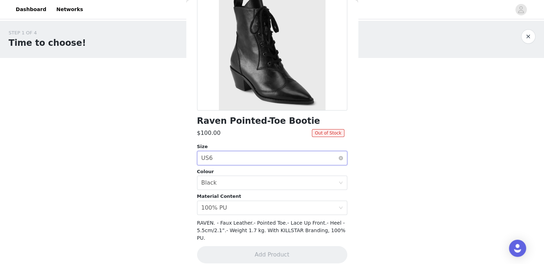
click at [231, 156] on div "Select size US6" at bounding box center [269, 158] width 137 height 14
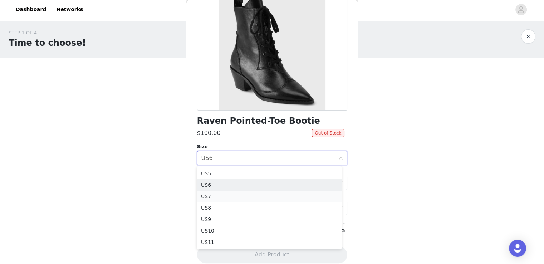
click at [214, 196] on li "US7" at bounding box center [269, 196] width 145 height 11
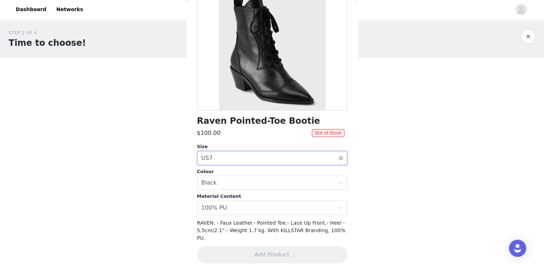
click at [263, 158] on div "Select size US7" at bounding box center [269, 158] width 137 height 14
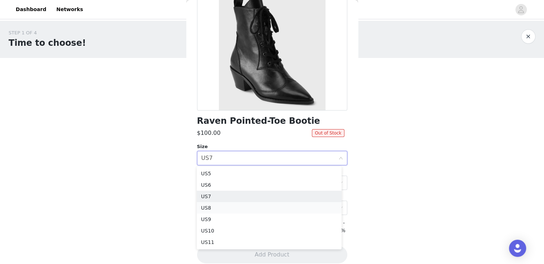
click at [206, 206] on li "US8" at bounding box center [269, 207] width 145 height 11
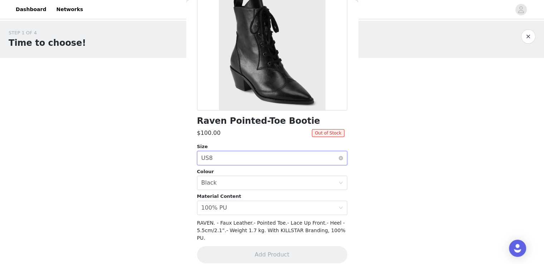
click at [283, 159] on div "Select size US8" at bounding box center [269, 158] width 137 height 14
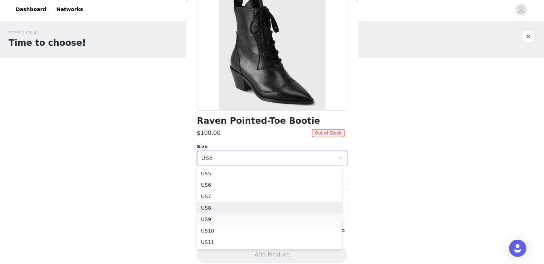
click at [209, 219] on li "US9" at bounding box center [269, 218] width 145 height 11
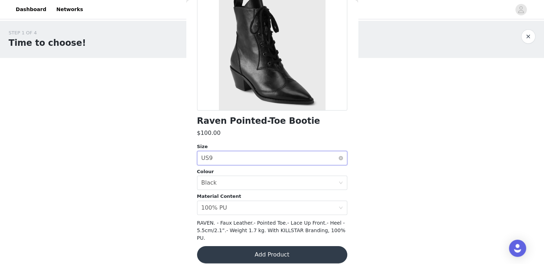
click at [285, 161] on div "Select size US9" at bounding box center [269, 158] width 137 height 14
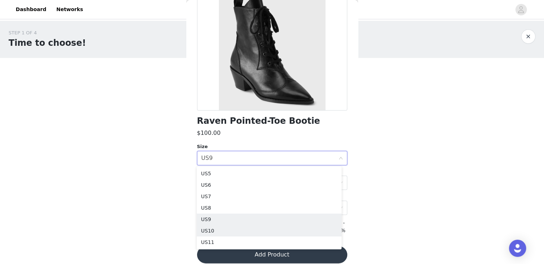
click at [209, 230] on li "US10" at bounding box center [269, 230] width 145 height 11
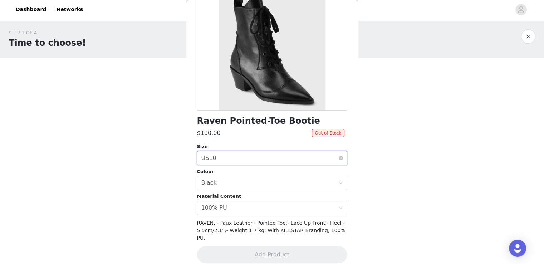
click at [279, 161] on div "Select size US10" at bounding box center [269, 158] width 137 height 14
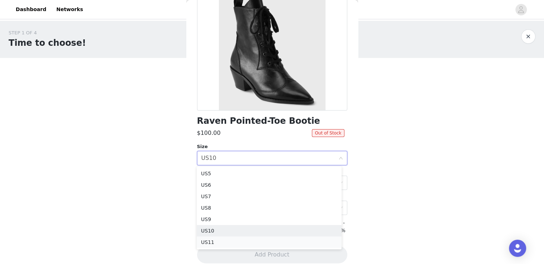
click at [210, 243] on li "US11" at bounding box center [269, 241] width 145 height 11
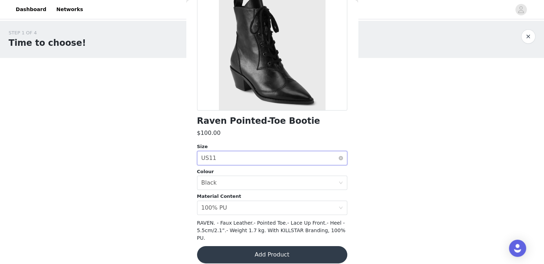
click at [231, 158] on div "Select size US11" at bounding box center [269, 158] width 137 height 14
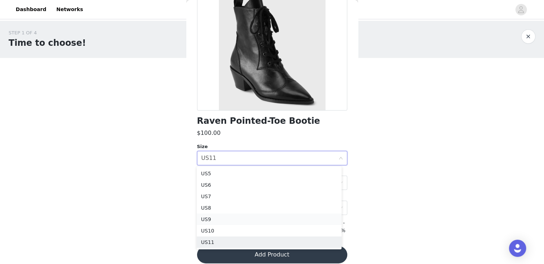
click at [211, 216] on li "US9" at bounding box center [269, 218] width 145 height 11
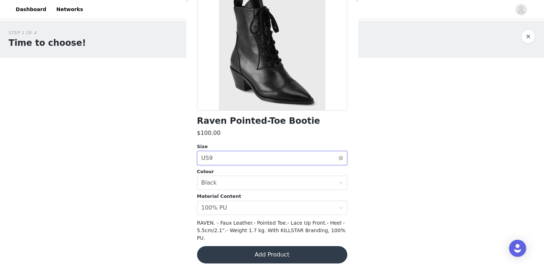
click at [248, 160] on div "Select size US9" at bounding box center [269, 158] width 137 height 14
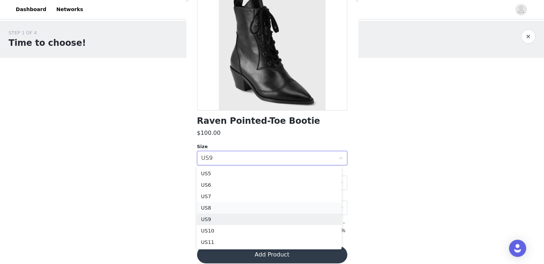
click at [210, 206] on li "US8" at bounding box center [269, 207] width 145 height 11
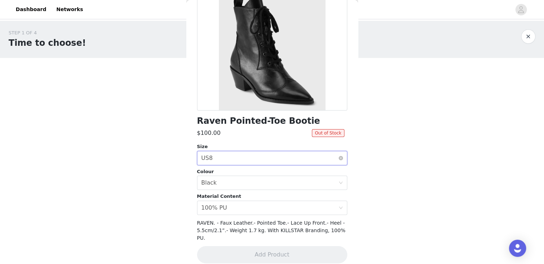
click at [236, 159] on div "Select size US8" at bounding box center [269, 158] width 137 height 14
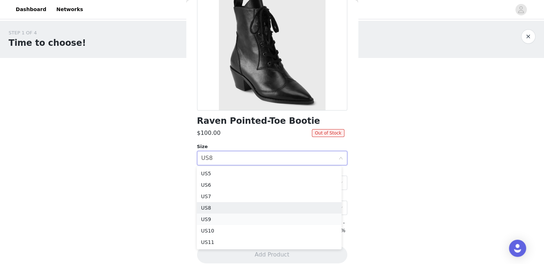
click at [211, 217] on li "US9" at bounding box center [269, 218] width 145 height 11
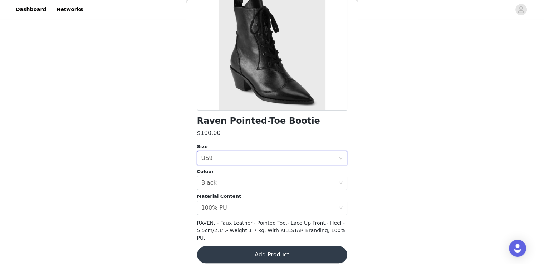
scroll to position [72, 0]
click at [276, 246] on button "Add Product" at bounding box center [272, 254] width 150 height 17
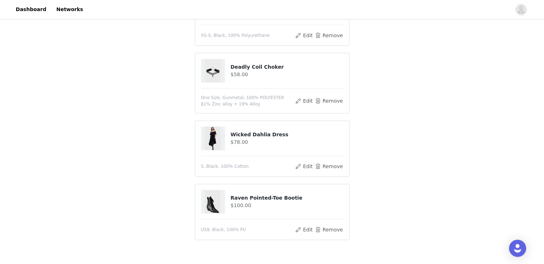
scroll to position [179, 0]
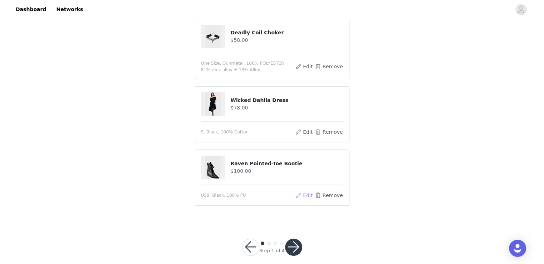
click at [306, 191] on button "Edit" at bounding box center [304, 195] width 18 height 9
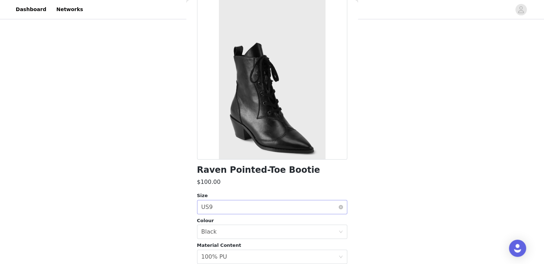
scroll to position [72, 0]
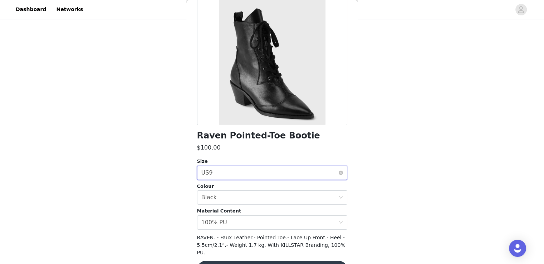
click at [233, 171] on div "Select size US9" at bounding box center [269, 173] width 137 height 14
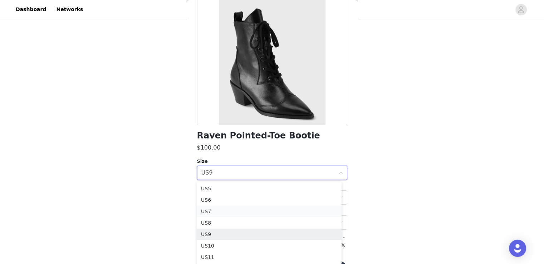
click at [206, 212] on li "US7" at bounding box center [269, 211] width 145 height 11
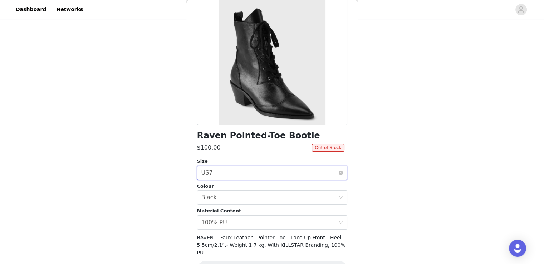
click at [252, 177] on div "Select size US7" at bounding box center [269, 173] width 137 height 14
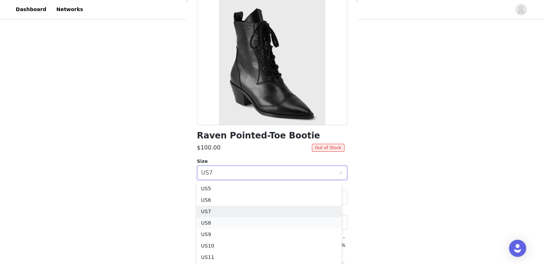
click at [205, 221] on li "US8" at bounding box center [269, 222] width 145 height 11
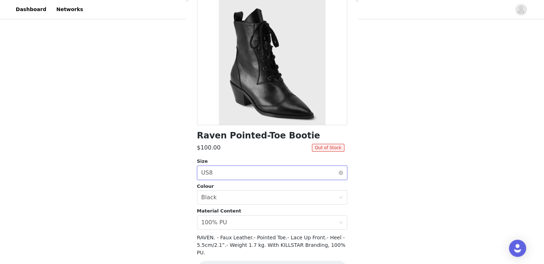
click at [265, 173] on div "Select size US8" at bounding box center [269, 173] width 137 height 14
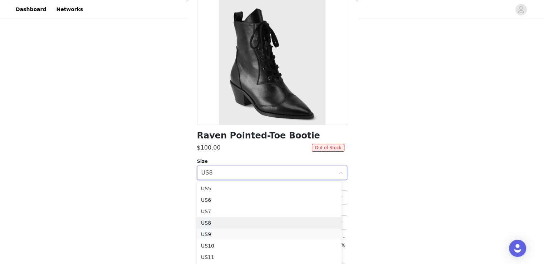
click at [204, 234] on li "US9" at bounding box center [269, 233] width 145 height 11
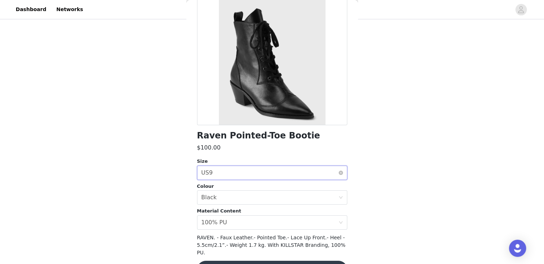
click at [238, 176] on div "Select size US9" at bounding box center [269, 173] width 137 height 14
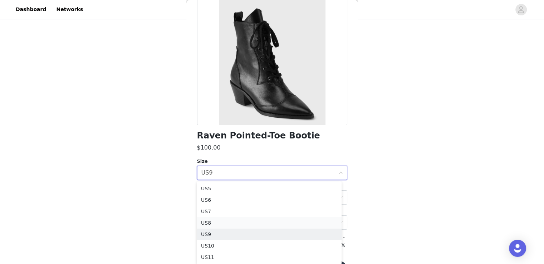
click at [212, 223] on li "US8" at bounding box center [269, 222] width 145 height 11
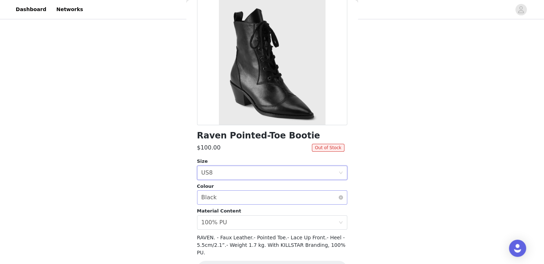
click at [232, 202] on div "Select colour Black" at bounding box center [269, 198] width 137 height 14
drag, startPoint x: 169, startPoint y: 195, endPoint x: 177, endPoint y: 197, distance: 8.8
click at [169, 194] on div "STEP 1 OF 4 Time to choose! Please add your 4 favourite items, excluding shoes …" at bounding box center [272, 31] width 544 height 379
click at [298, 223] on div "Select material content 100% PU" at bounding box center [269, 223] width 137 height 14
click at [139, 176] on div "STEP 1 OF 4 Time to choose! Please add your 4 favourite items, excluding shoes …" at bounding box center [272, 31] width 544 height 379
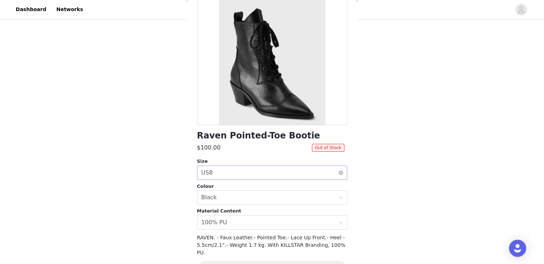
click at [225, 167] on div "Select size US8" at bounding box center [269, 173] width 137 height 14
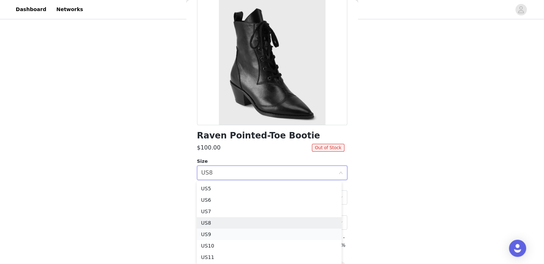
click at [210, 232] on li "US9" at bounding box center [269, 233] width 145 height 11
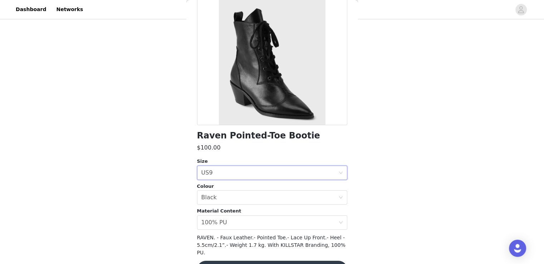
scroll to position [86, 0]
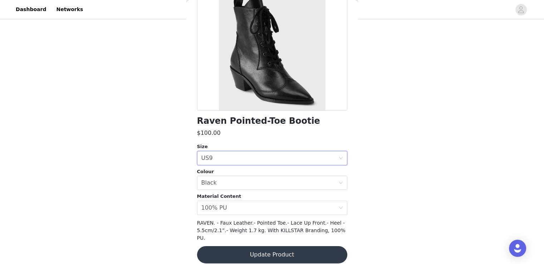
click at [272, 246] on button "Update Product" at bounding box center [272, 254] width 150 height 17
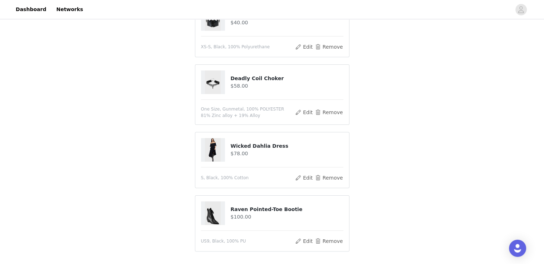
scroll to position [179, 0]
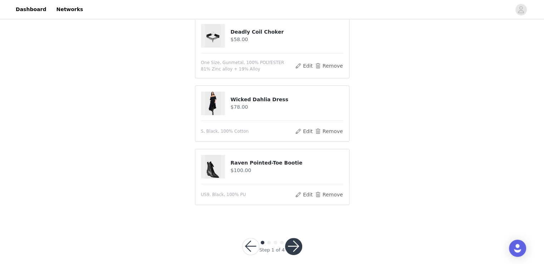
click at [289, 240] on button "button" at bounding box center [293, 246] width 17 height 17
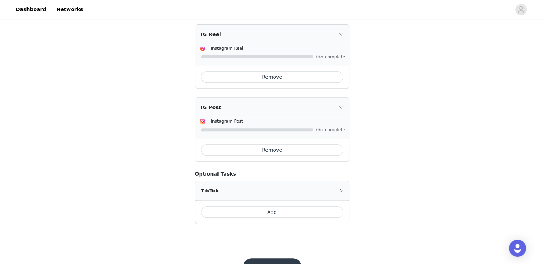
scroll to position [285, 0]
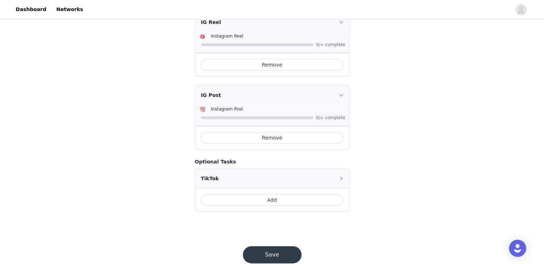
click at [270, 246] on button "Save" at bounding box center [272, 254] width 59 height 17
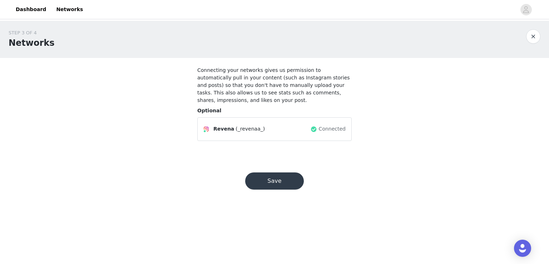
click at [274, 172] on button "Save" at bounding box center [274, 180] width 59 height 17
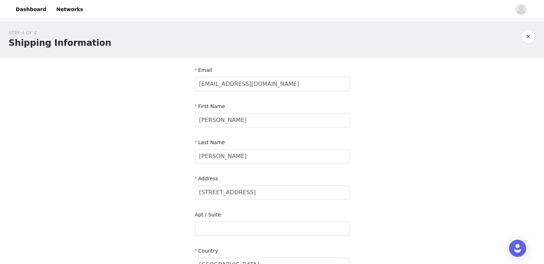
scroll to position [187, 0]
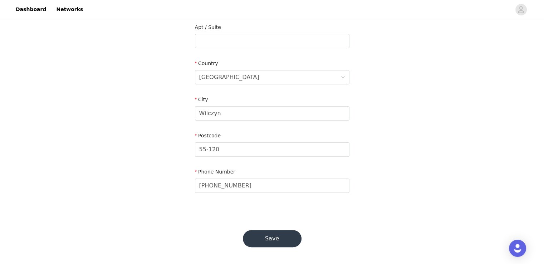
click at [268, 232] on button "Save" at bounding box center [272, 238] width 59 height 17
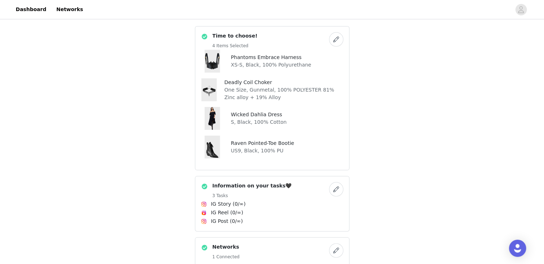
scroll to position [289, 0]
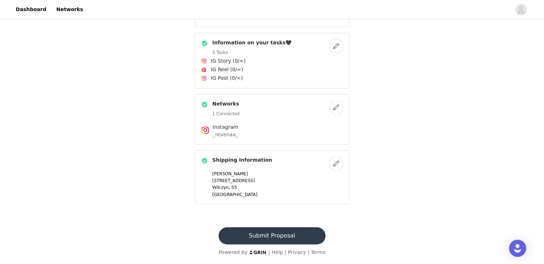
click at [274, 235] on button "Submit Proposal" at bounding box center [271, 235] width 107 height 17
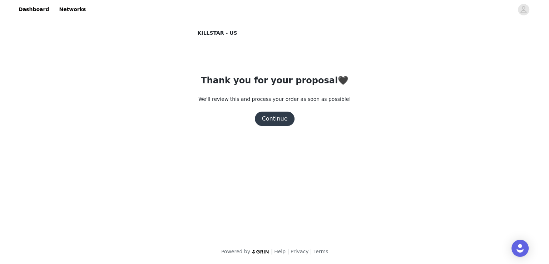
scroll to position [0, 0]
click at [284, 116] on button "Continue" at bounding box center [275, 119] width 40 height 14
